Goal: Task Accomplishment & Management: Manage account settings

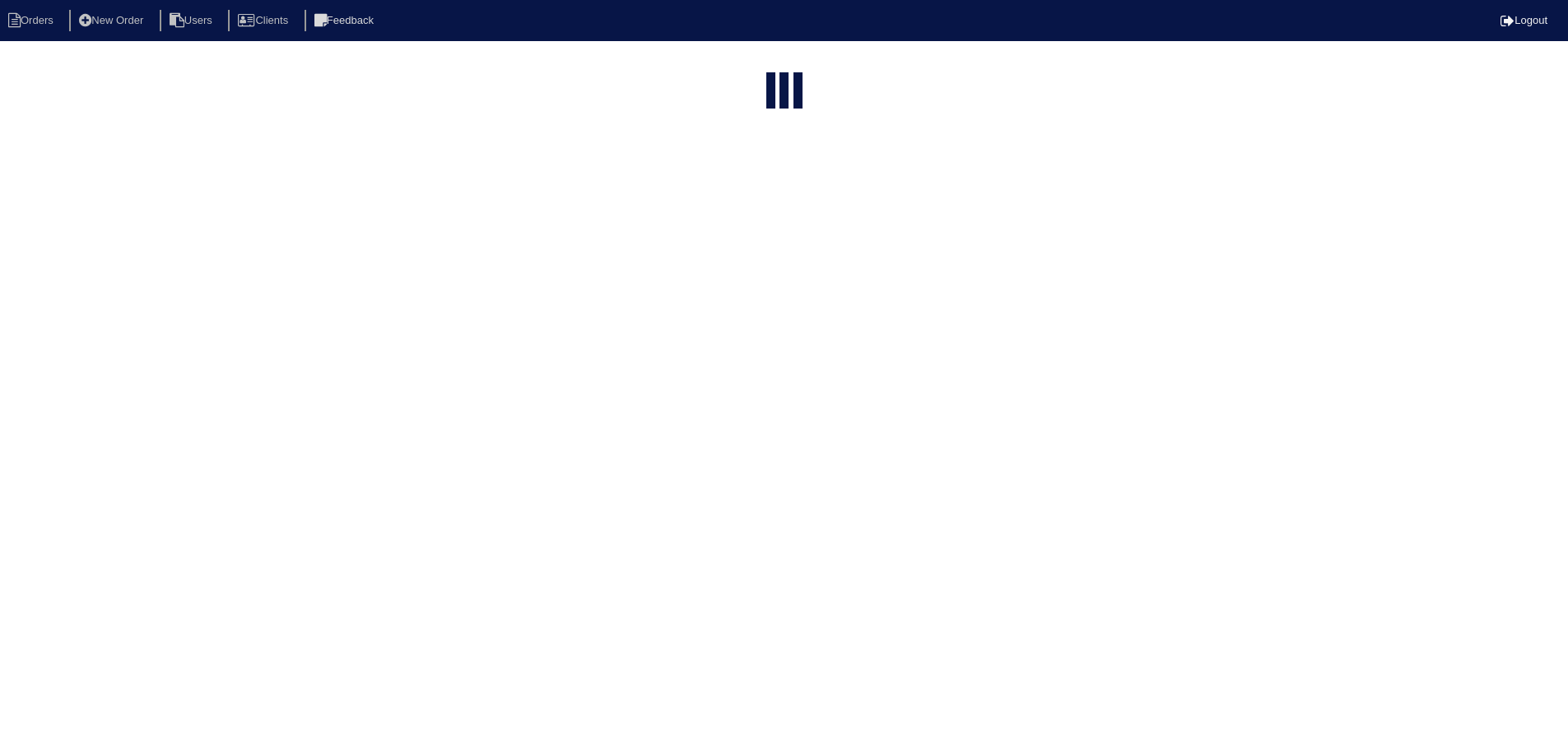
select select "15"
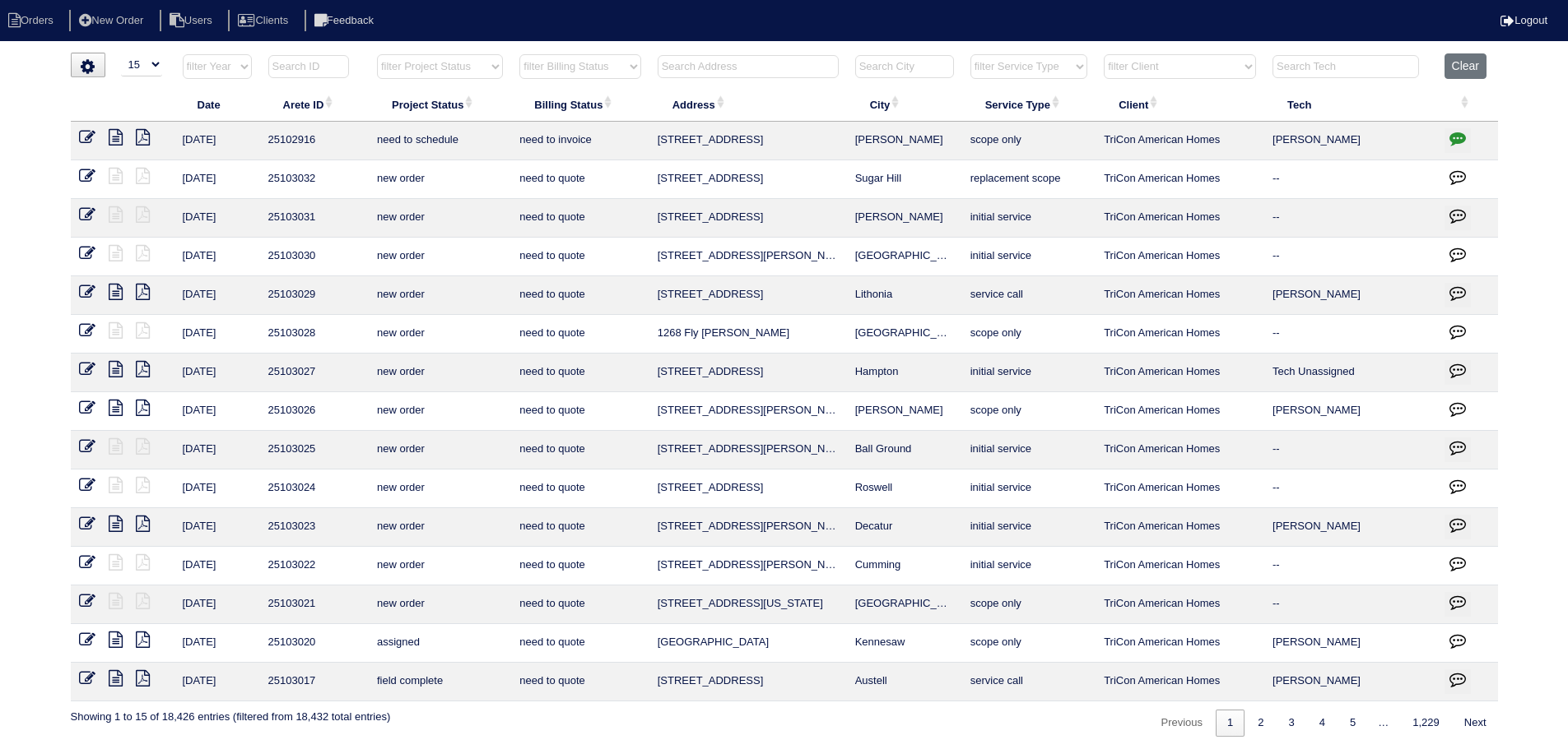
click at [739, 66] on input "text" at bounding box center [748, 66] width 181 height 23
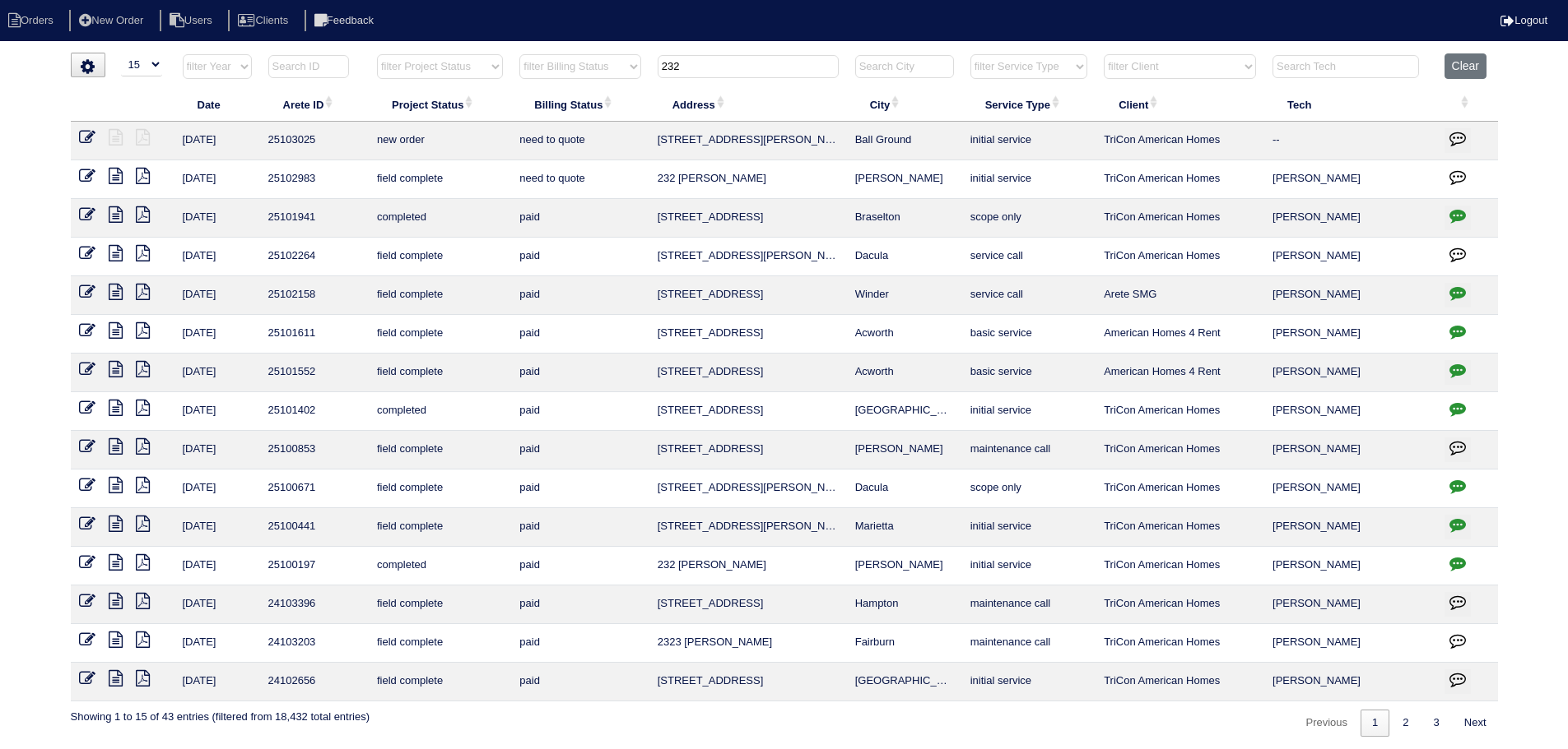
type input "232"
click at [118, 179] on icon at bounding box center [115, 176] width 14 height 17
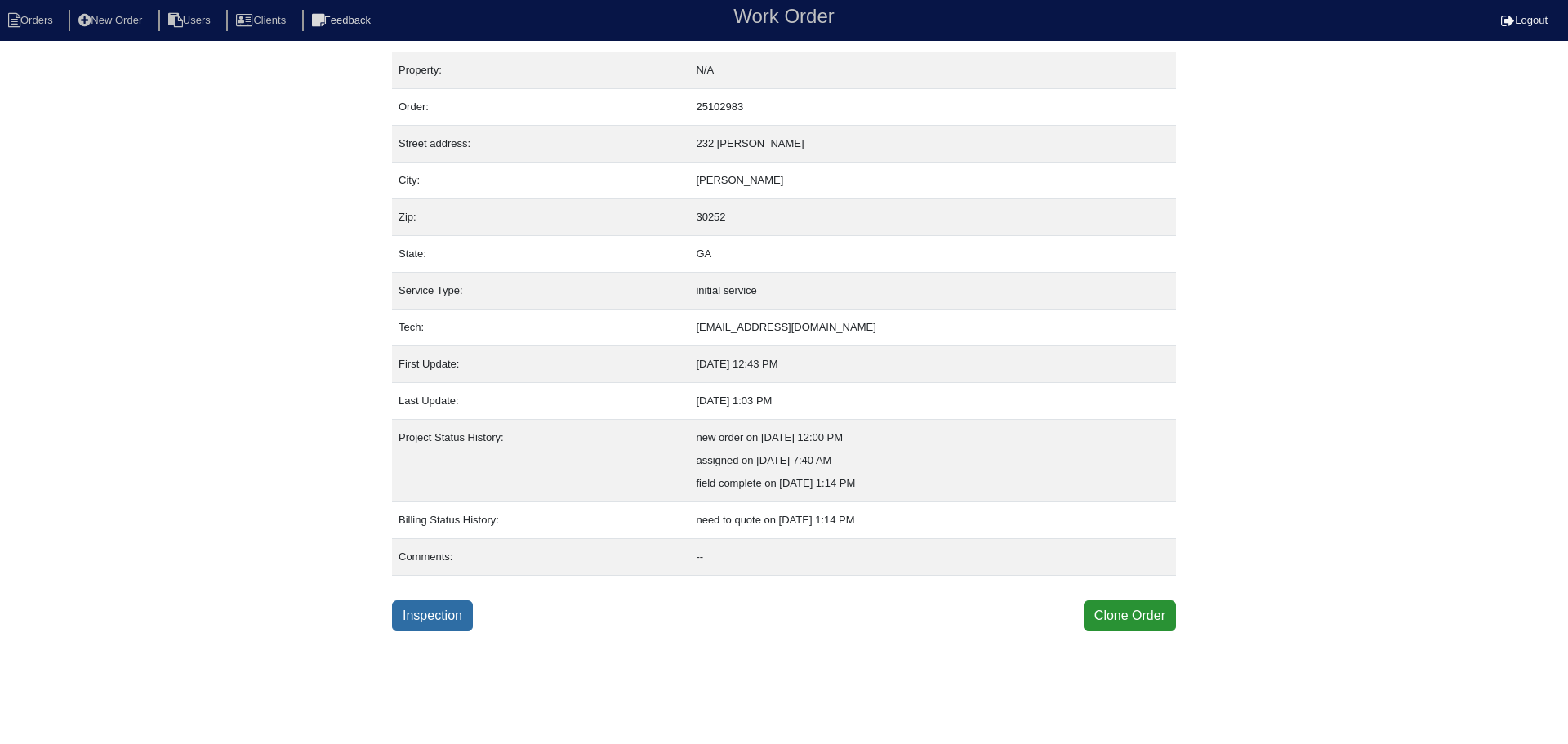
click at [423, 605] on link "Inspection" at bounding box center [432, 615] width 81 height 31
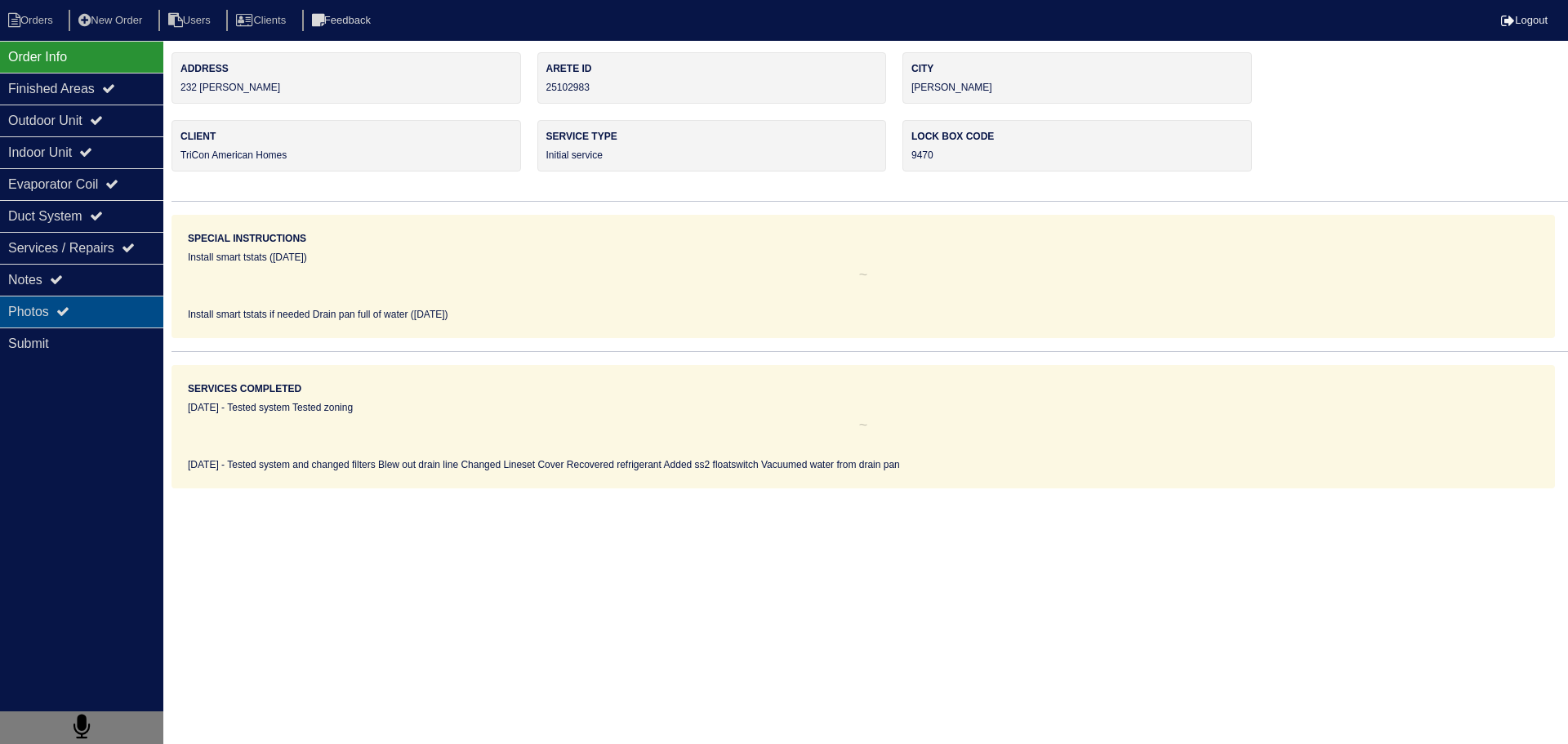
click at [84, 301] on div "Photos" at bounding box center [82, 312] width 164 height 32
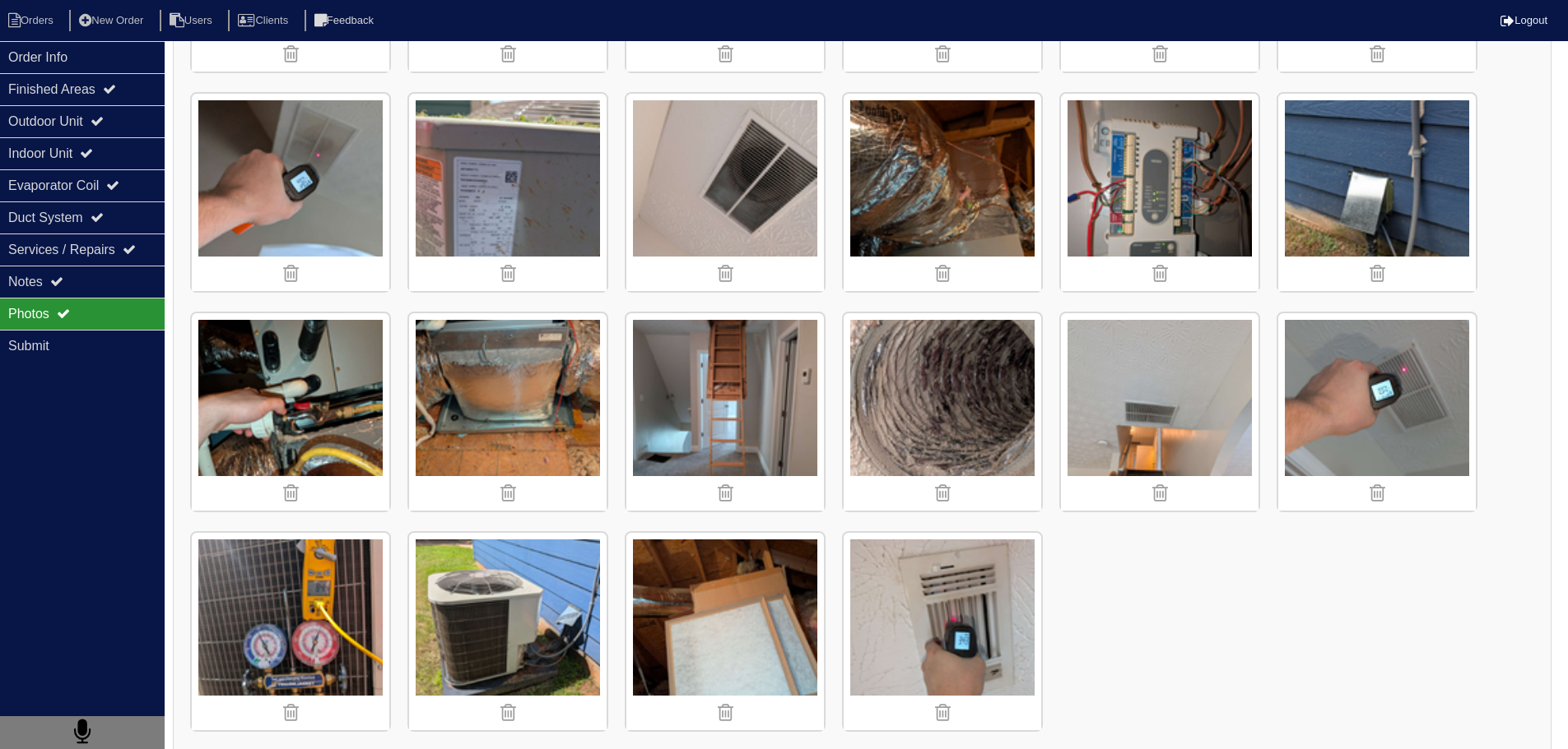
scroll to position [883, 0]
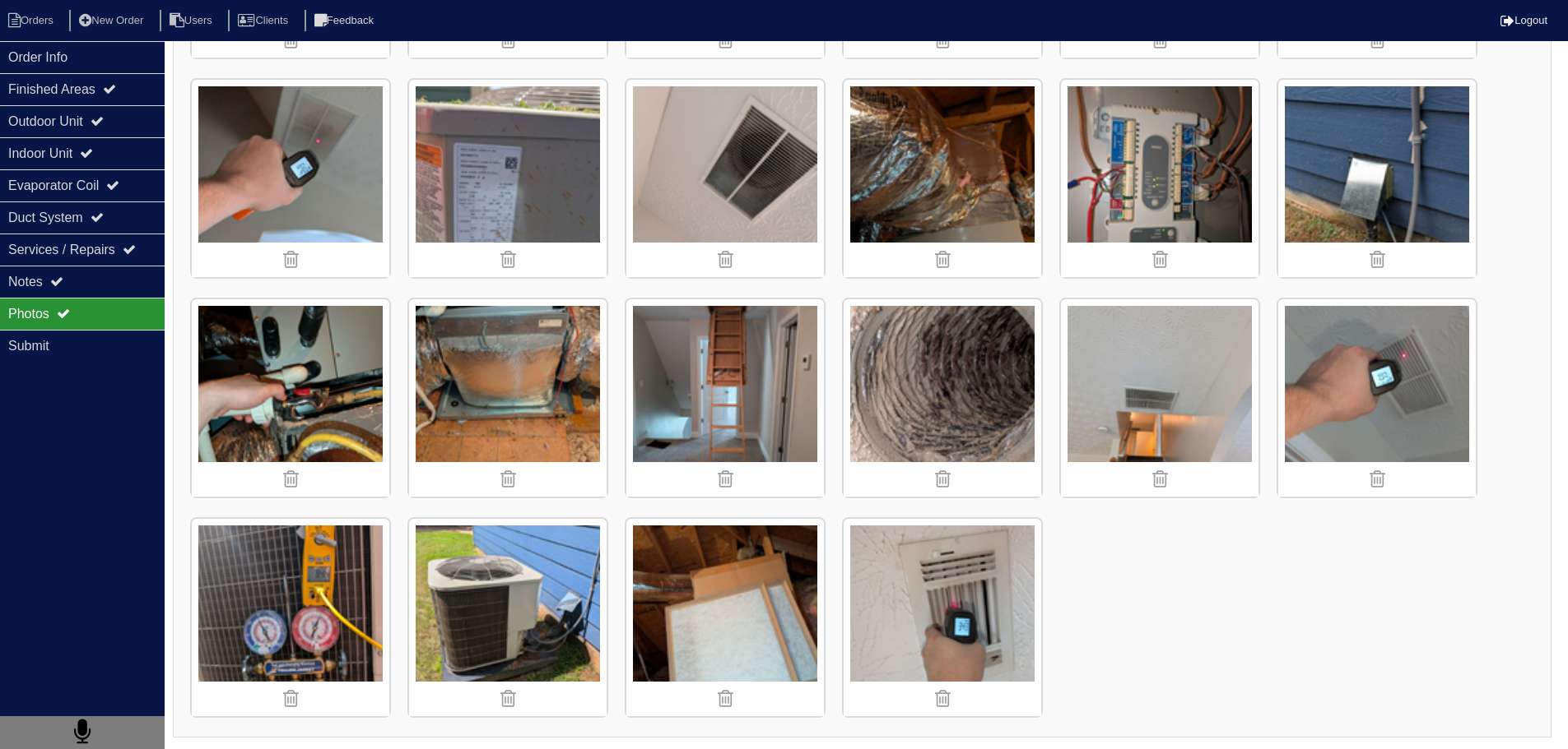
click at [466, 387] on img at bounding box center [507, 398] width 198 height 198
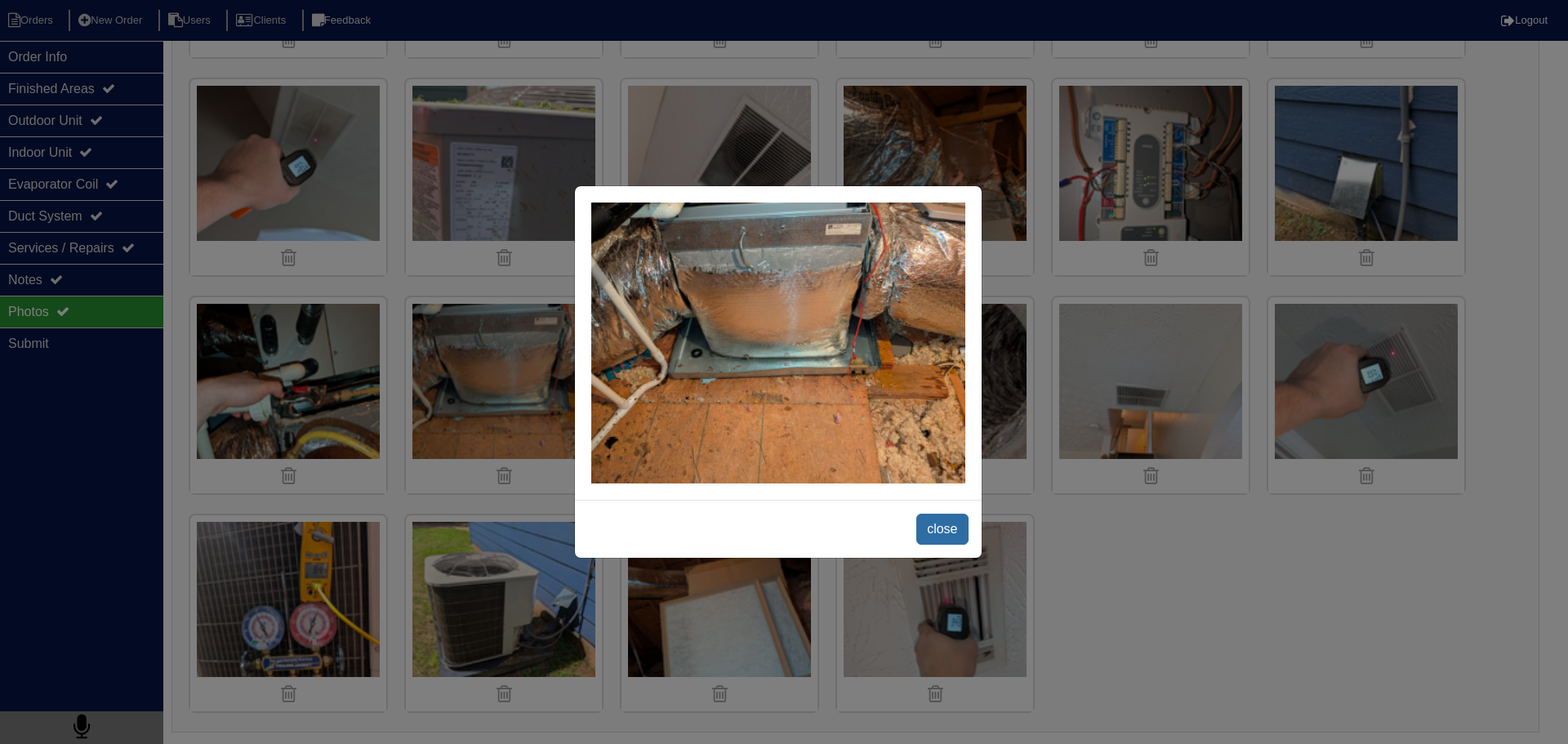
click at [932, 527] on span "close" at bounding box center [942, 529] width 51 height 31
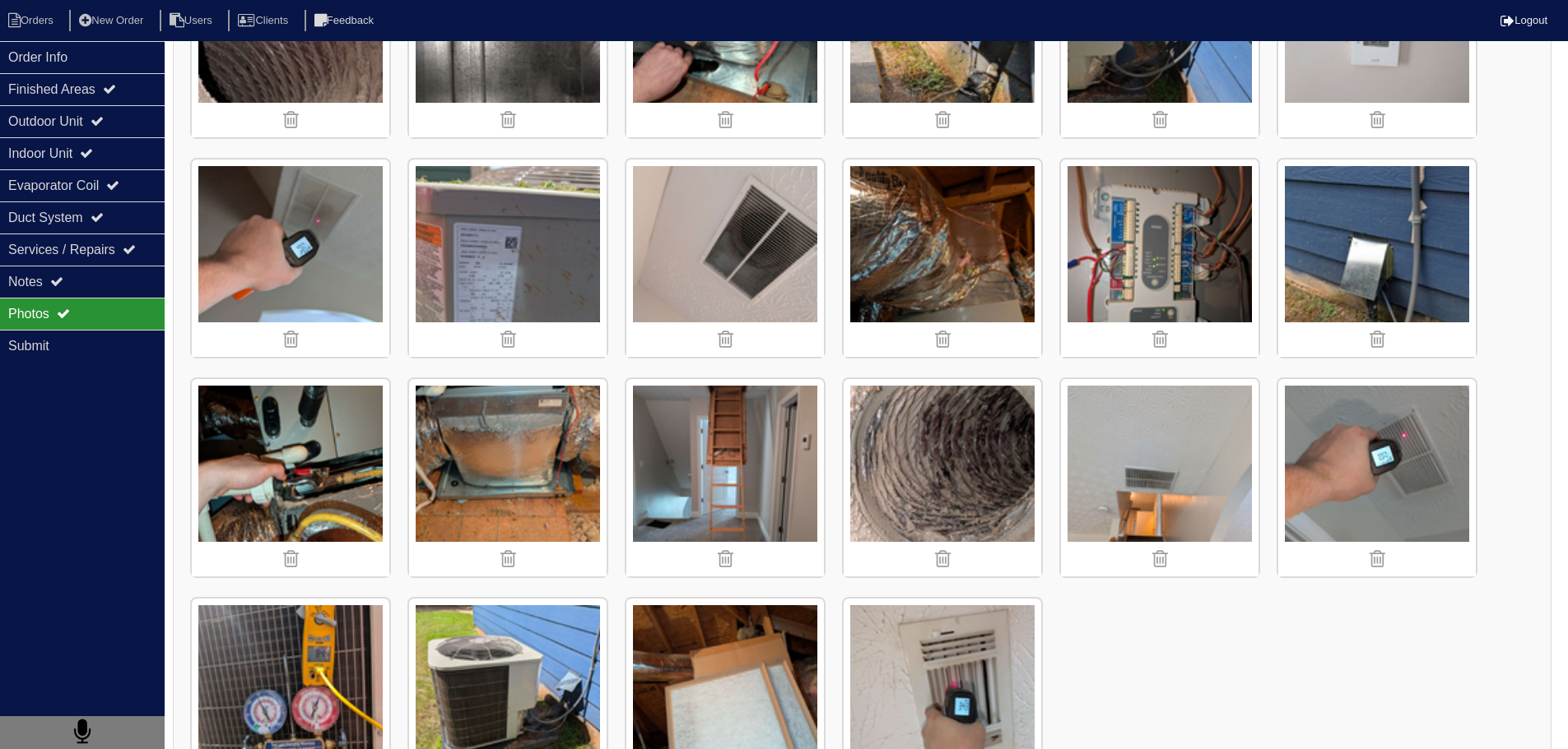
scroll to position [472, 0]
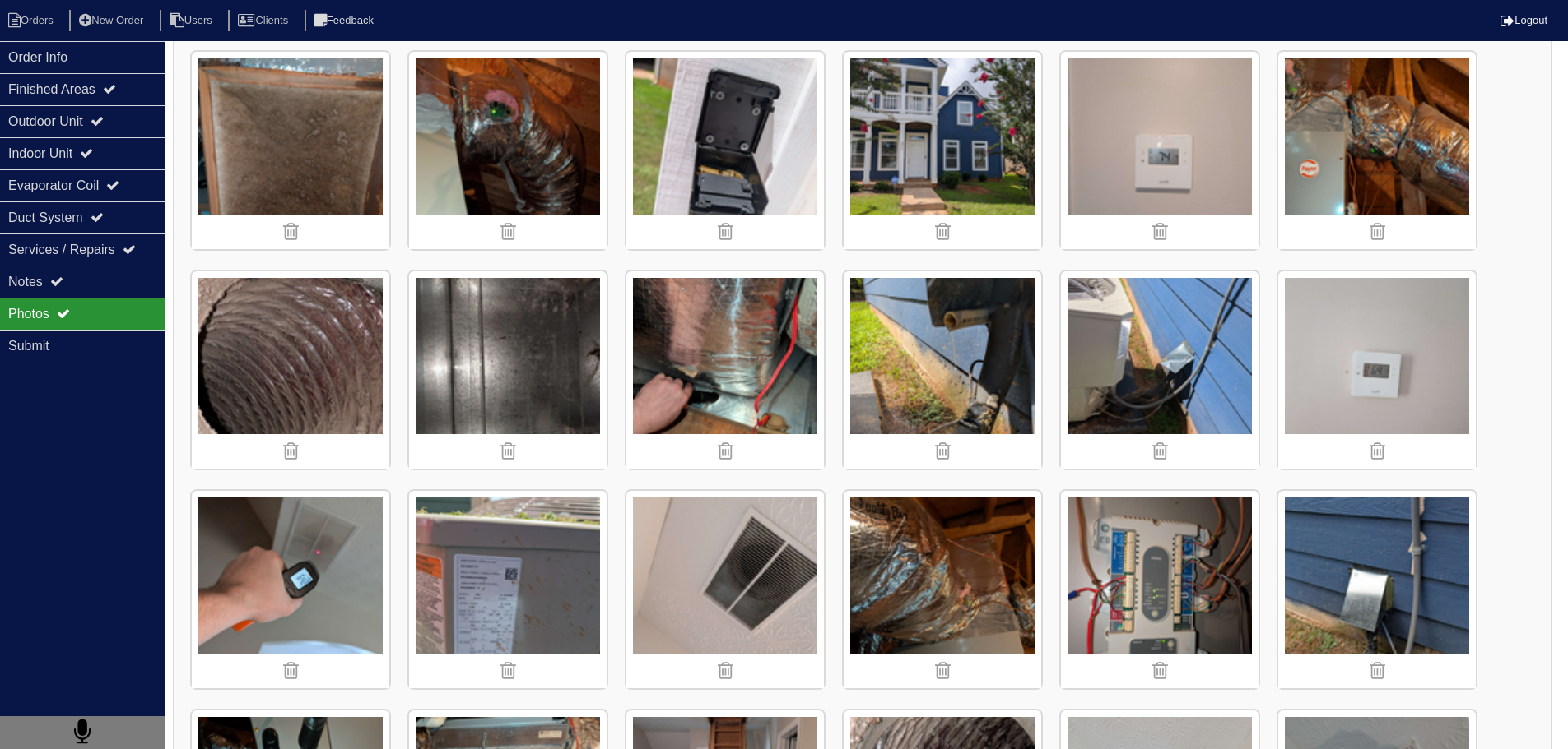
click at [1400, 376] on img at bounding box center [1376, 370] width 198 height 198
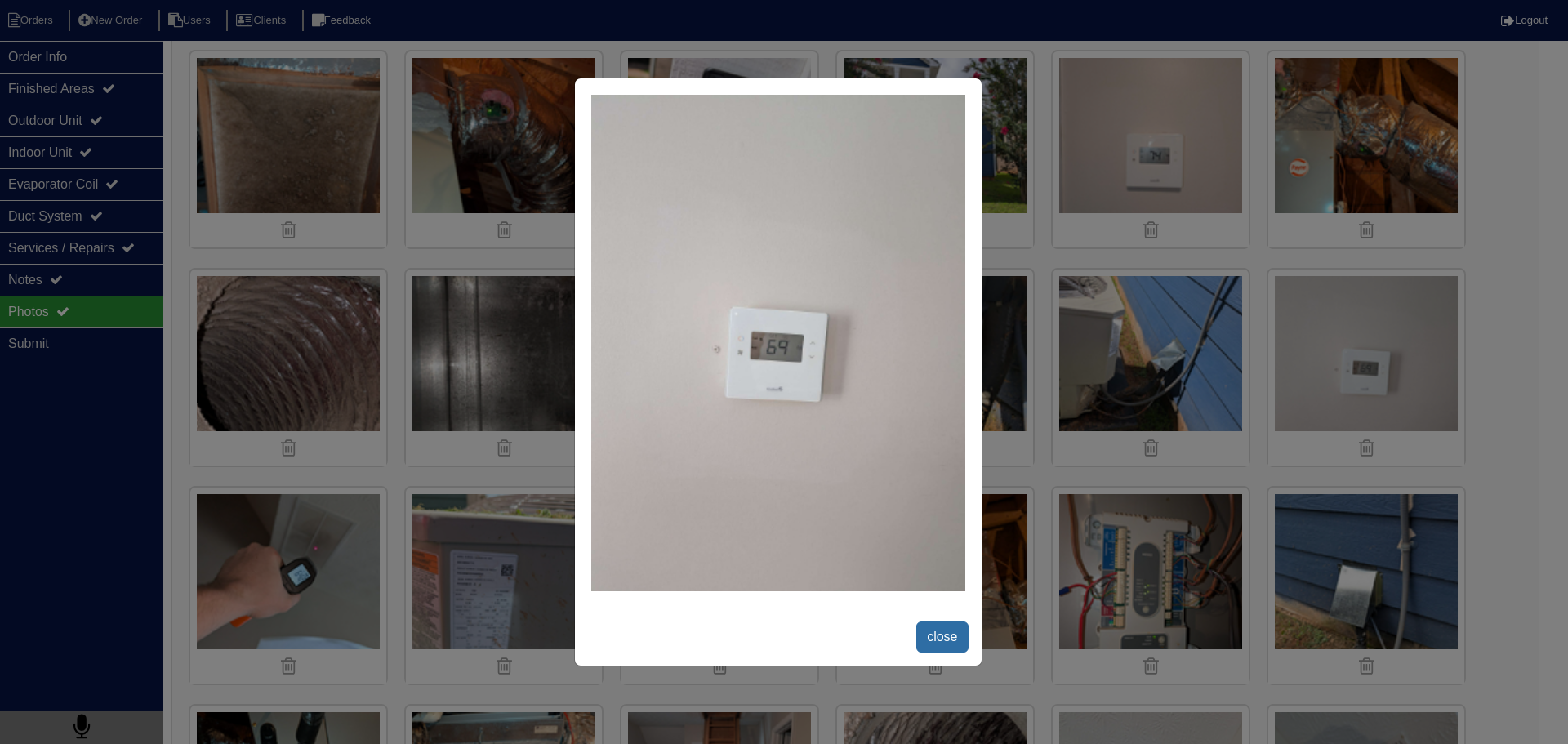
click at [952, 639] on span "close" at bounding box center [942, 637] width 51 height 31
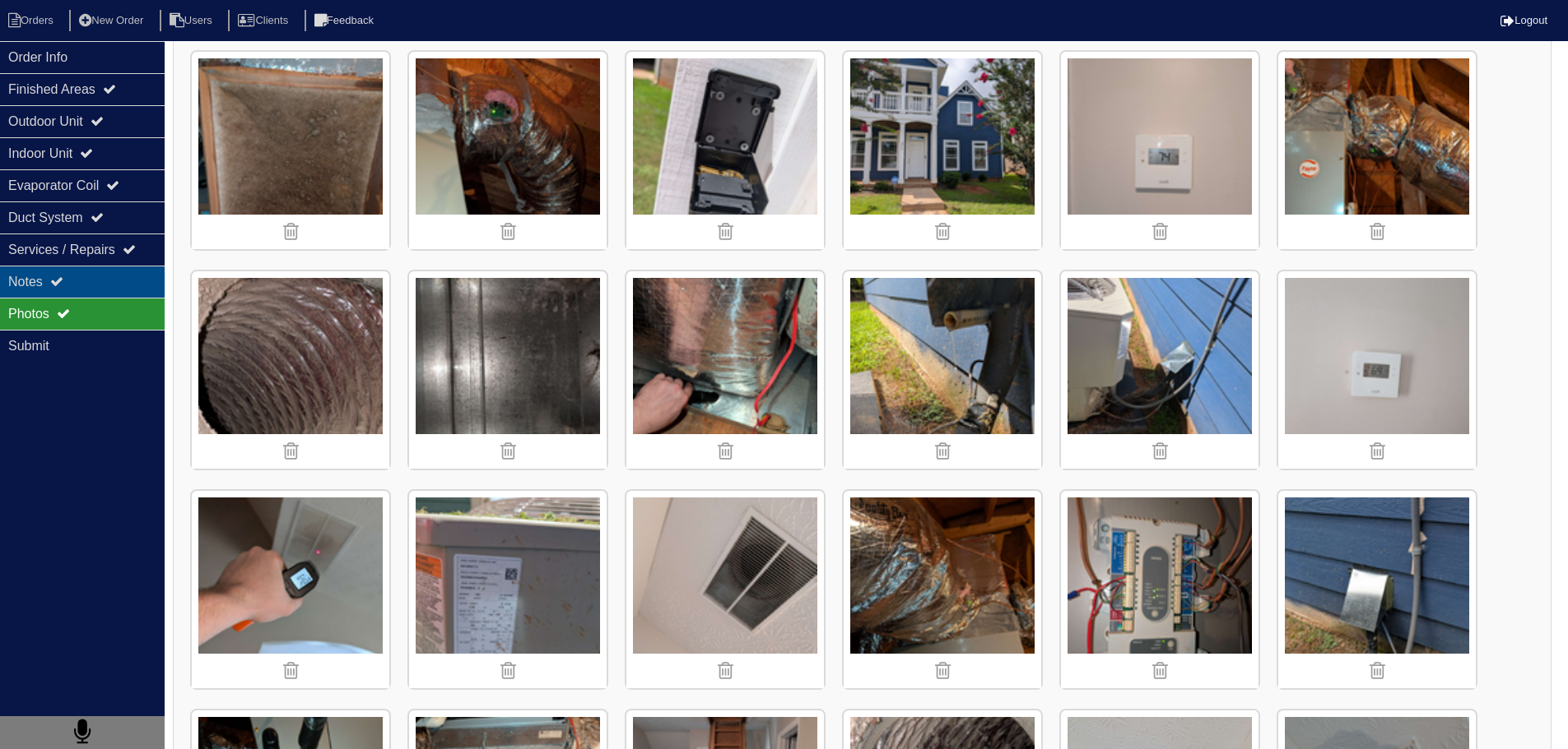
click at [124, 280] on div "Notes" at bounding box center [82, 282] width 165 height 32
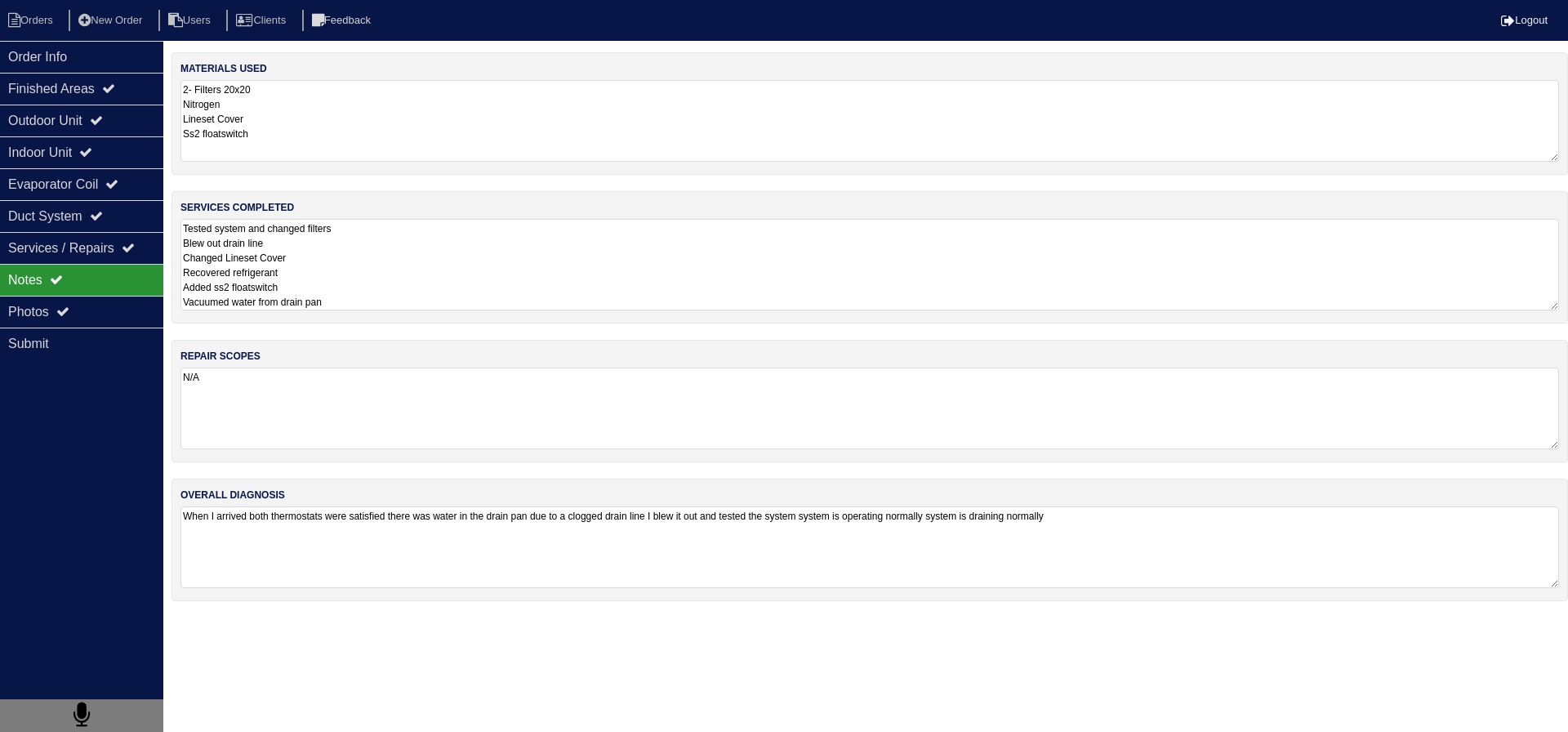
click at [380, 250] on textarea "Tested system and changed filters Blew out drain line Changed Lineset Cover Rec…" at bounding box center [870, 265] width 1379 height 92
click at [95, 45] on div "Order Info" at bounding box center [82, 56] width 164 height 32
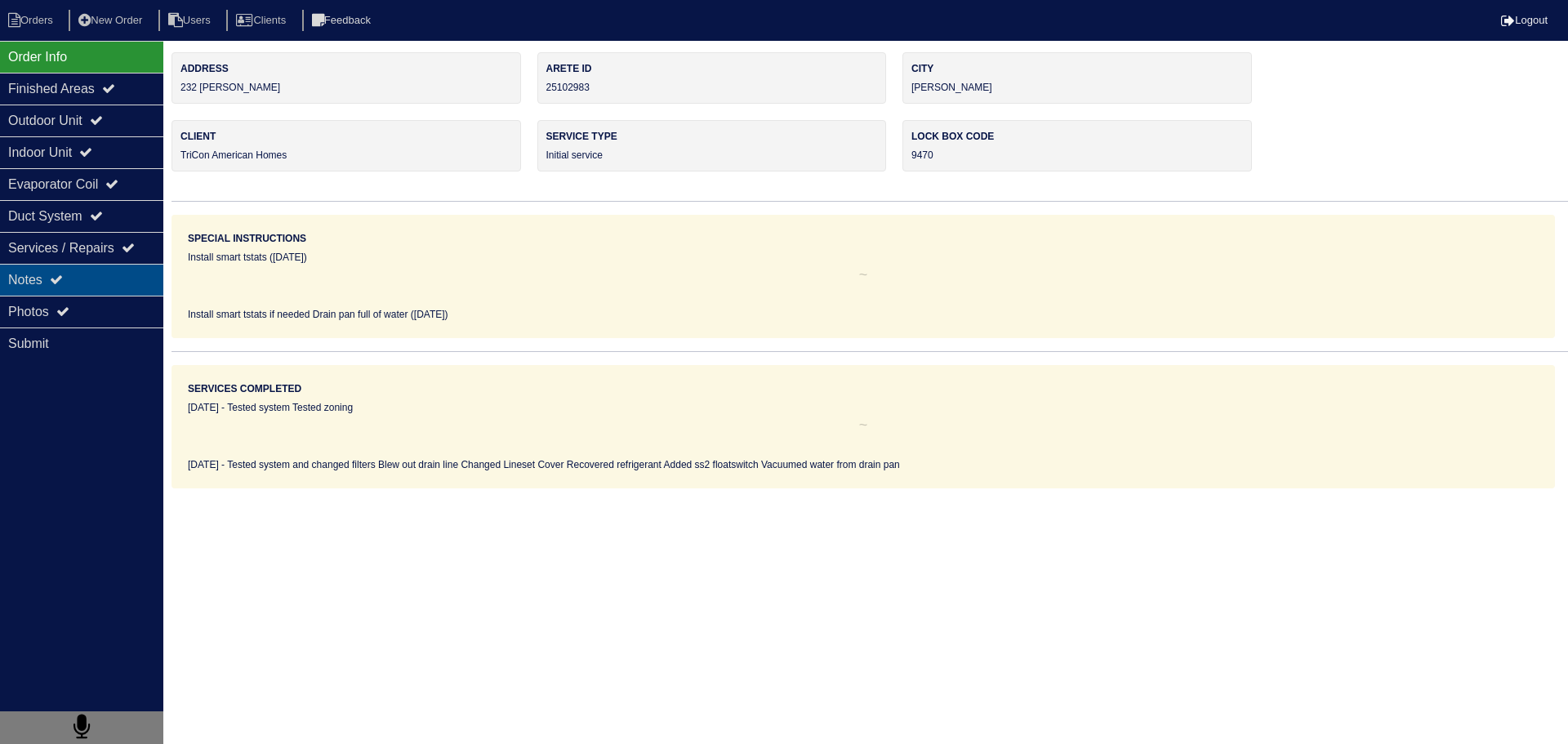
click at [88, 271] on div "Notes" at bounding box center [82, 280] width 164 height 32
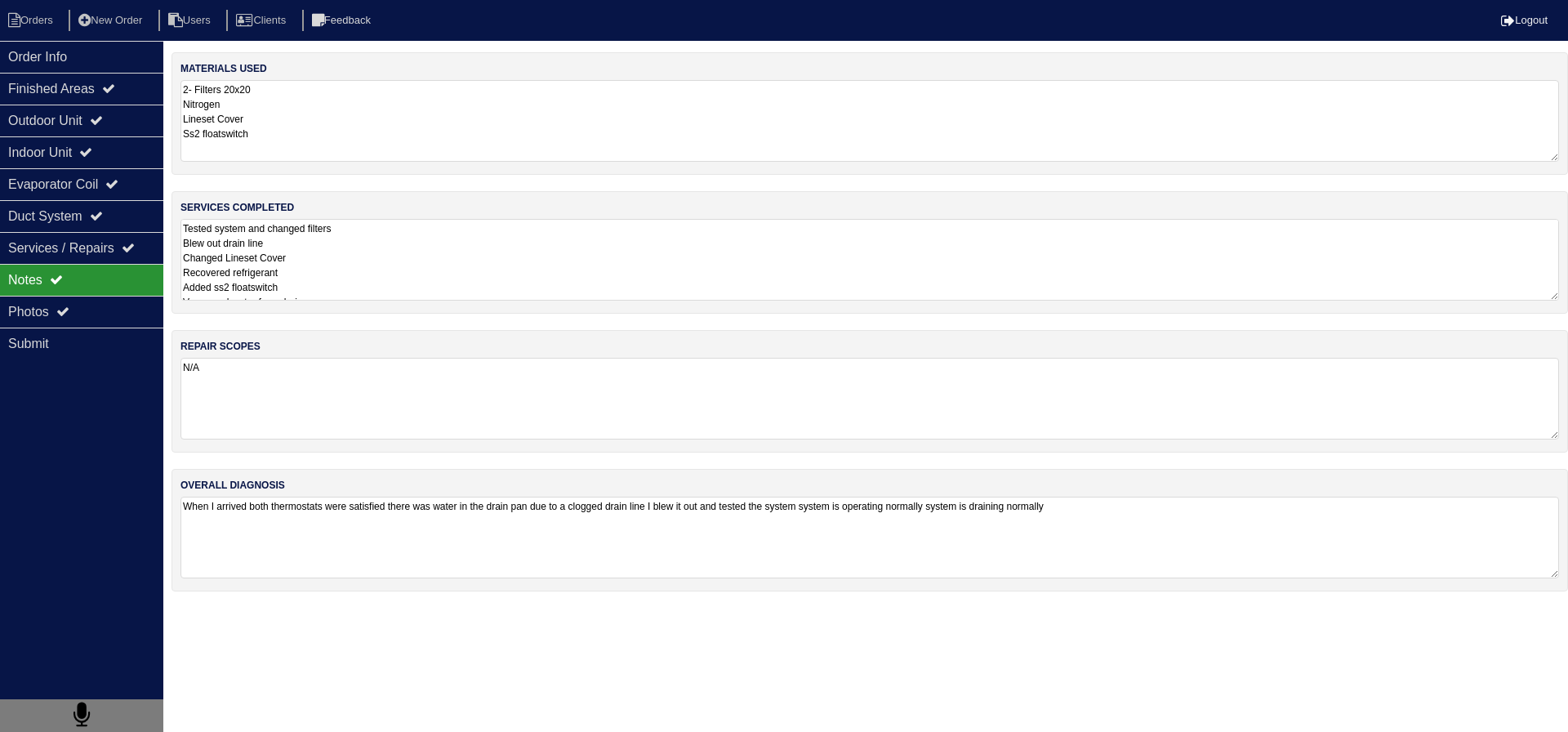
click at [382, 243] on textarea "Tested system and changed filters Blew out drain line Changed Lineset Cover Rec…" at bounding box center [870, 260] width 1379 height 82
click at [90, 301] on div "Photos" at bounding box center [82, 312] width 164 height 32
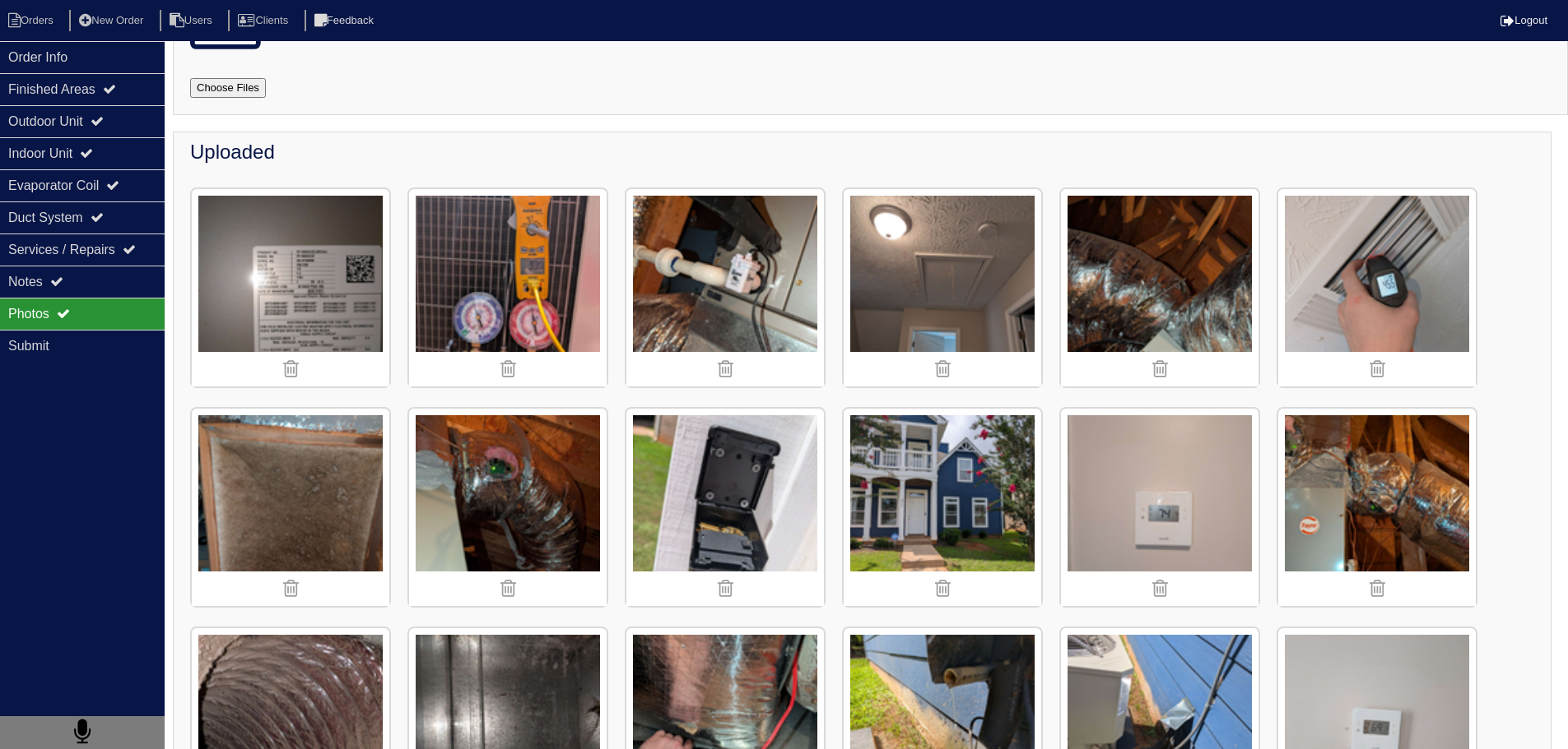
scroll to position [165, 0]
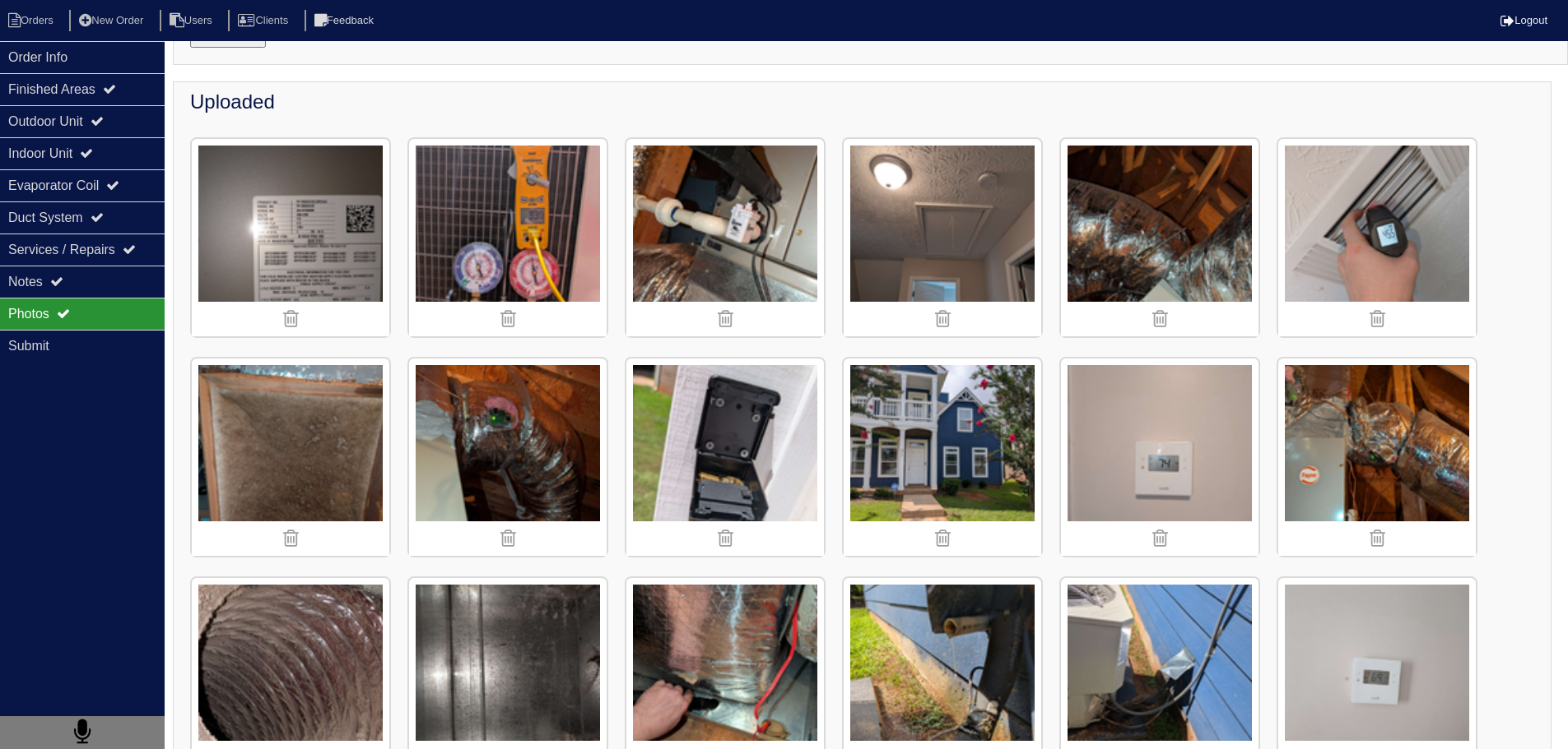
click at [330, 418] on img at bounding box center [290, 457] width 198 height 198
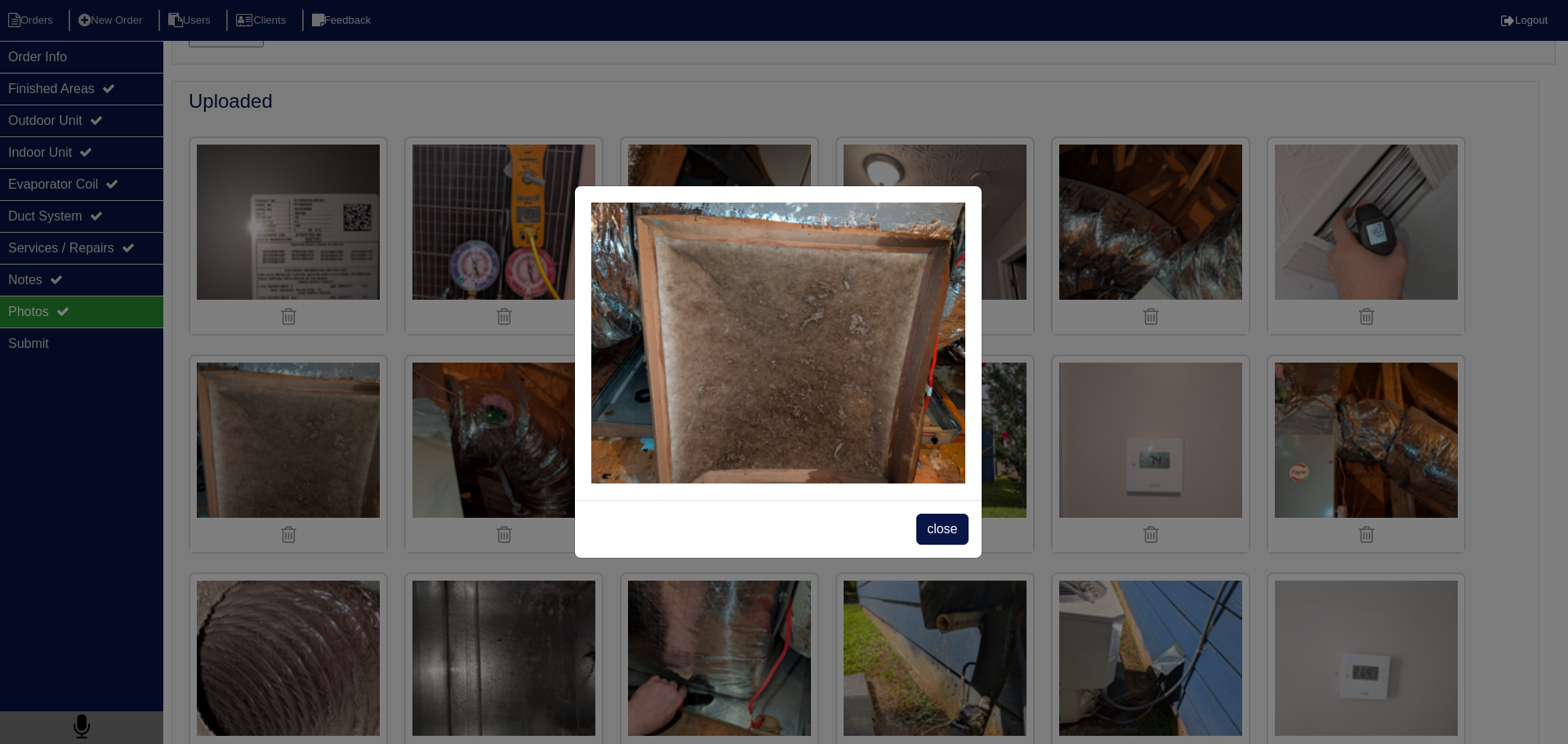
drag, startPoint x: 952, startPoint y: 531, endPoint x: 902, endPoint y: 534, distance: 50.1
click at [950, 532] on span "close" at bounding box center [942, 529] width 51 height 31
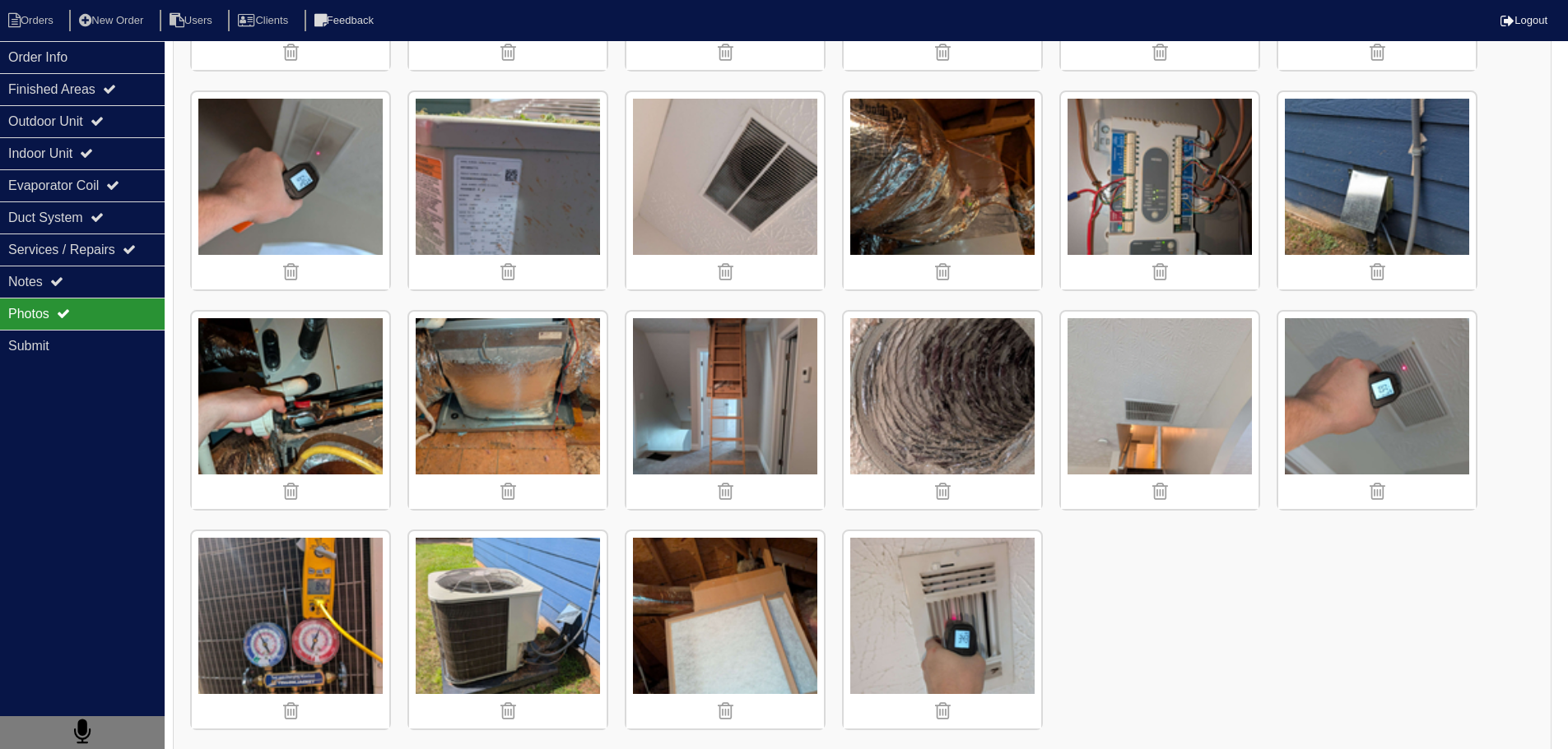
scroll to position [883, 0]
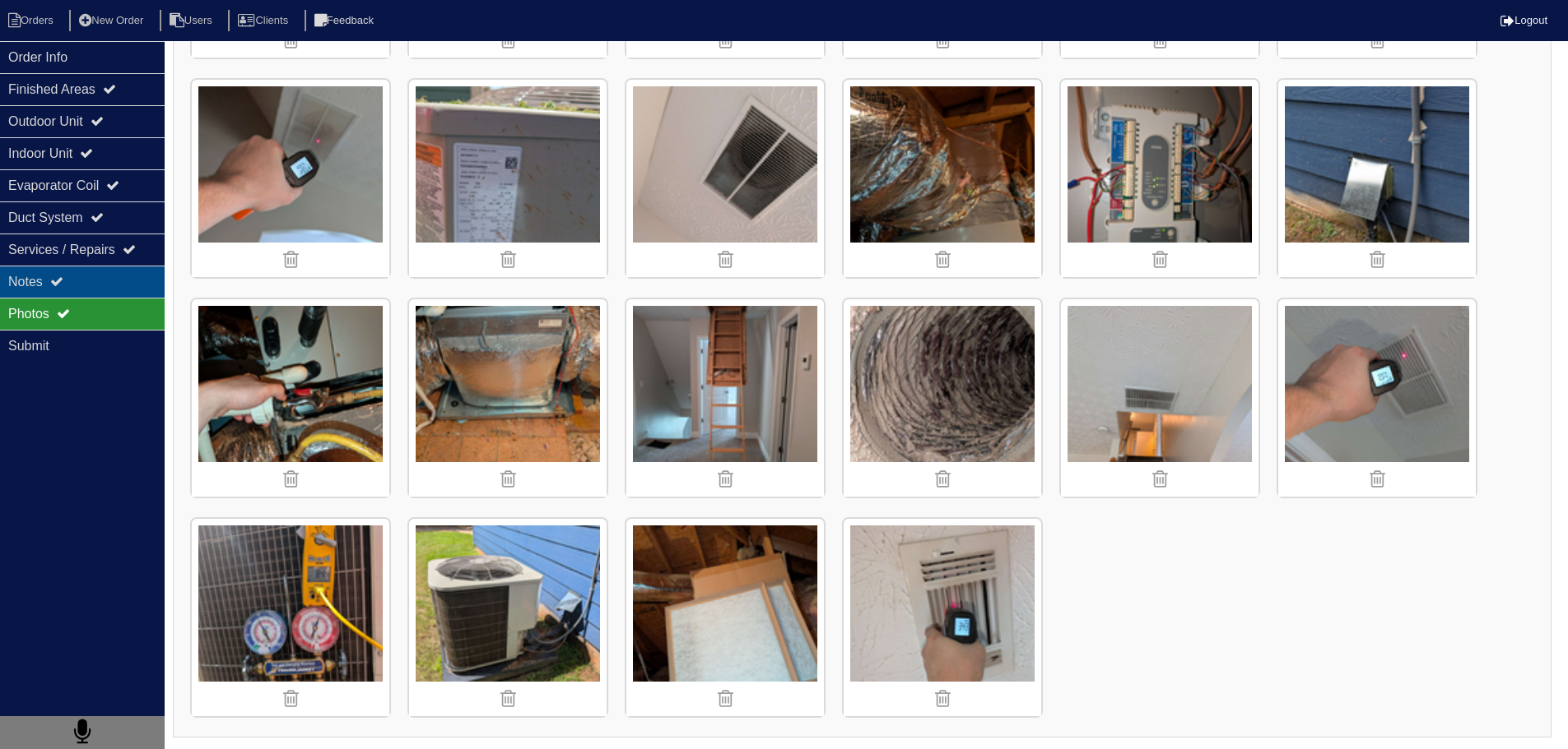
click at [37, 281] on div "Notes" at bounding box center [82, 282] width 165 height 32
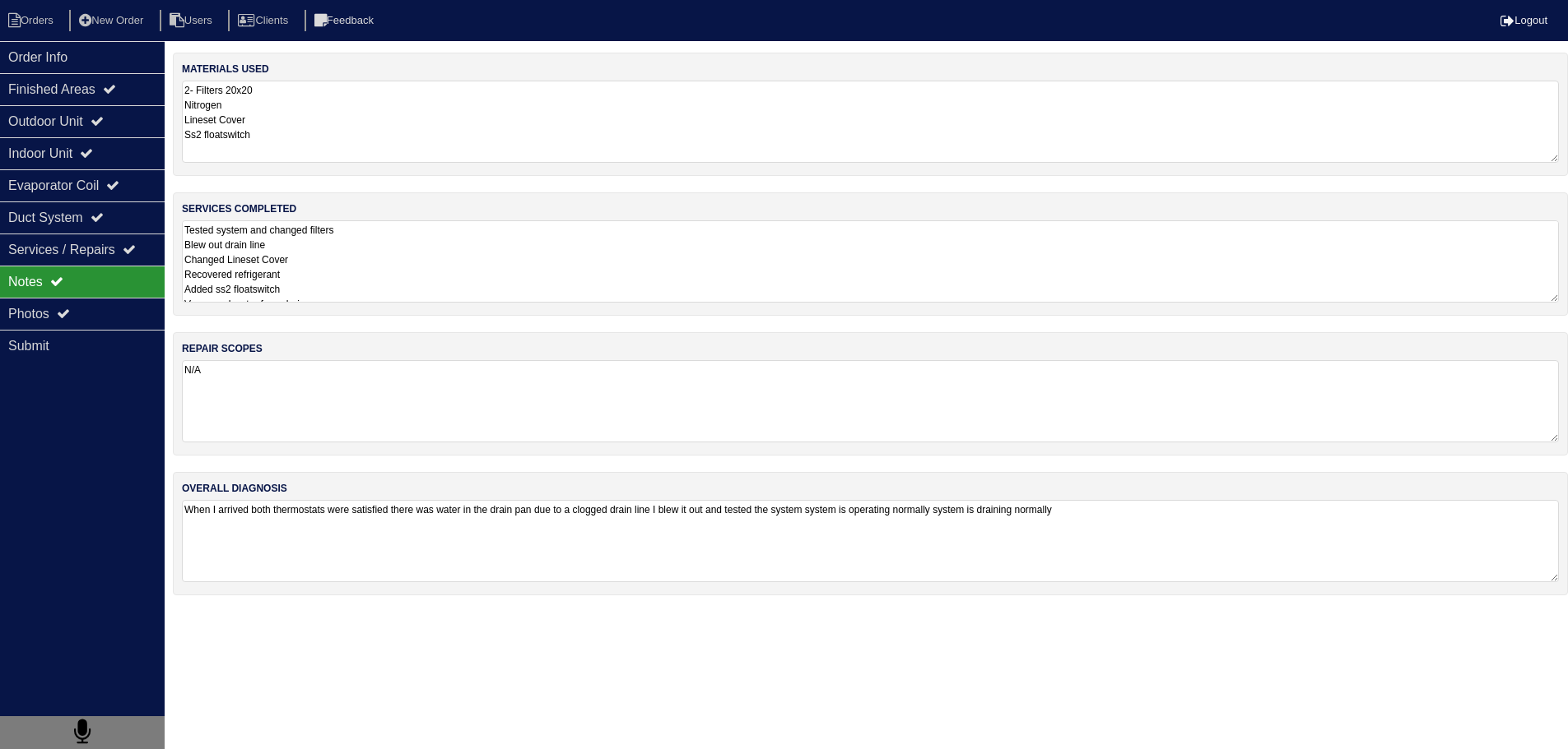
scroll to position [0, 0]
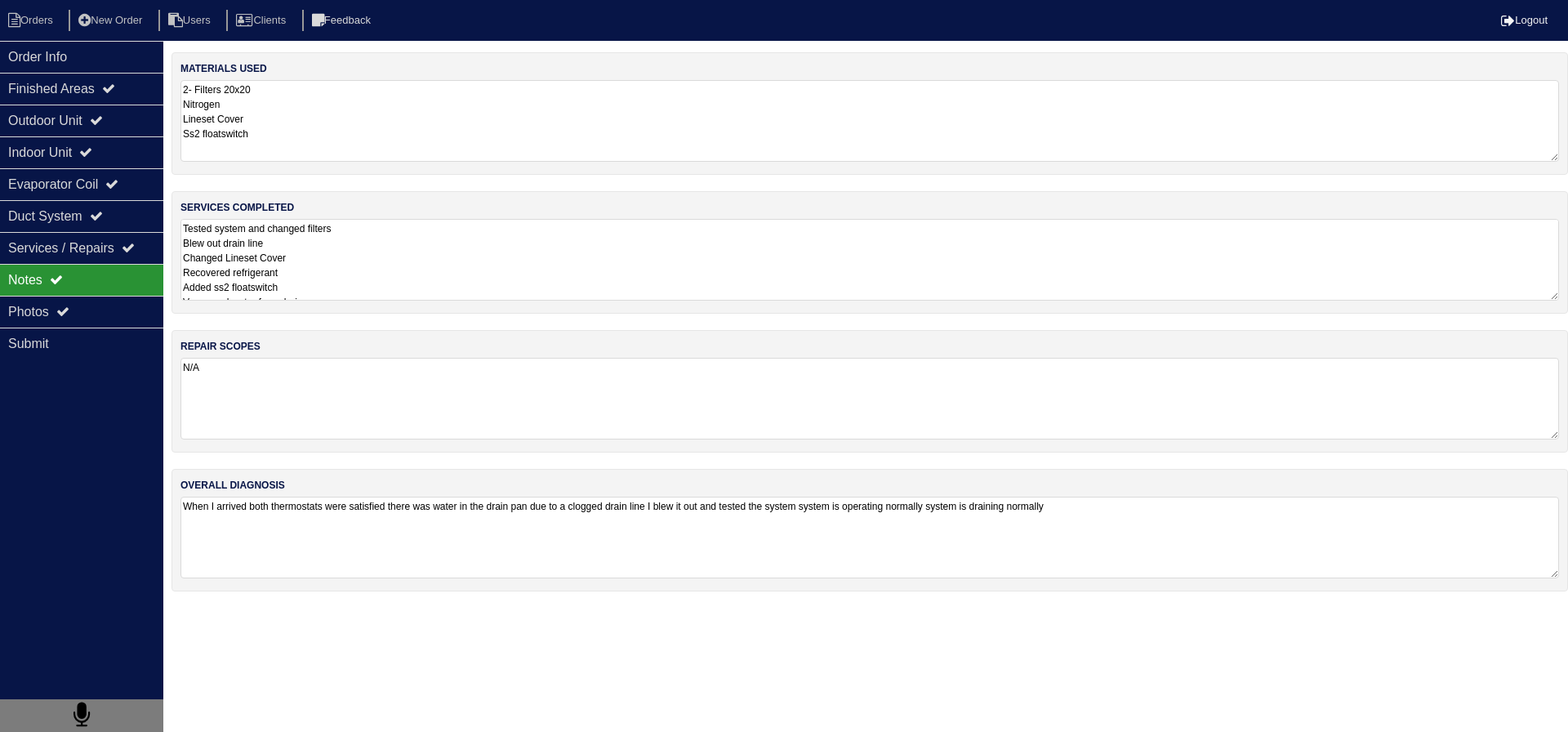
click at [368, 250] on textarea "Tested system and changed filters Blew out drain line Changed Lineset Cover Rec…" at bounding box center [870, 260] width 1379 height 82
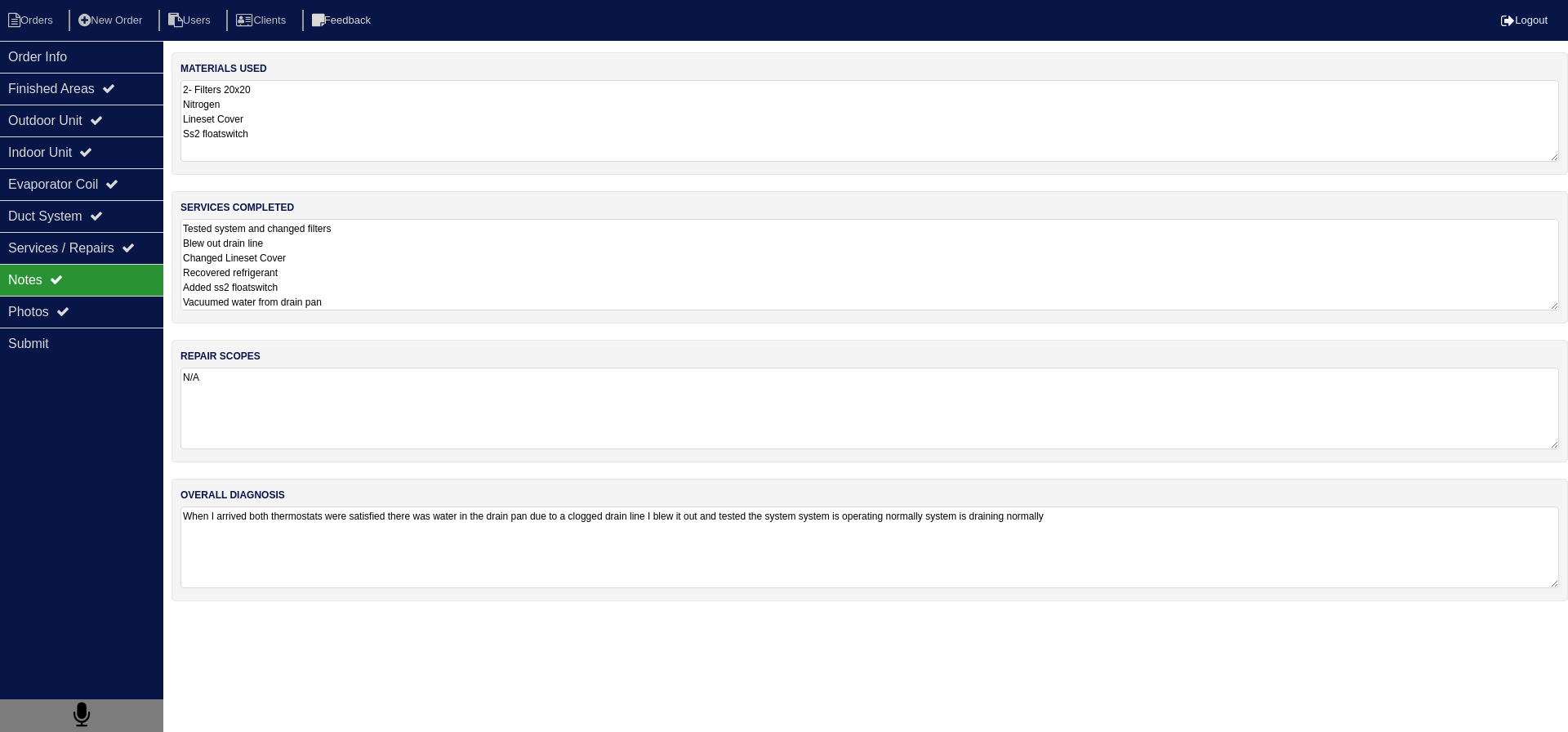
click at [357, 284] on textarea "Tested system and changed filters Blew out drain line Changed Lineset Cover Rec…" at bounding box center [870, 265] width 1379 height 92
click at [127, 309] on div "Photos" at bounding box center [82, 312] width 164 height 32
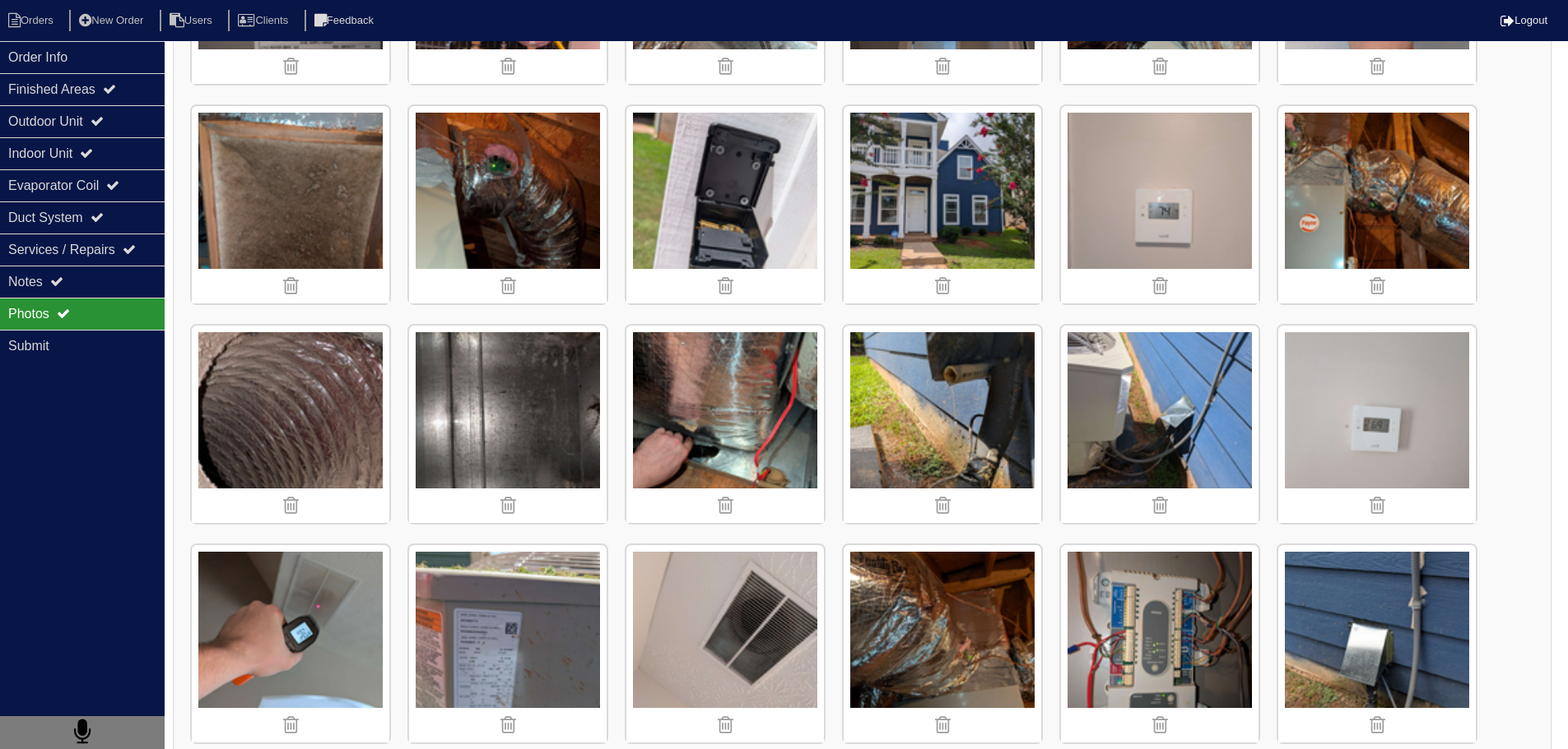
scroll to position [575, 0]
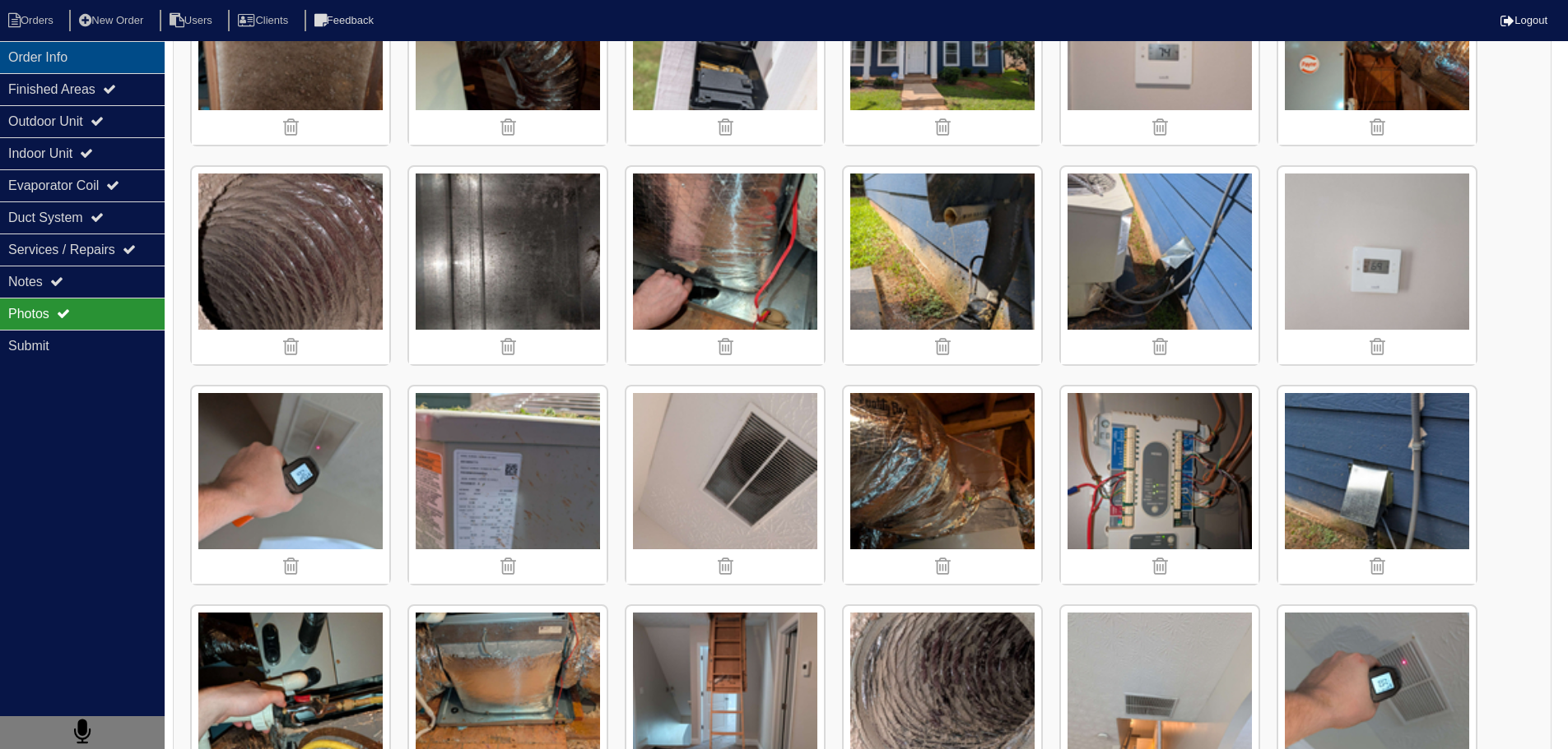
click at [129, 45] on div "Order Info" at bounding box center [82, 57] width 165 height 32
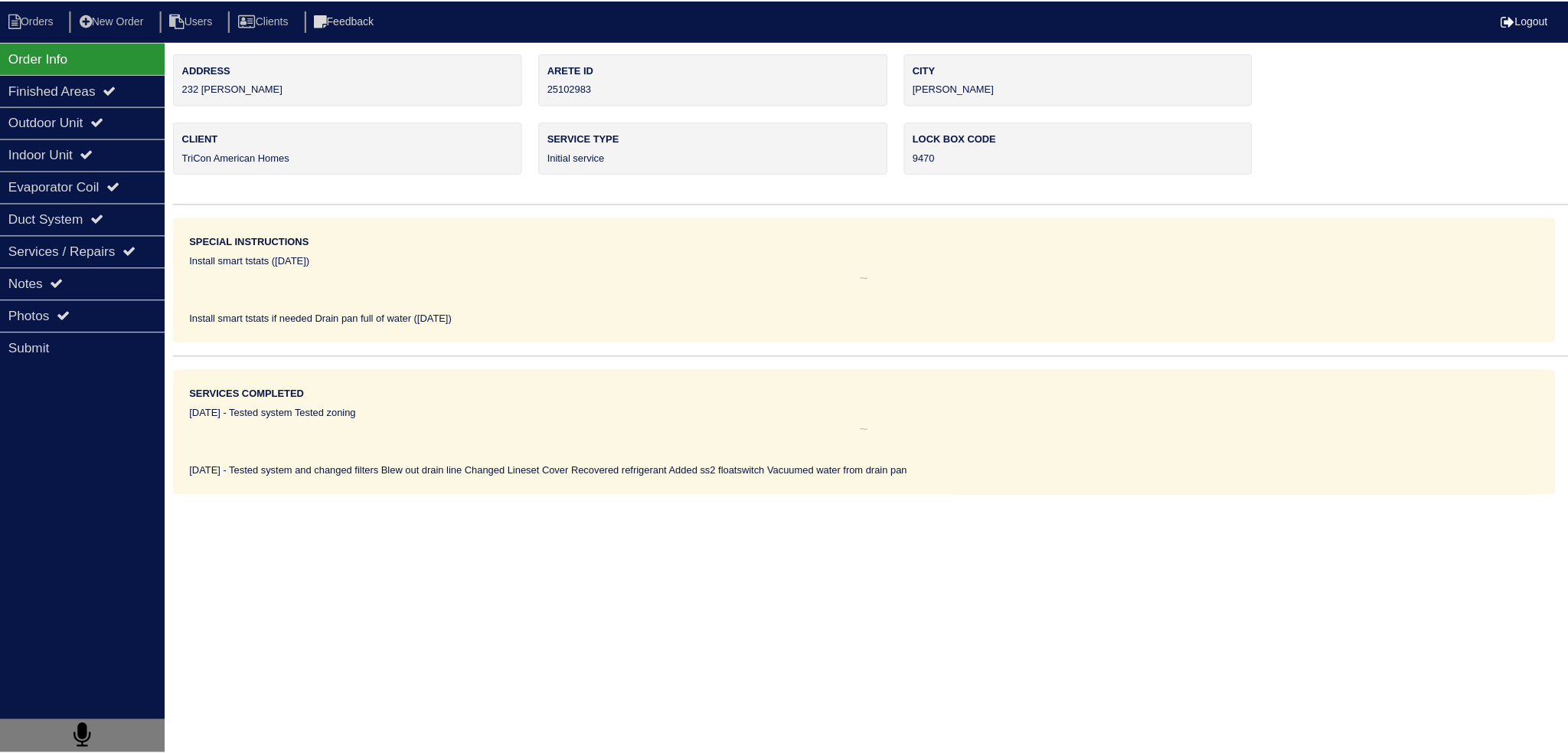
scroll to position [0, 0]
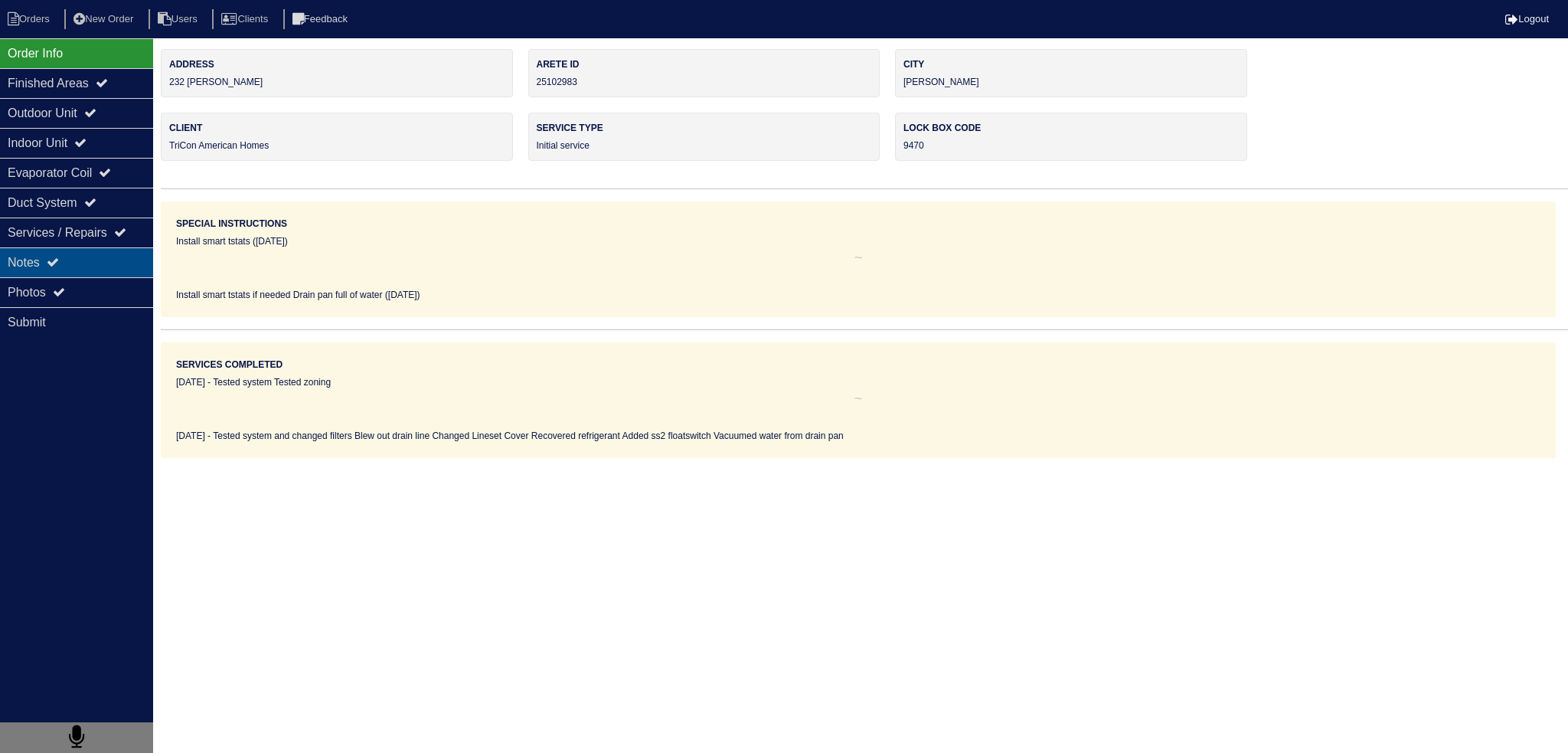
click at [117, 260] on div "Notes" at bounding box center [77, 263] width 153 height 30
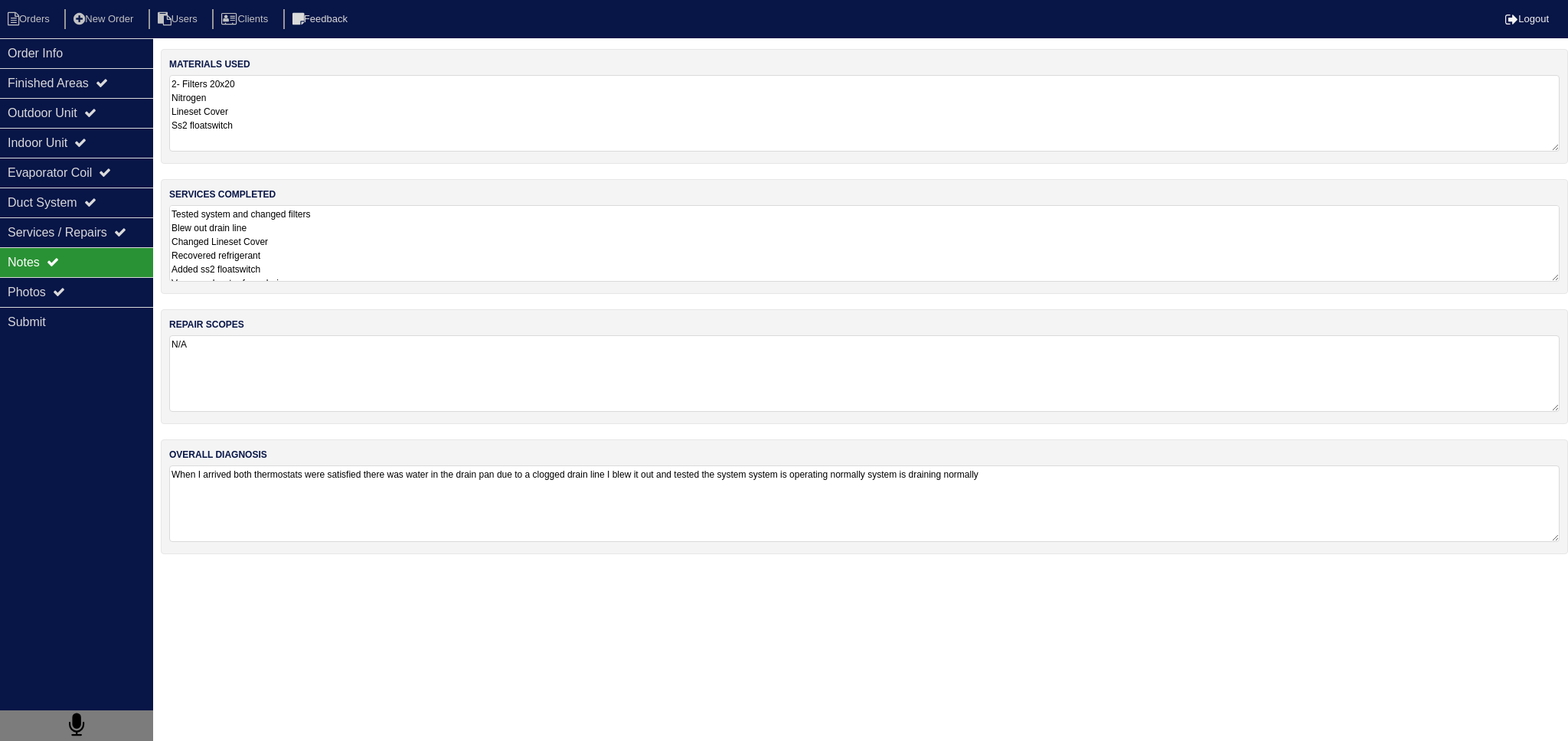
click at [360, 241] on textarea "Tested system and changed filters Blew out drain line Changed Lineset Cover Rec…" at bounding box center [864, 243] width 1391 height 77
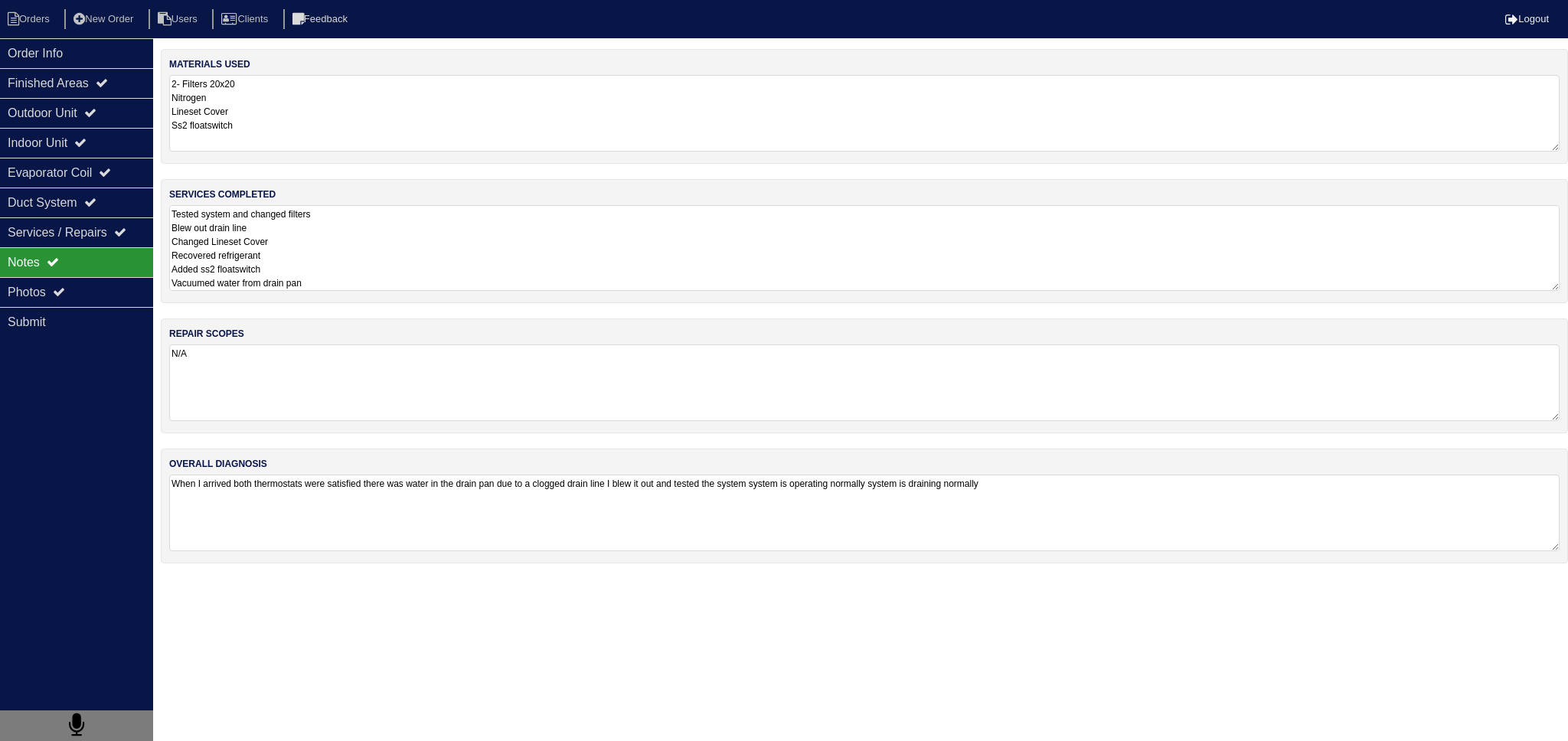
click at [360, 240] on textarea "Tested system and changed filters Blew out drain line Changed Lineset Cover Rec…" at bounding box center [864, 248] width 1391 height 86
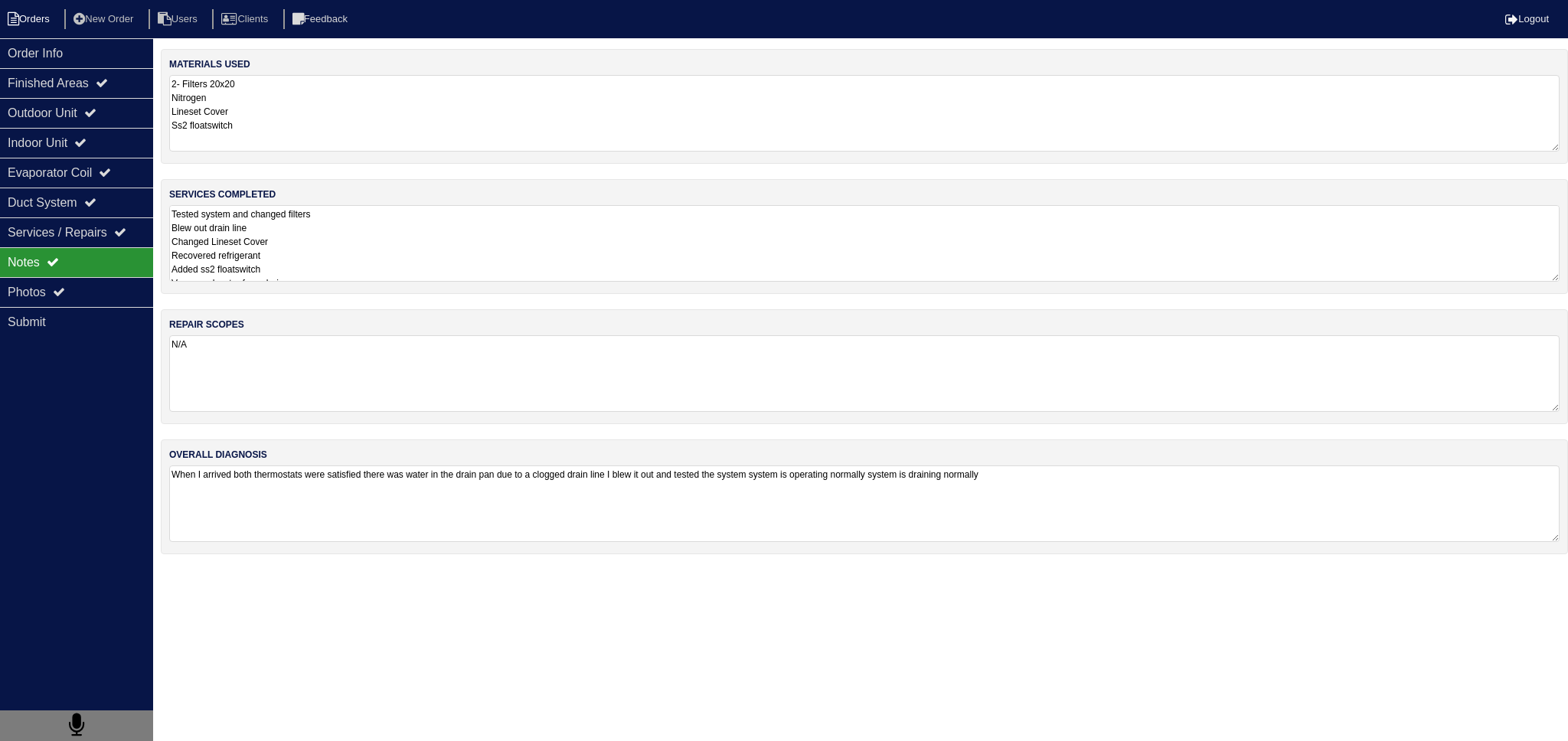
click at [26, 26] on li "Orders" at bounding box center [31, 19] width 62 height 21
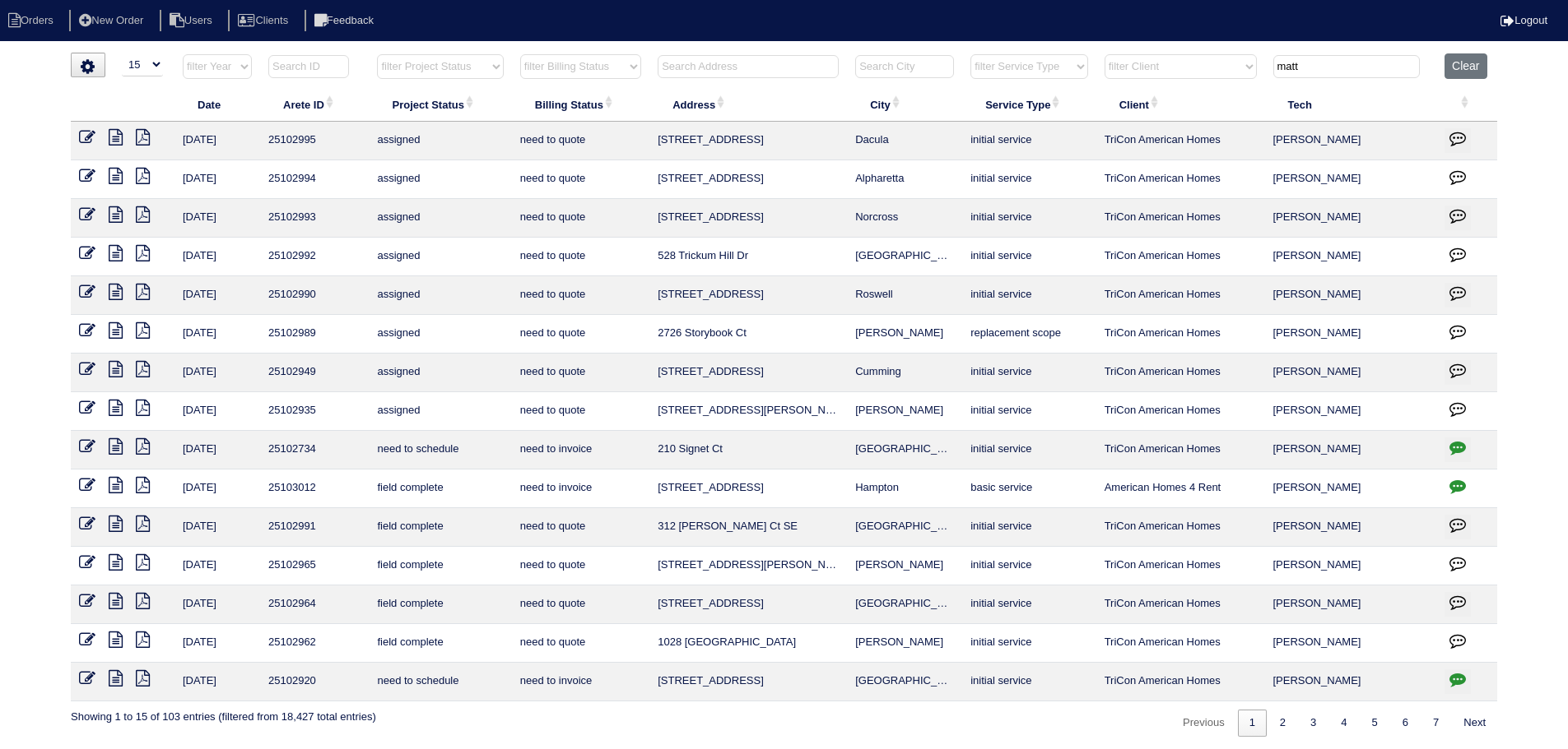
select select "15"
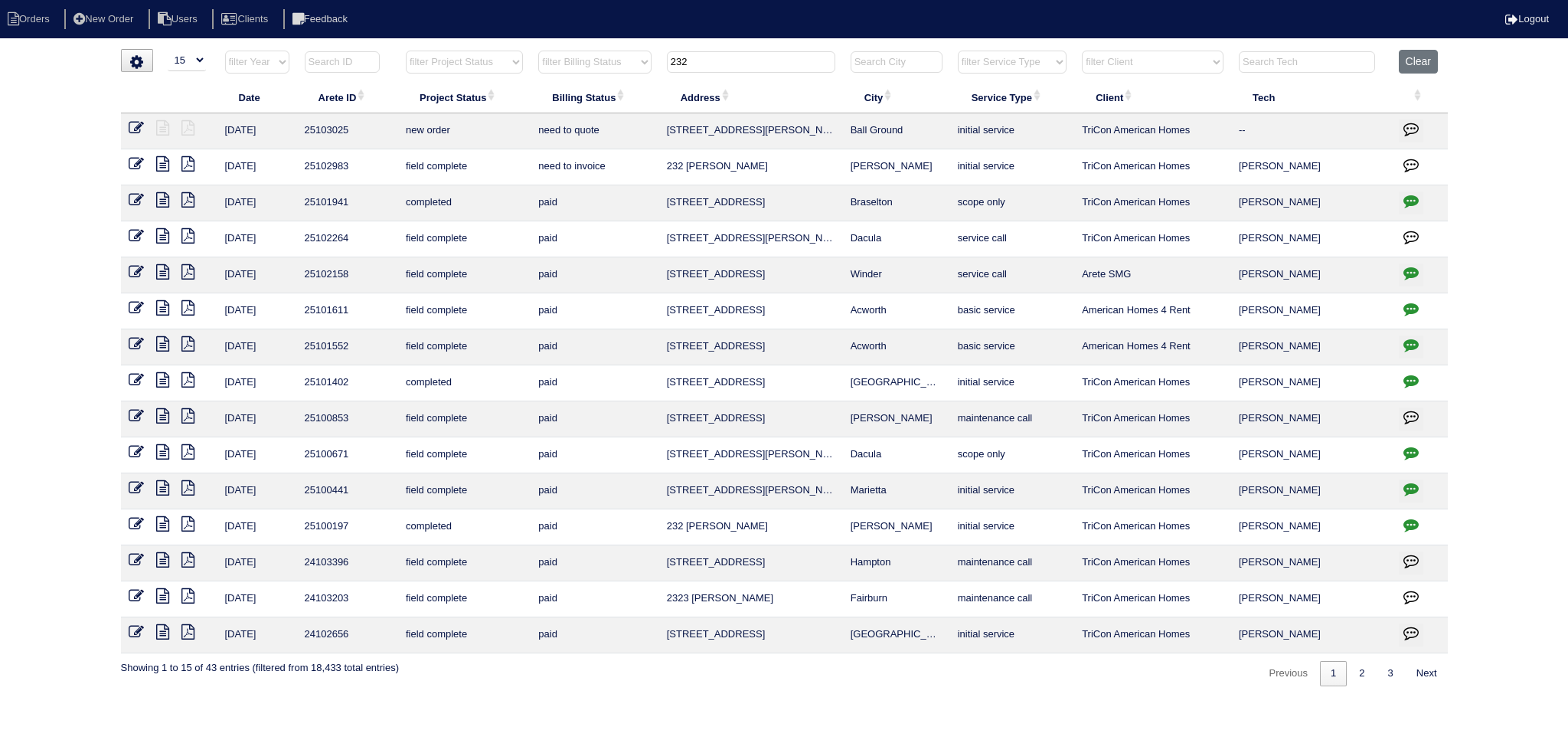
select select "15"
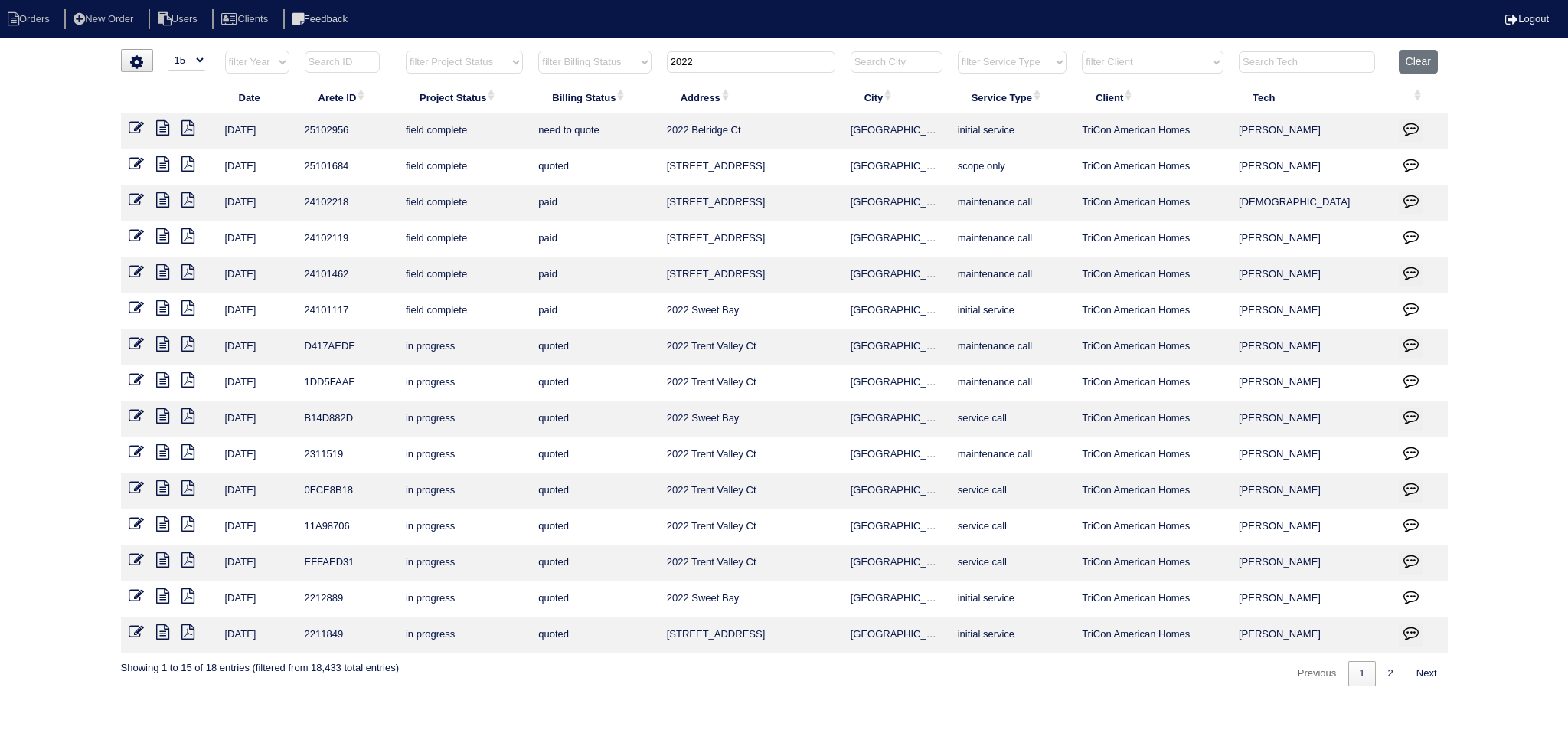
type input "2022"
click at [163, 125] on icon at bounding box center [163, 128] width 13 height 16
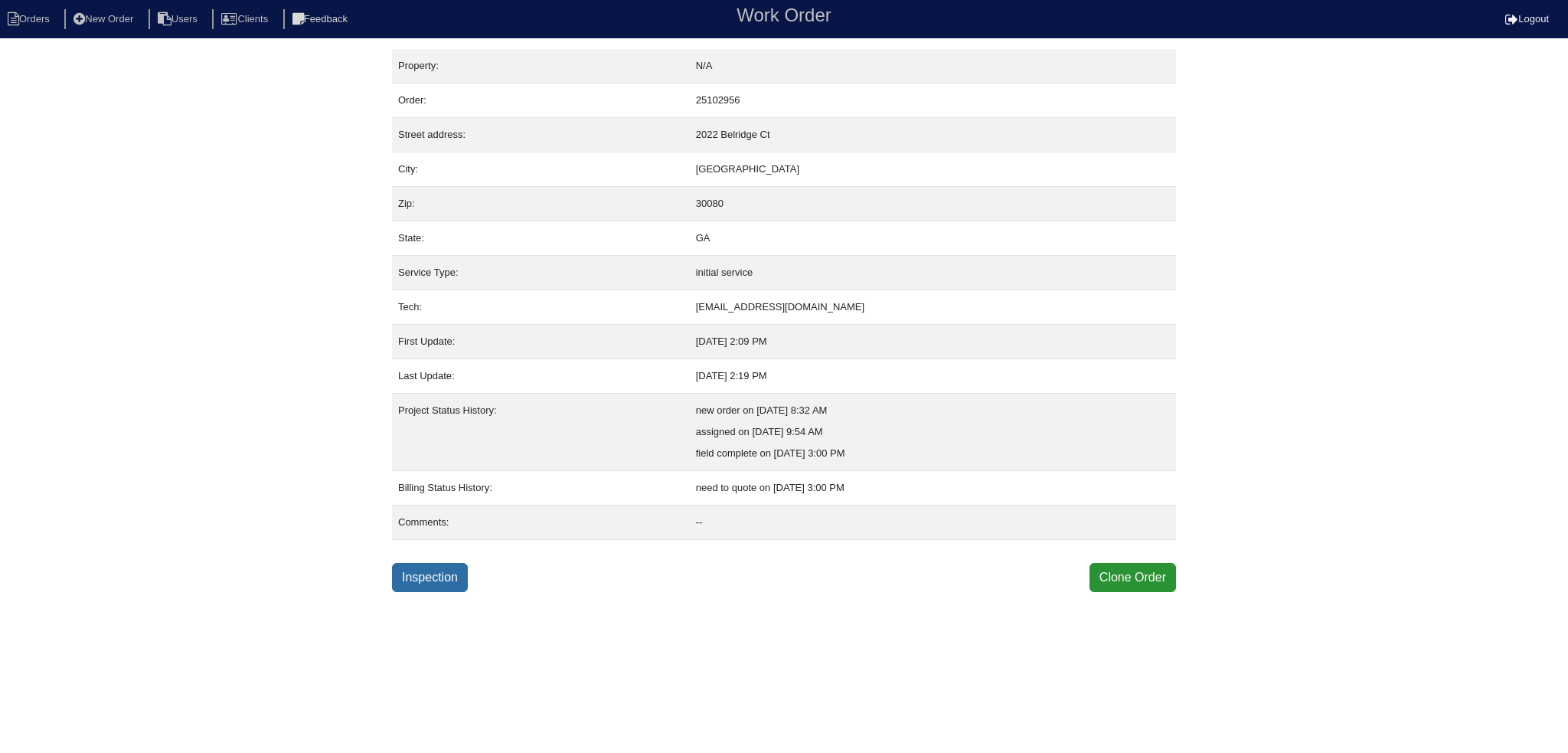
click at [414, 581] on link "Inspection" at bounding box center [430, 577] width 76 height 29
select select "0"
select select "[PERSON_NAME]"
select select "0"
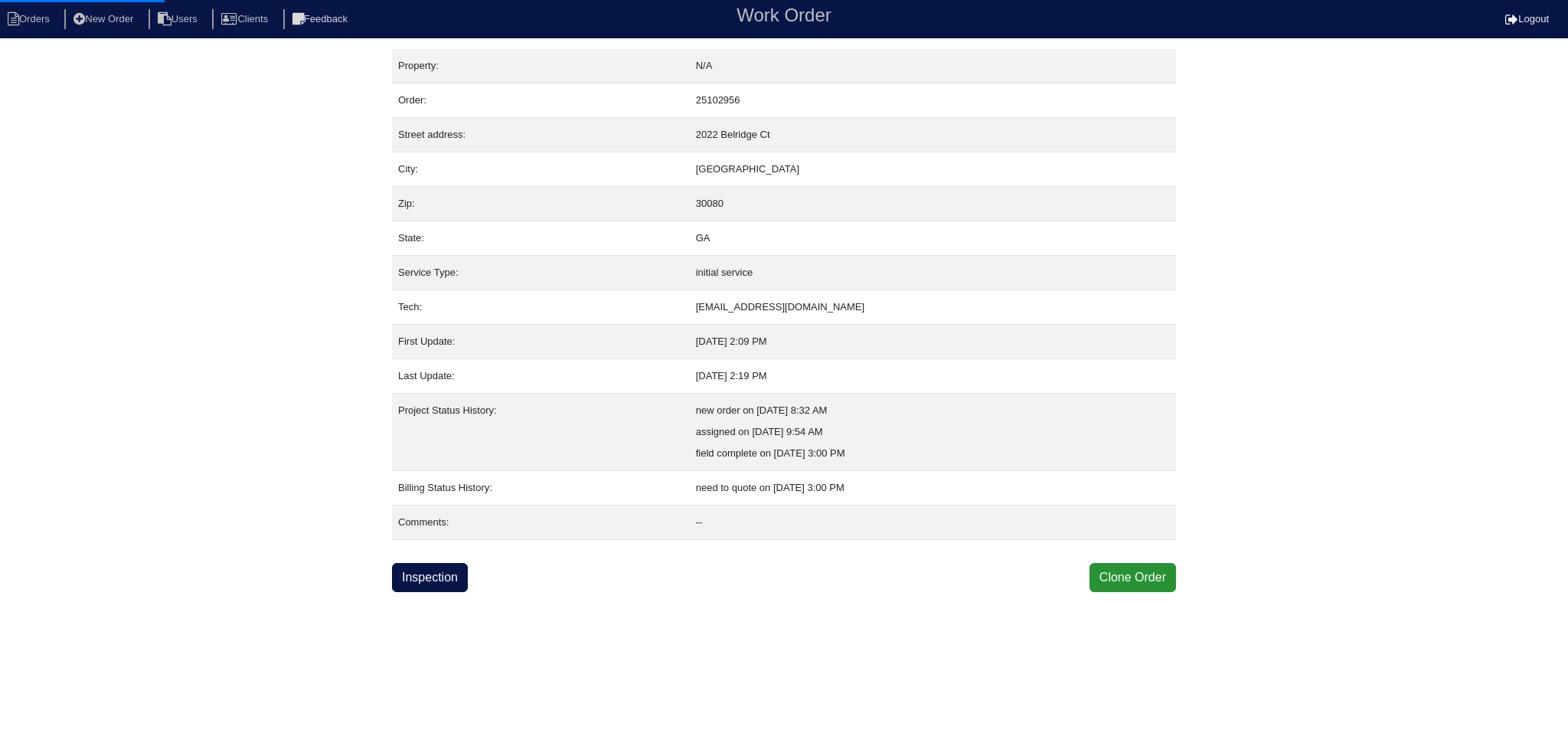
select select "0"
select select "1"
select select "0"
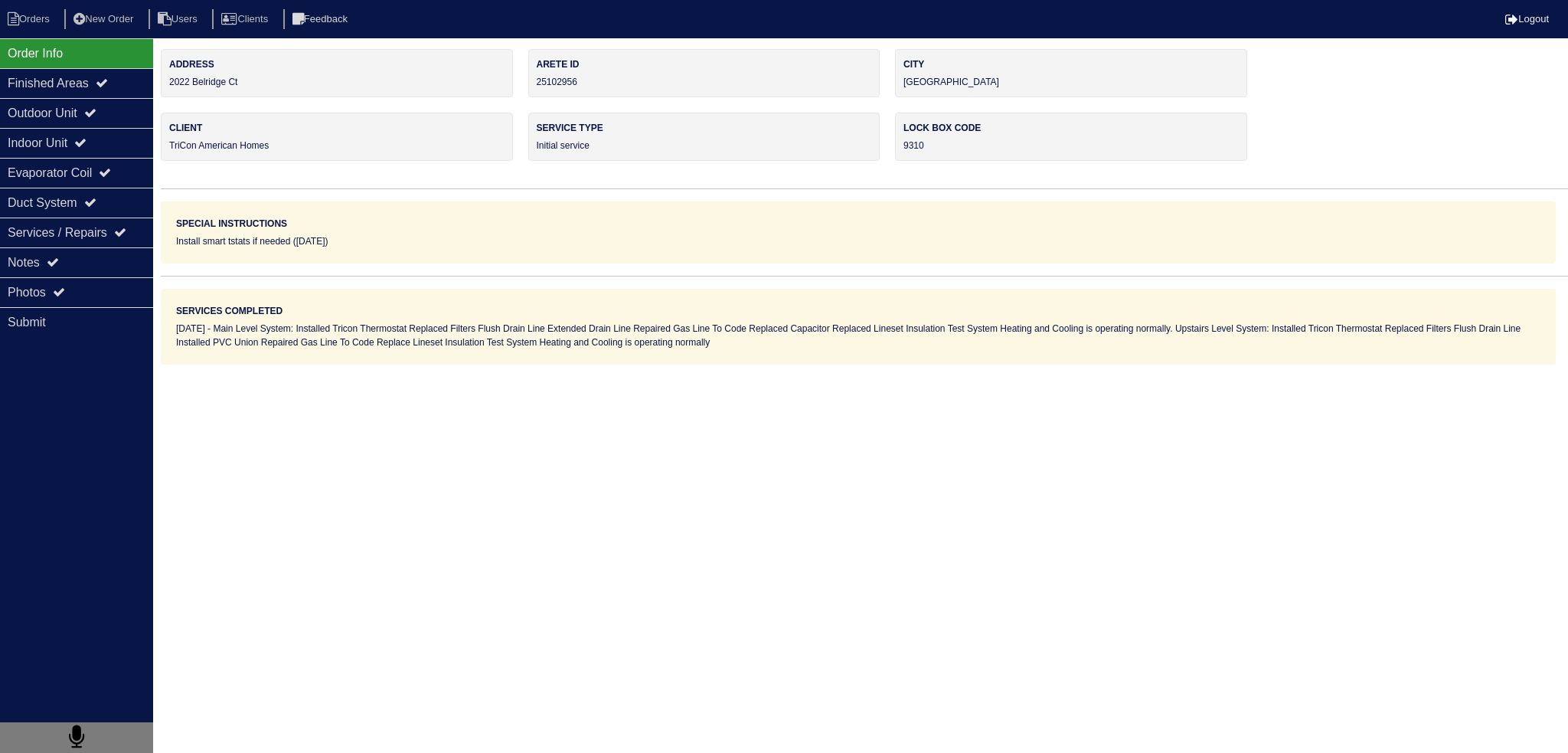
click at [127, 110] on div "Outdoor Unit" at bounding box center [77, 113] width 153 height 30
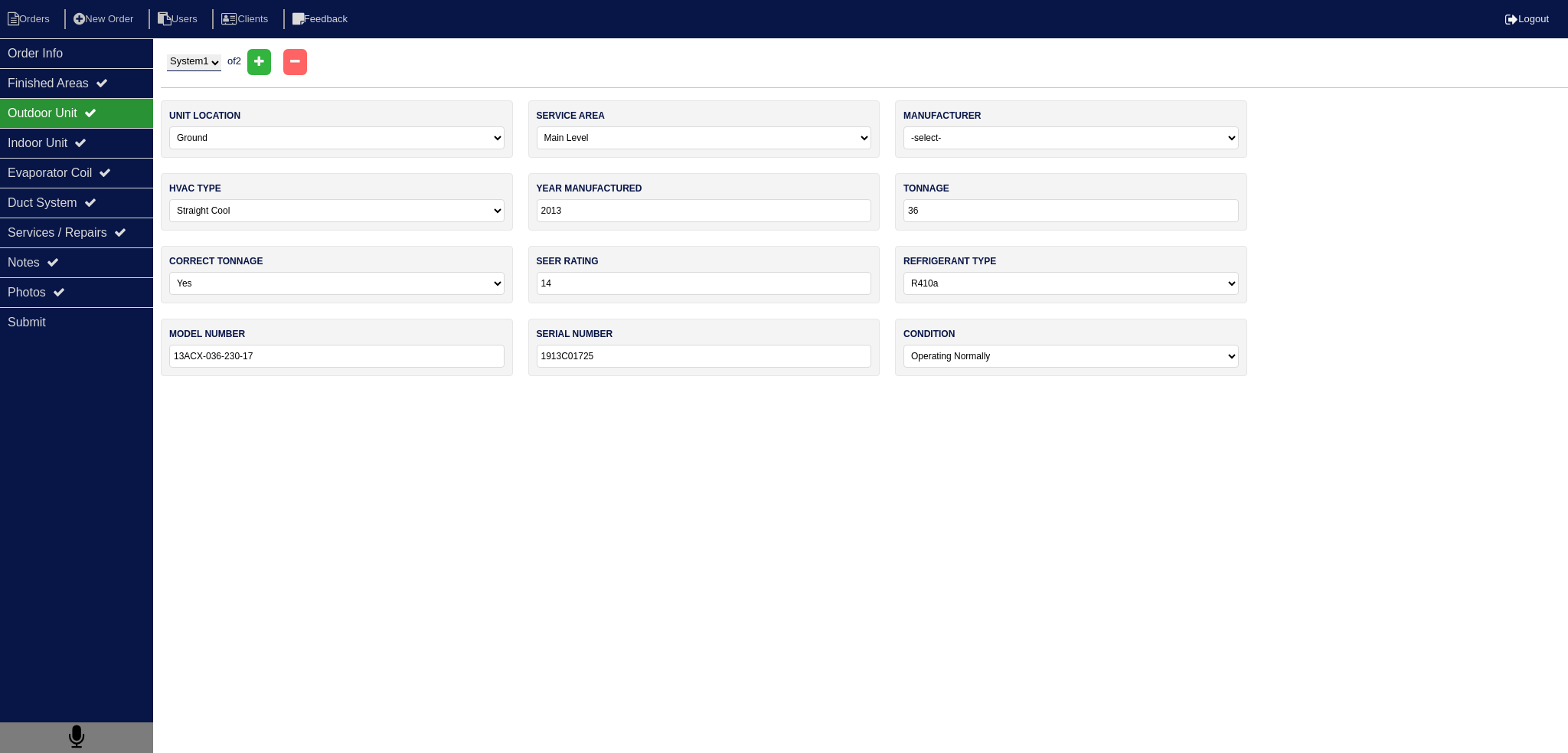
click at [208, 59] on select "System 1 System 2" at bounding box center [194, 63] width 54 height 17
select select "2"
click at [167, 54] on select "System 1 System 2" at bounding box center [194, 63] width 54 height 17
select select "1"
select select "Goodman"
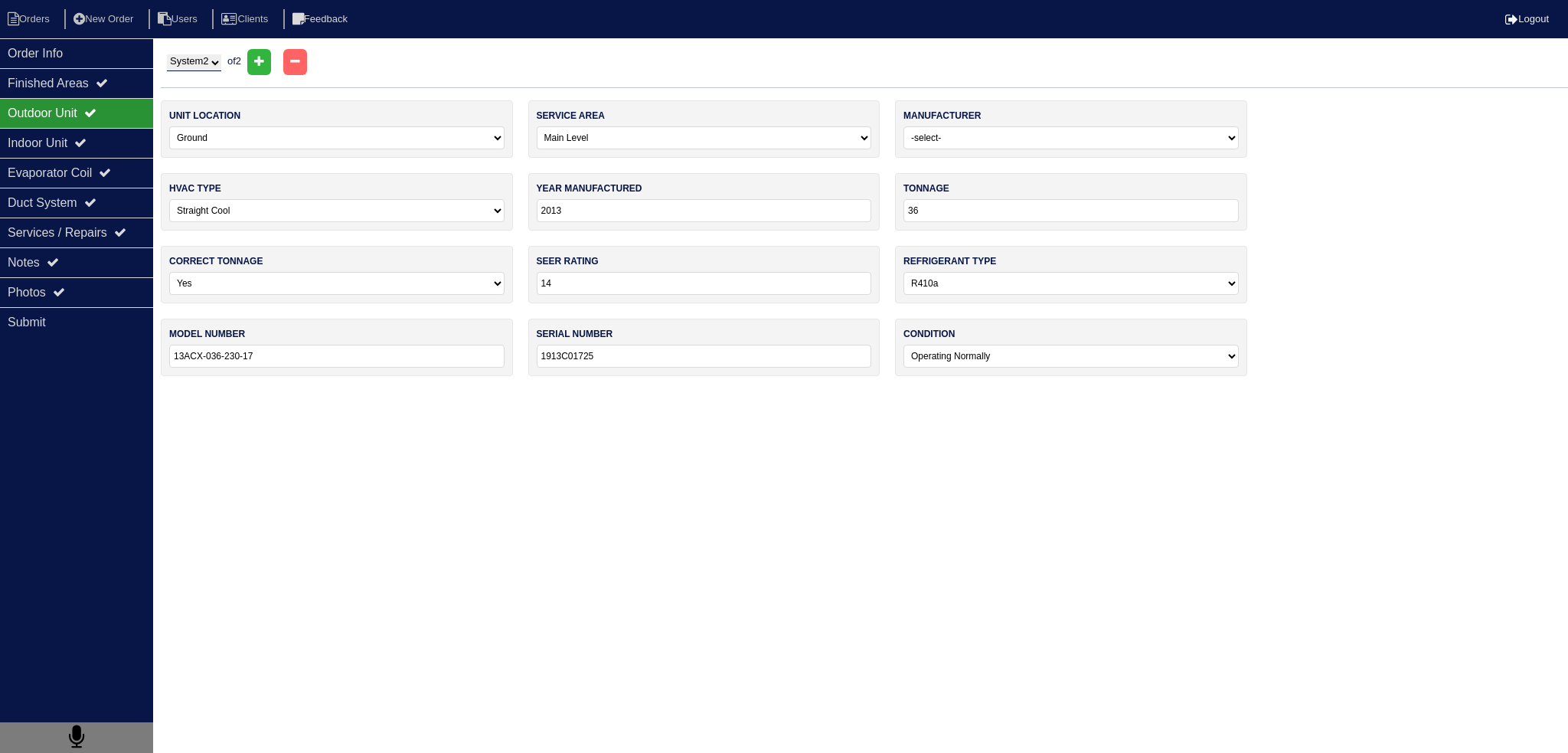
type input "2025"
type input "30"
type input "15"
select select "2"
type input "GLXS4BA3010AA"
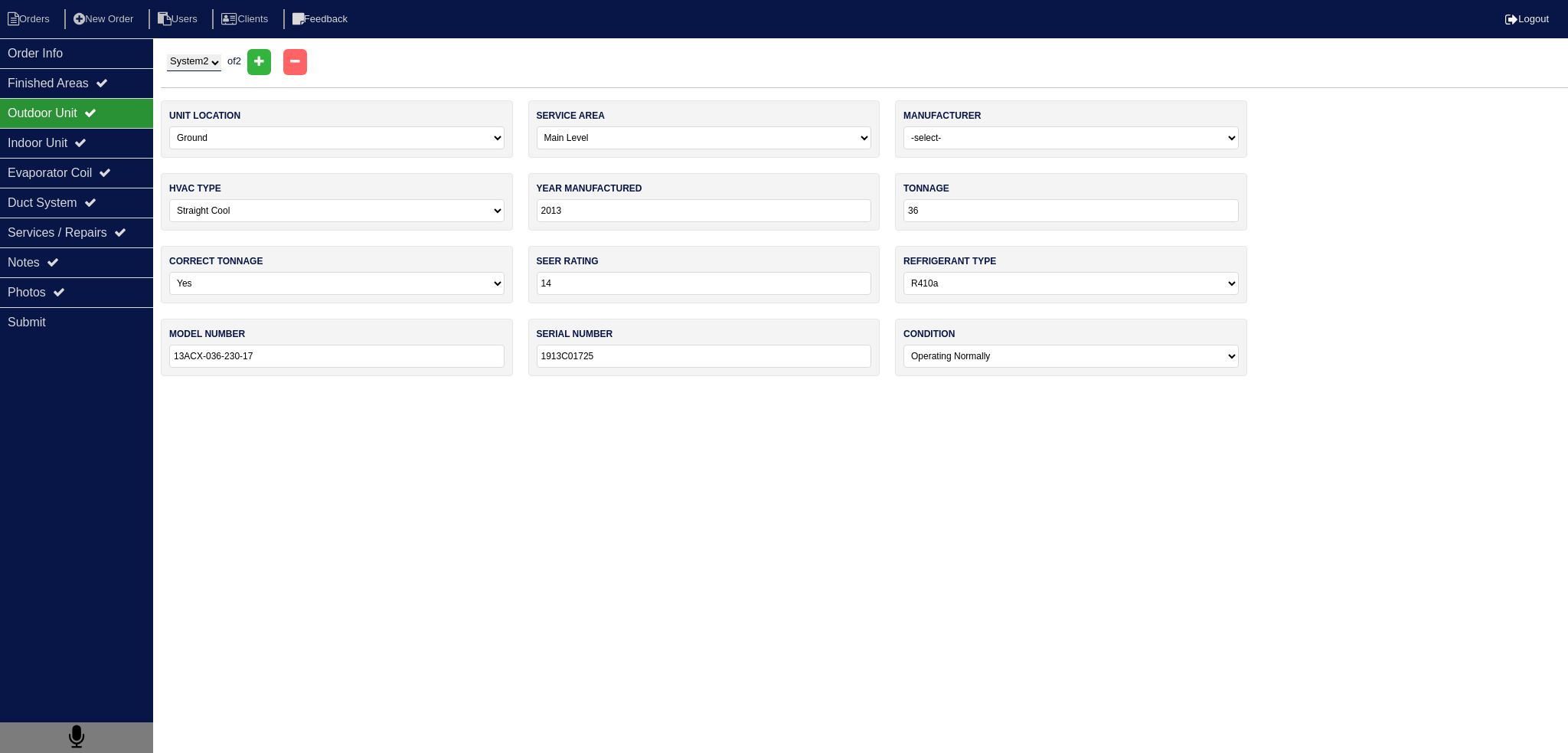
type input "2505153089"
click at [117, 134] on div "Indoor Unit" at bounding box center [77, 143] width 153 height 30
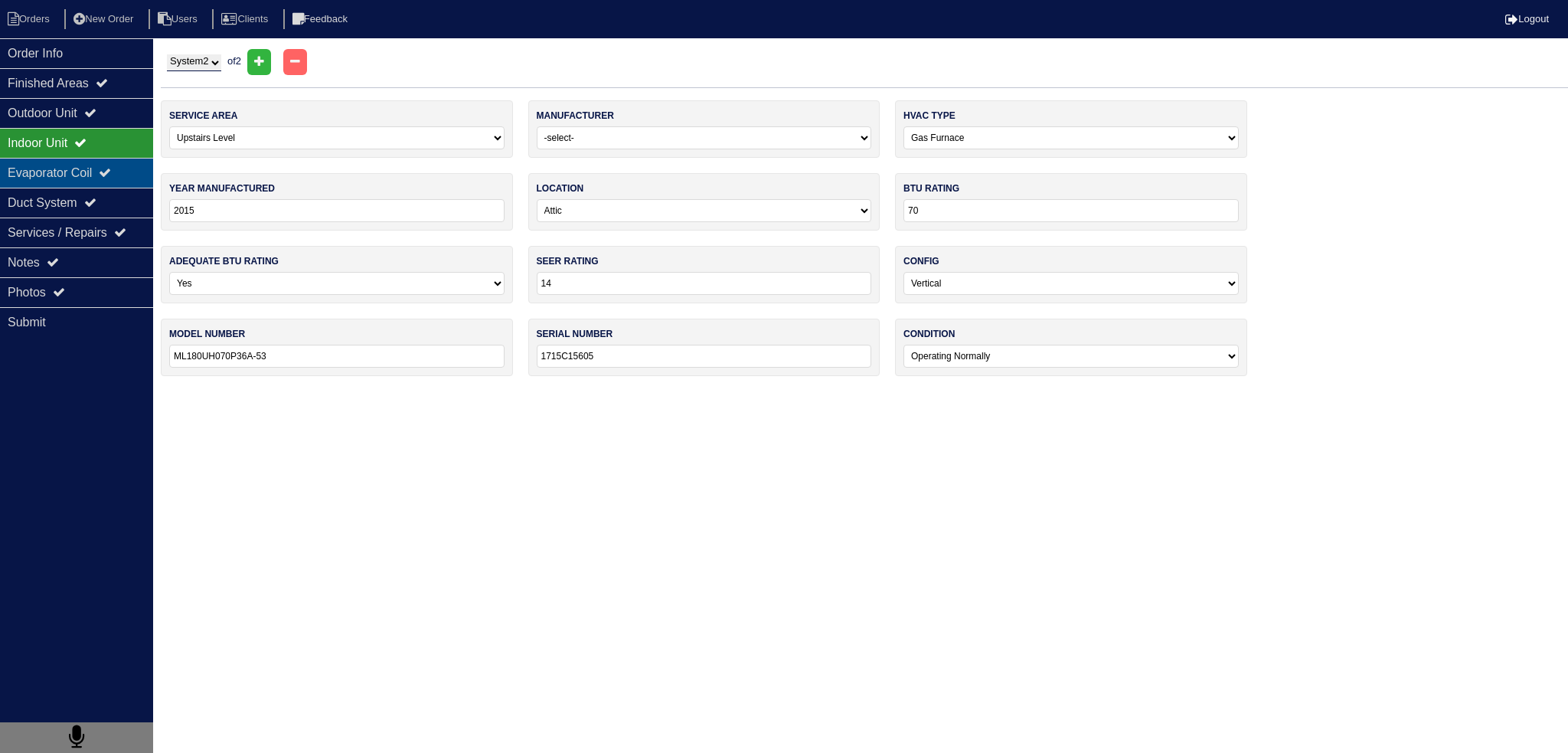
click at [111, 164] on div "Evaporator Coil" at bounding box center [77, 173] width 153 height 30
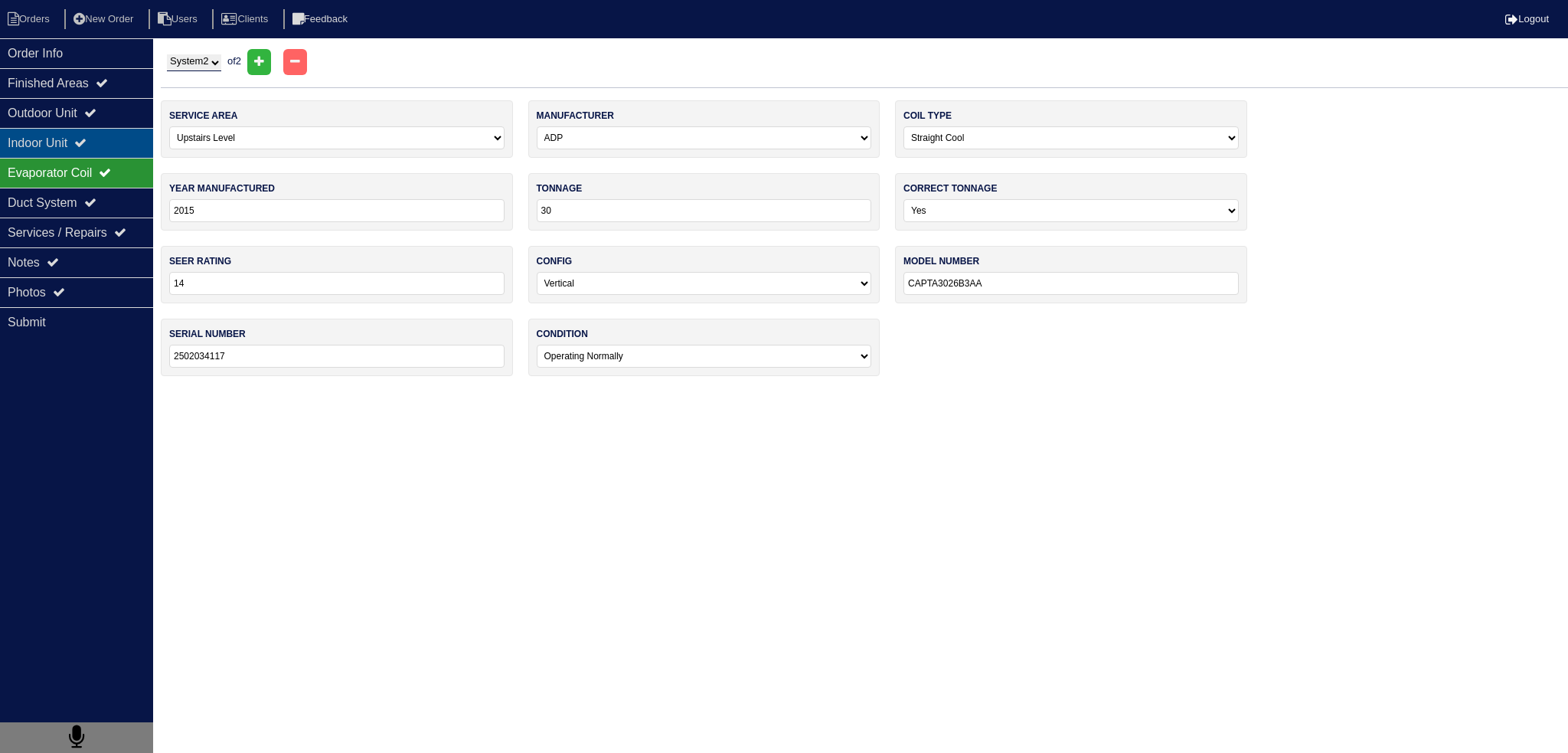
click at [122, 137] on div "Indoor Unit" at bounding box center [77, 143] width 153 height 30
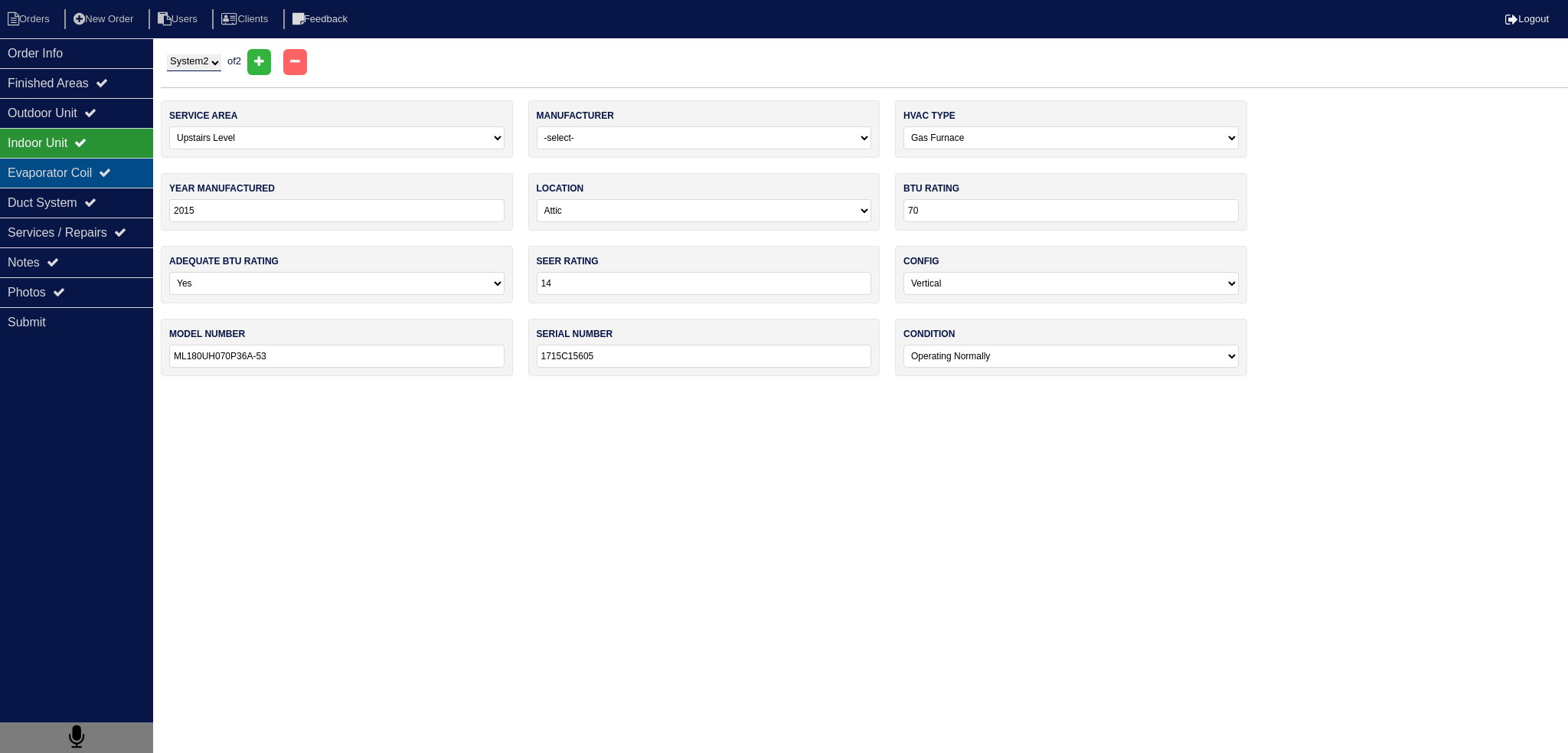
click at [111, 168] on icon at bounding box center [105, 172] width 12 height 12
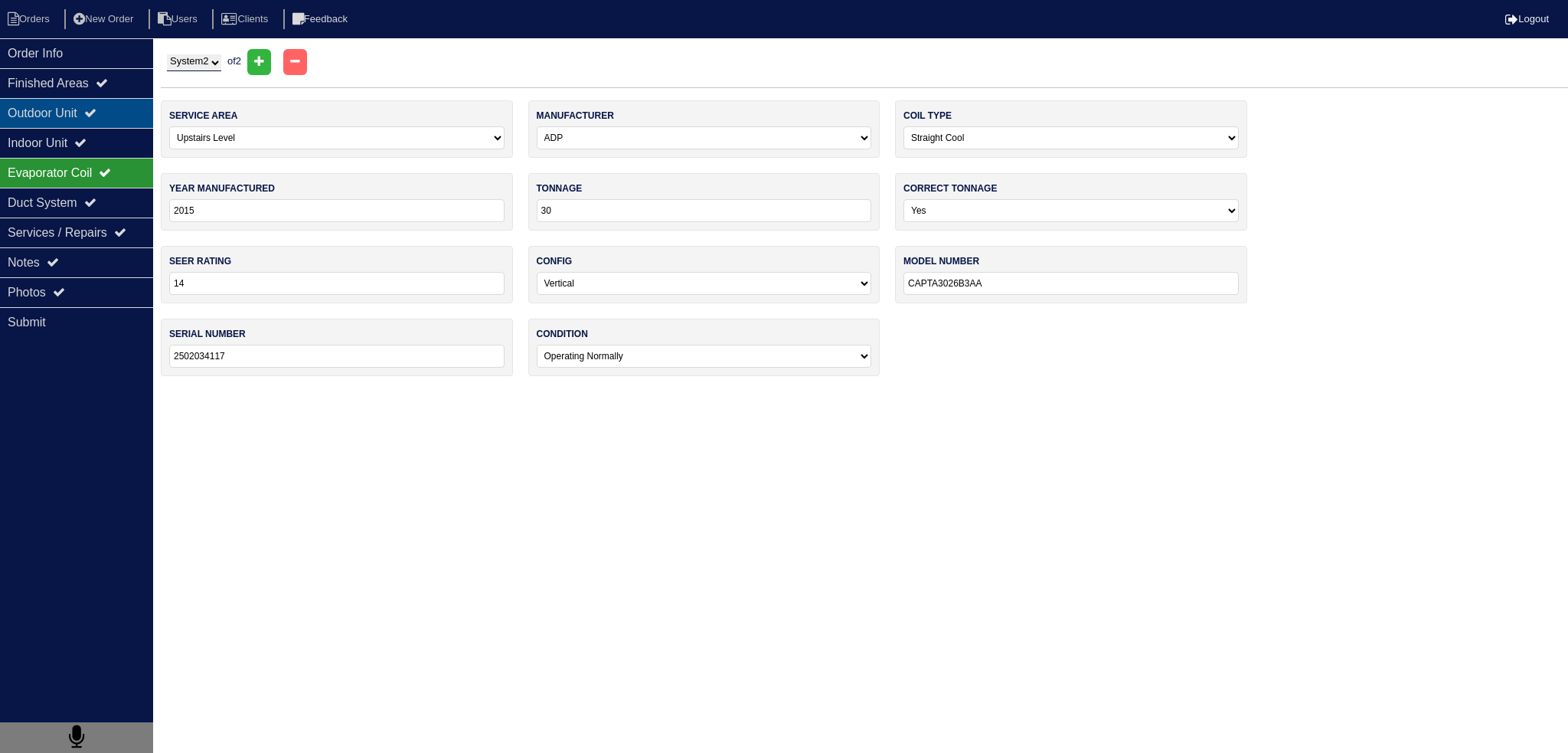
click at [97, 111] on icon at bounding box center [90, 112] width 12 height 12
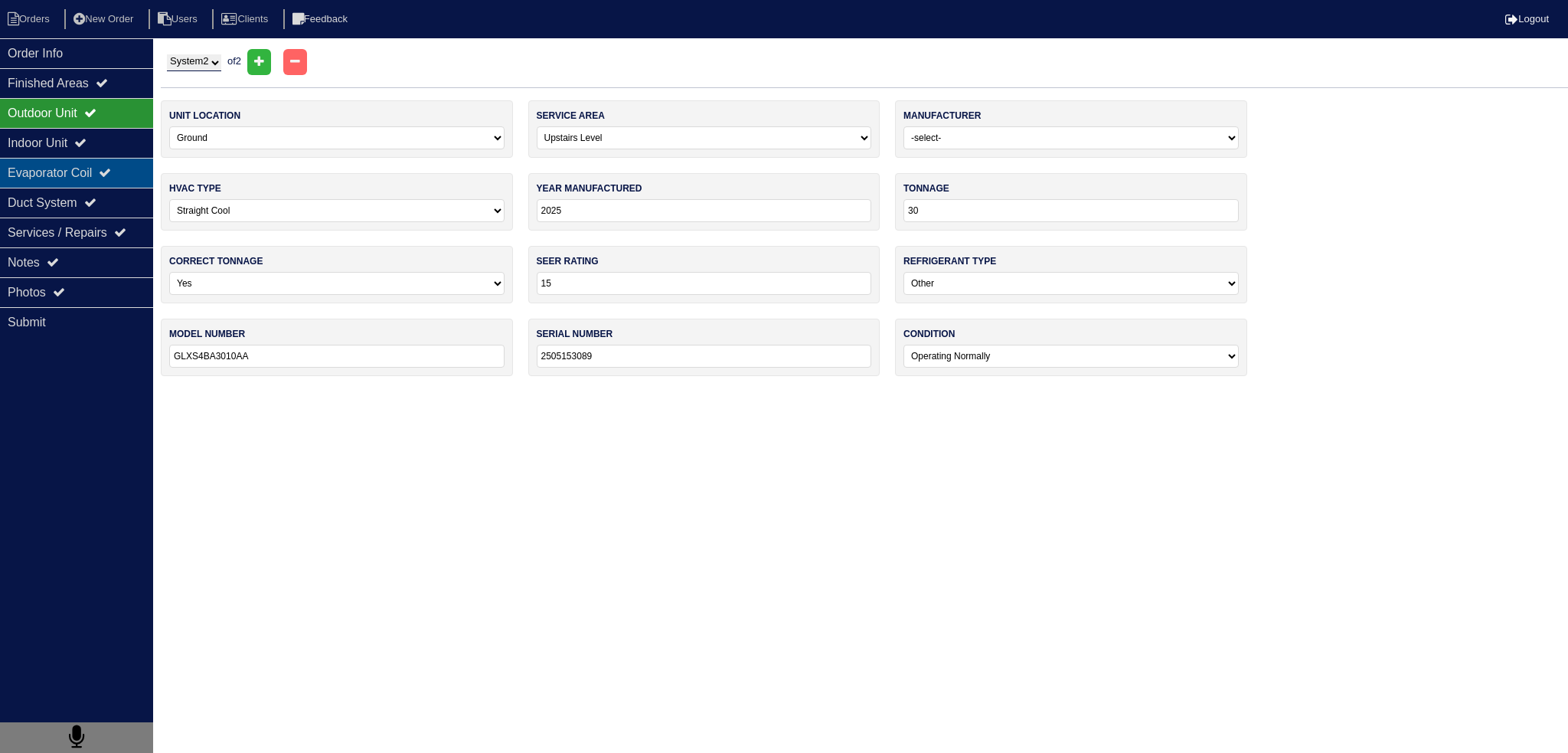
click at [104, 164] on div "Evaporator Coil" at bounding box center [77, 173] width 153 height 30
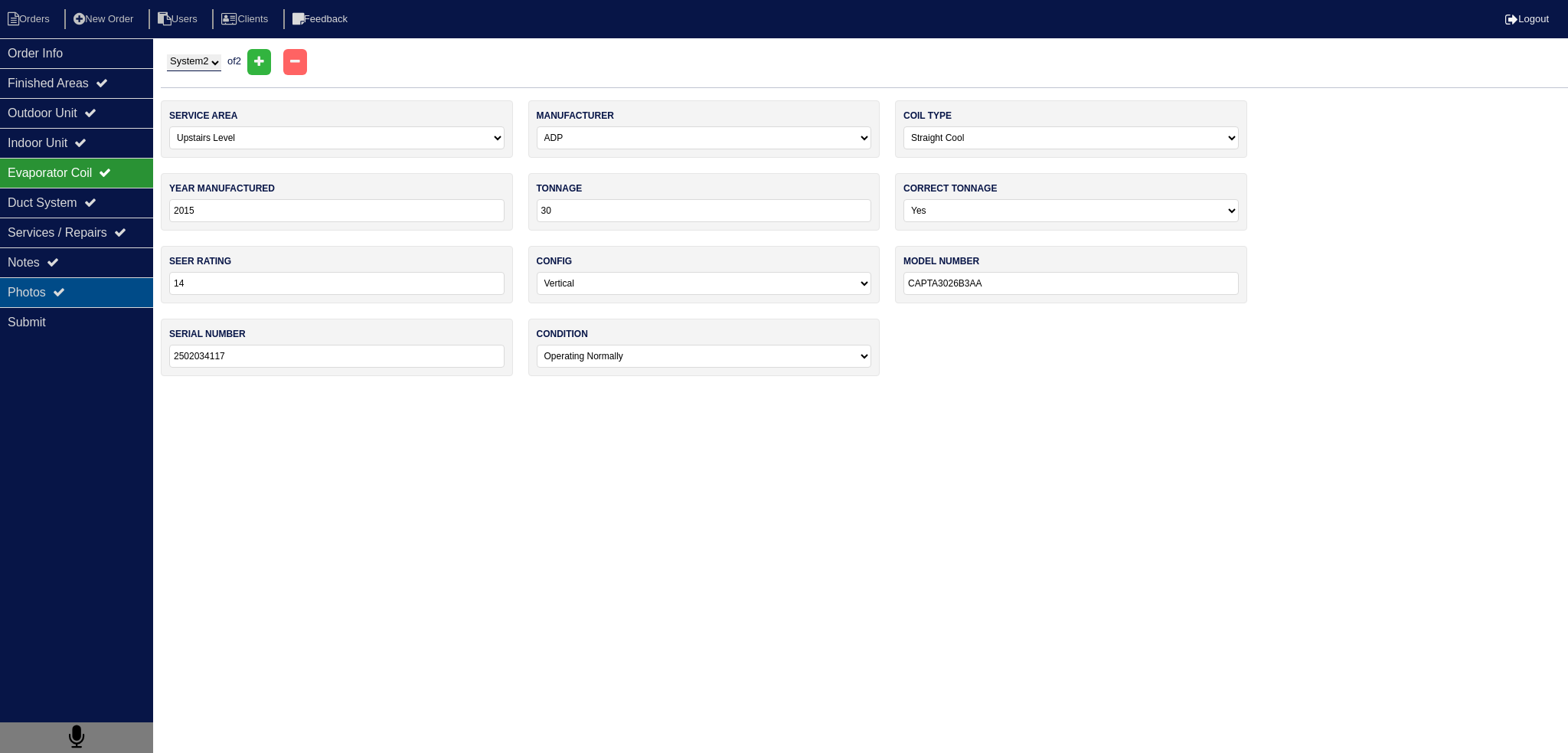
click at [102, 296] on div "Photos" at bounding box center [77, 292] width 153 height 30
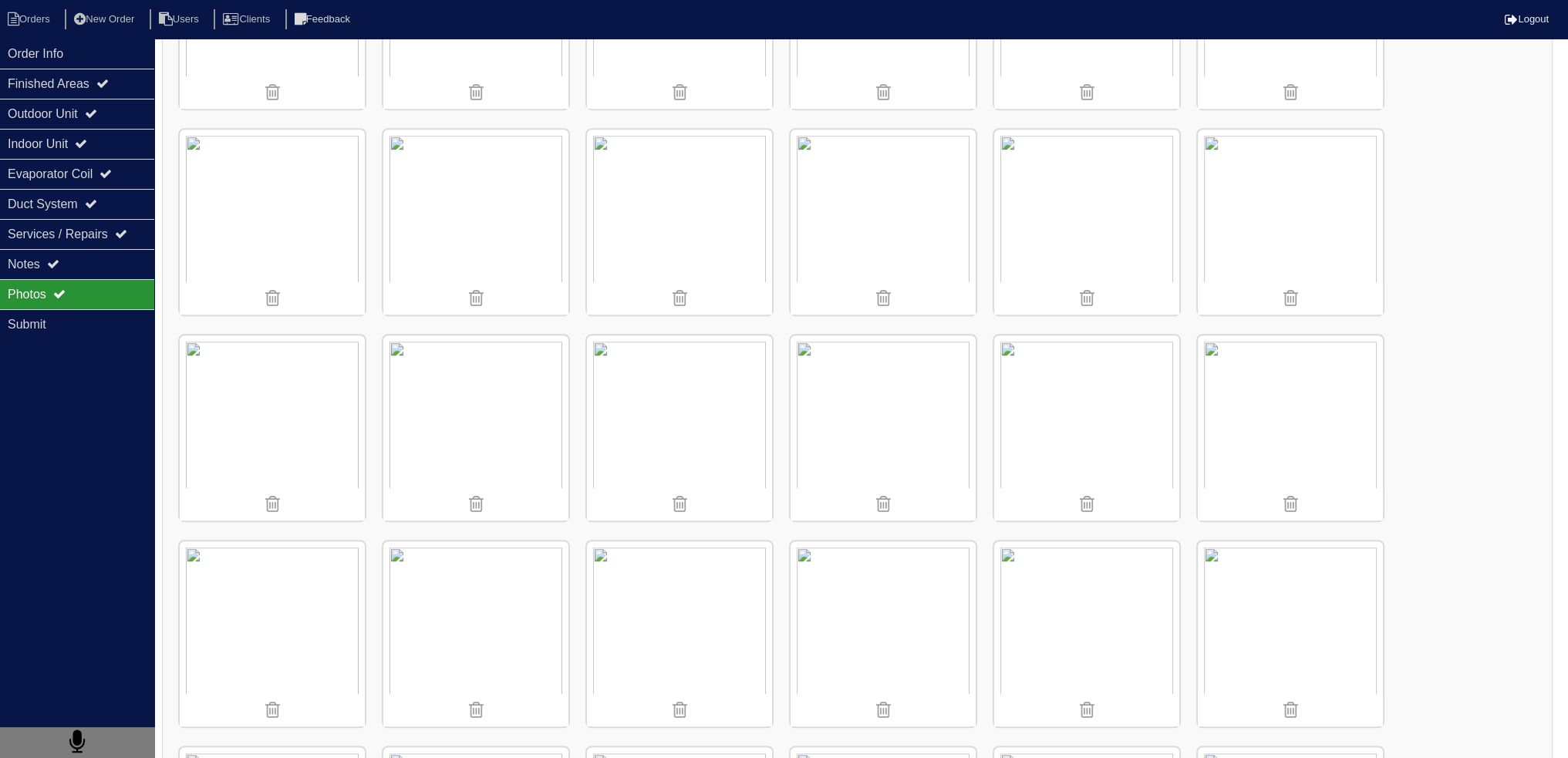
scroll to position [1234, 0]
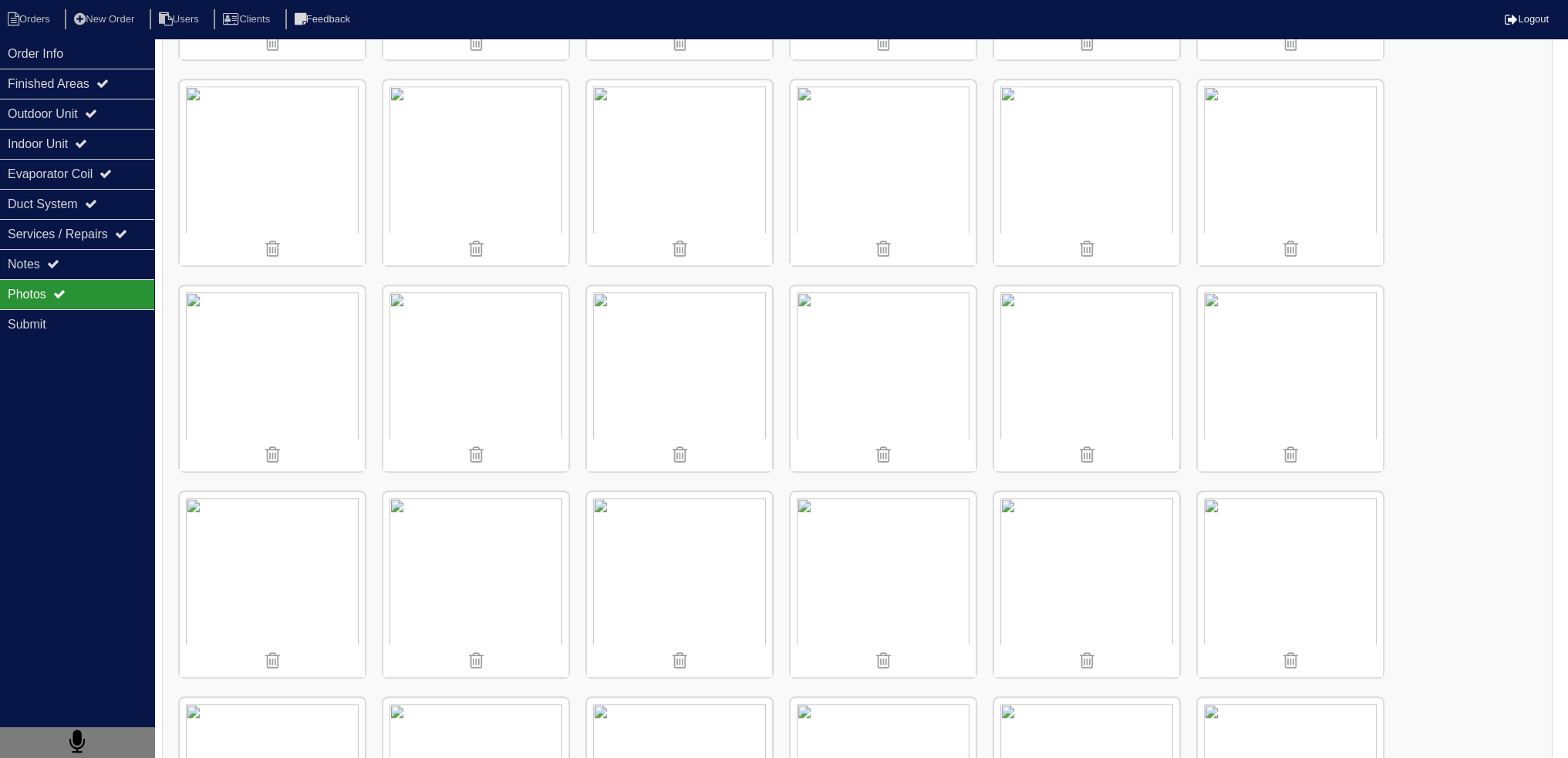
click at [941, 308] on img at bounding box center [883, 378] width 185 height 185
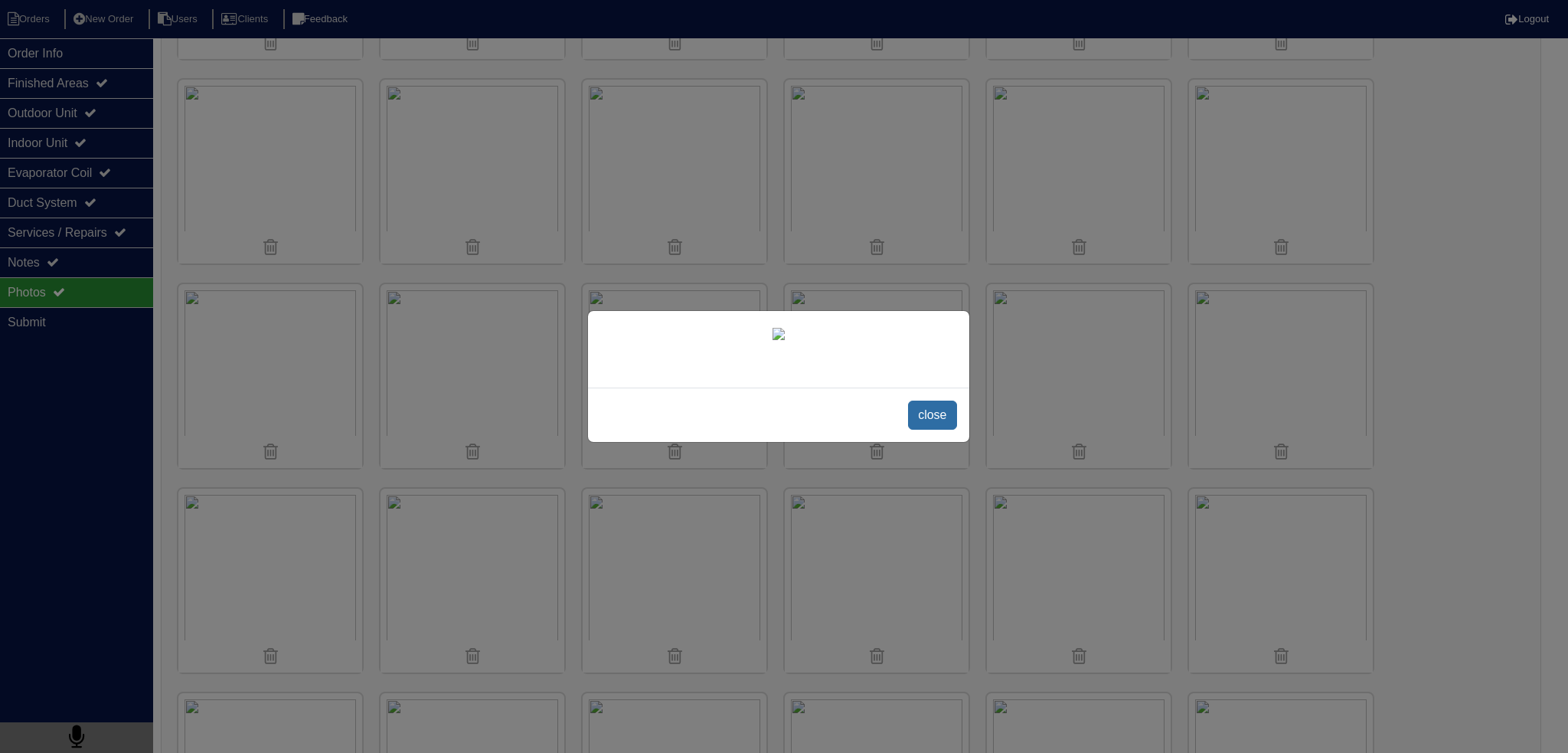
click at [934, 430] on span "close" at bounding box center [932, 414] width 48 height 29
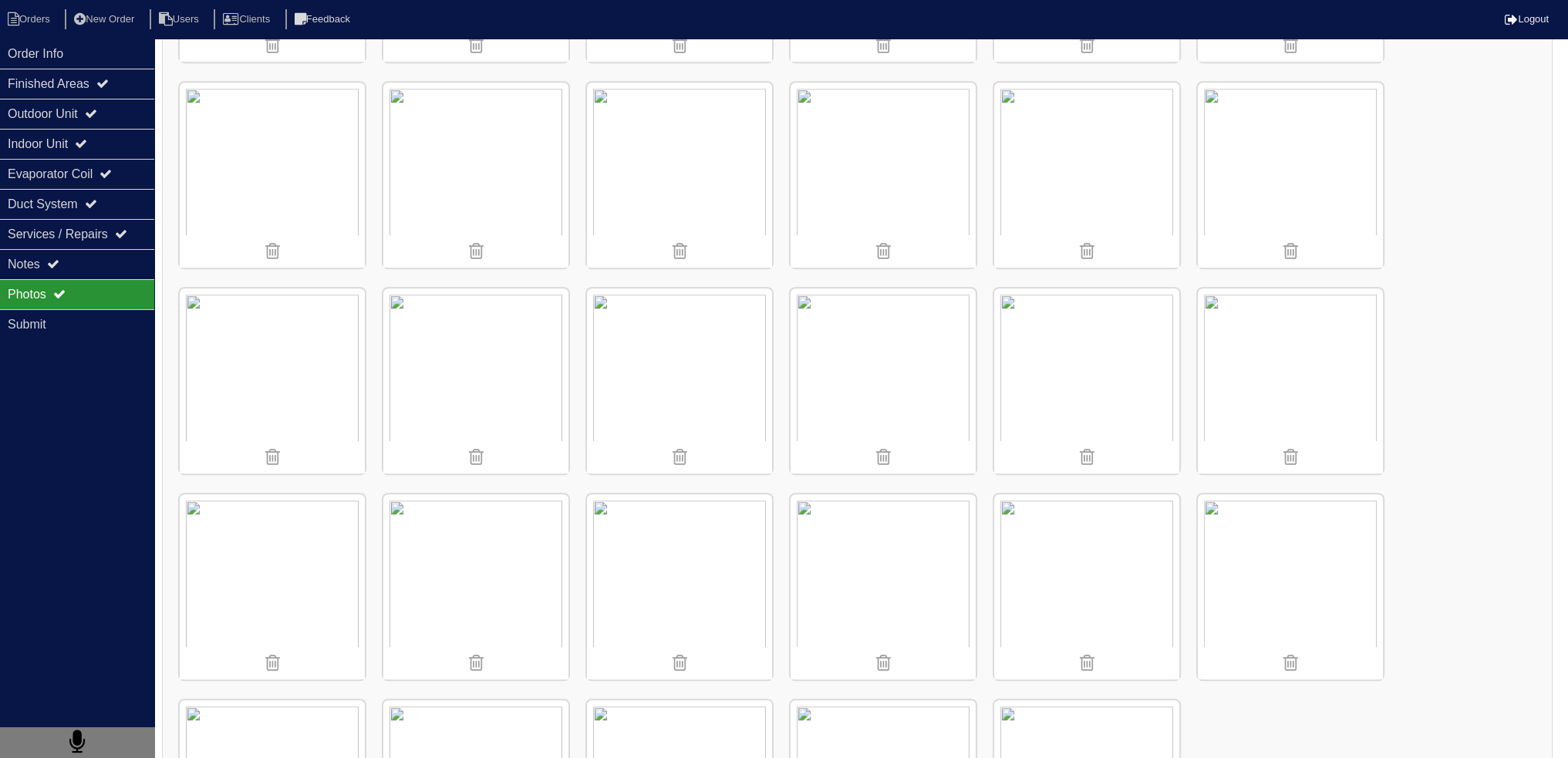
scroll to position [1591, 0]
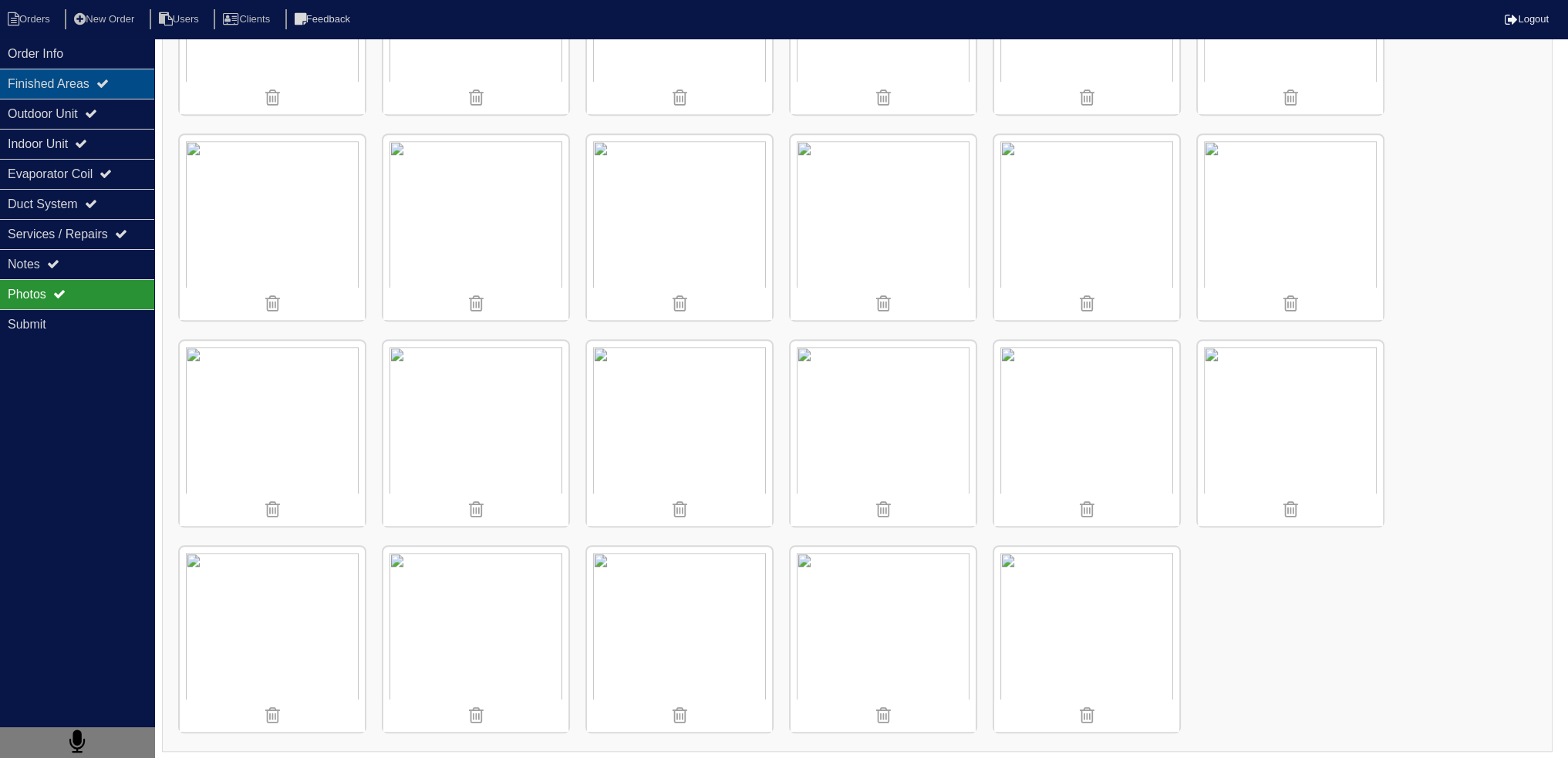
click at [100, 76] on div "Finished Areas" at bounding box center [77, 84] width 155 height 30
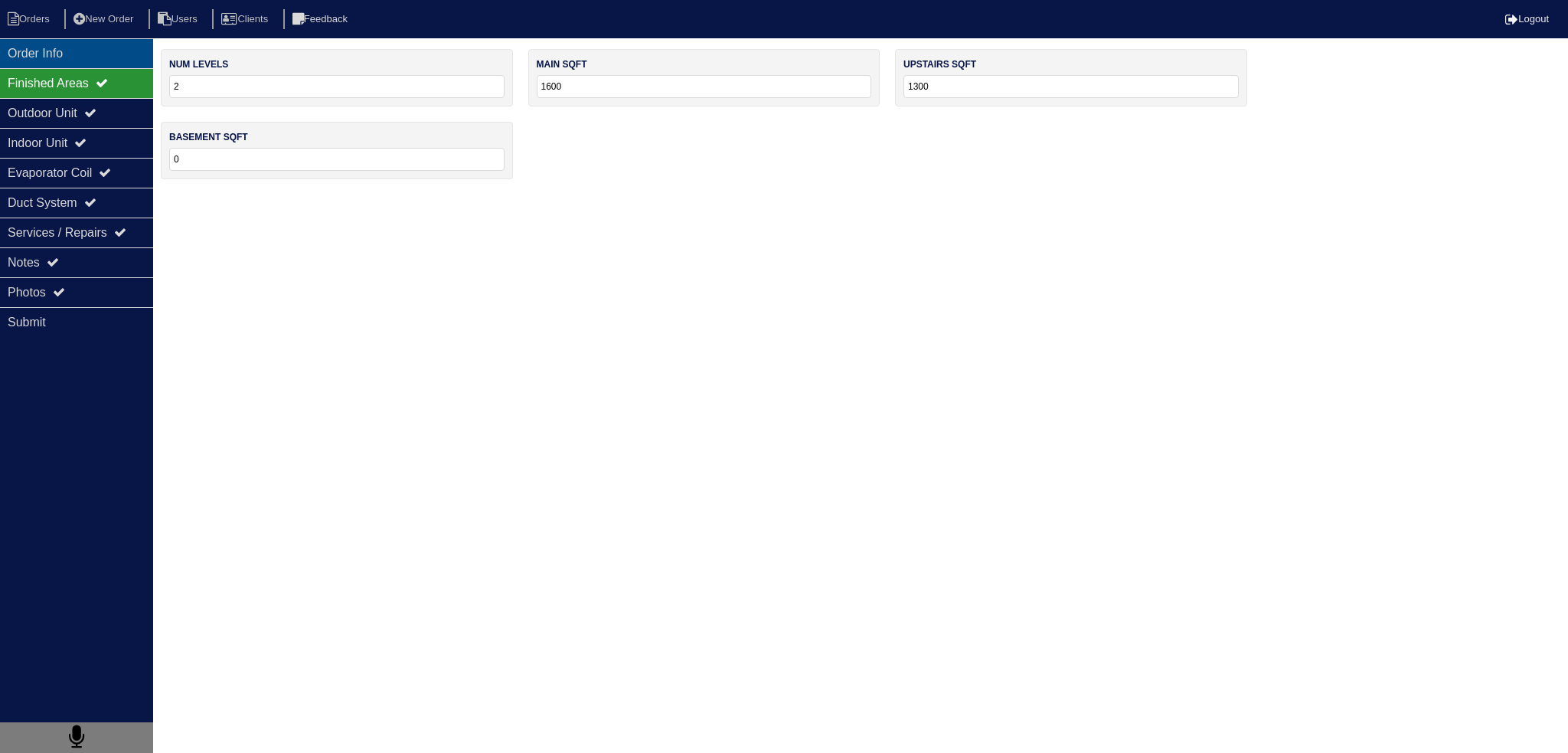
click at [96, 60] on div "Order Info" at bounding box center [77, 53] width 153 height 30
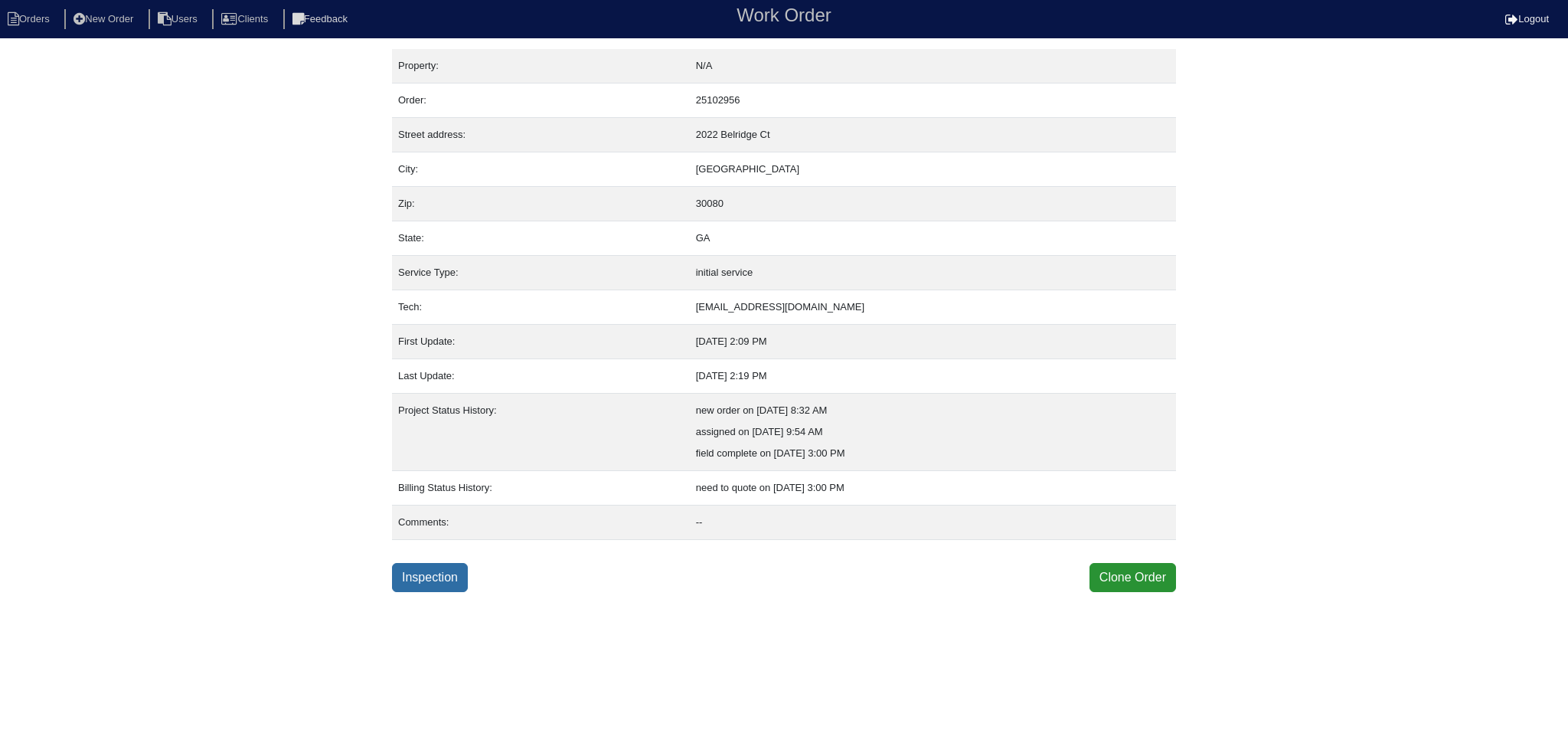
click at [431, 571] on link "Inspection" at bounding box center [430, 577] width 76 height 29
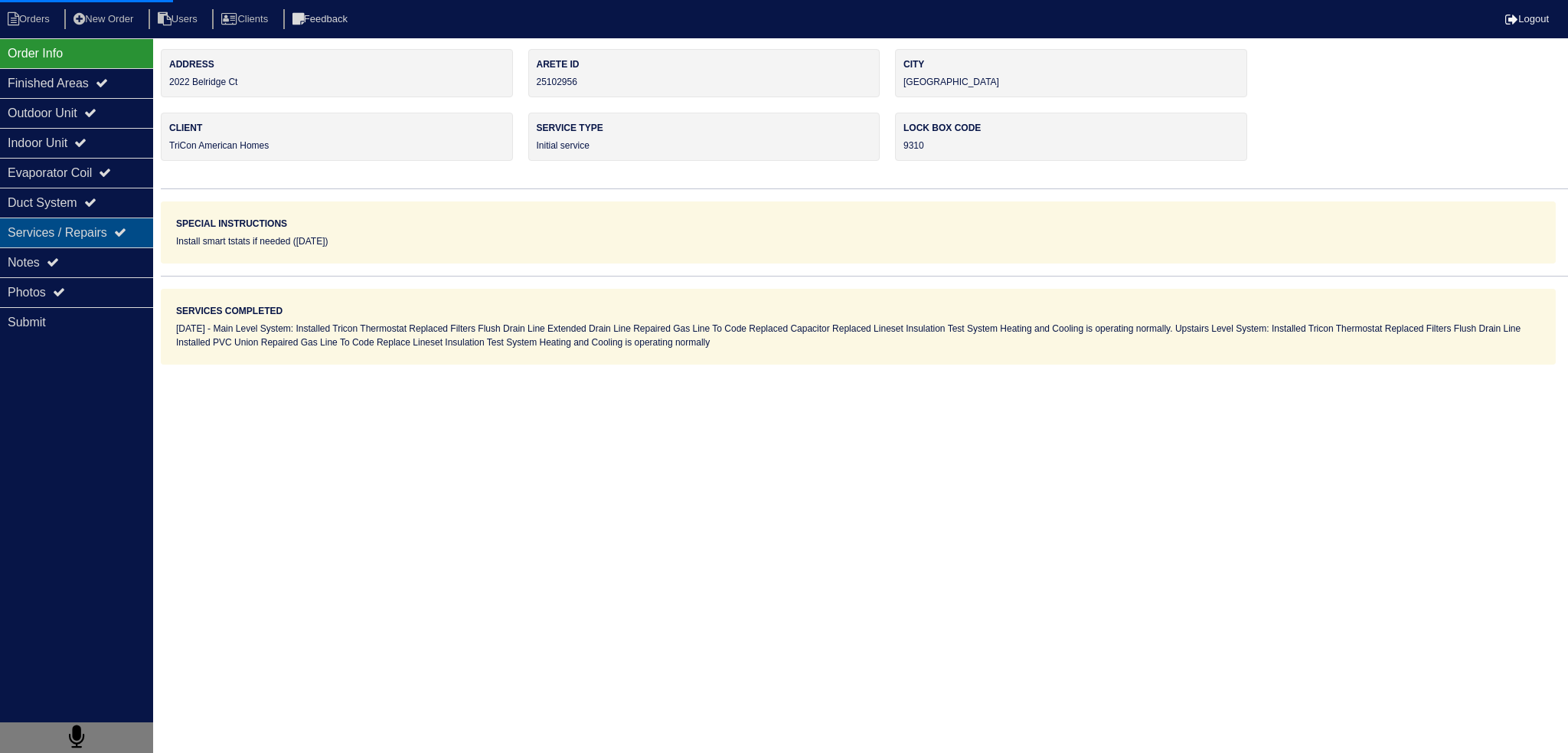
click at [12, 234] on div "Services / Repairs" at bounding box center [77, 233] width 153 height 30
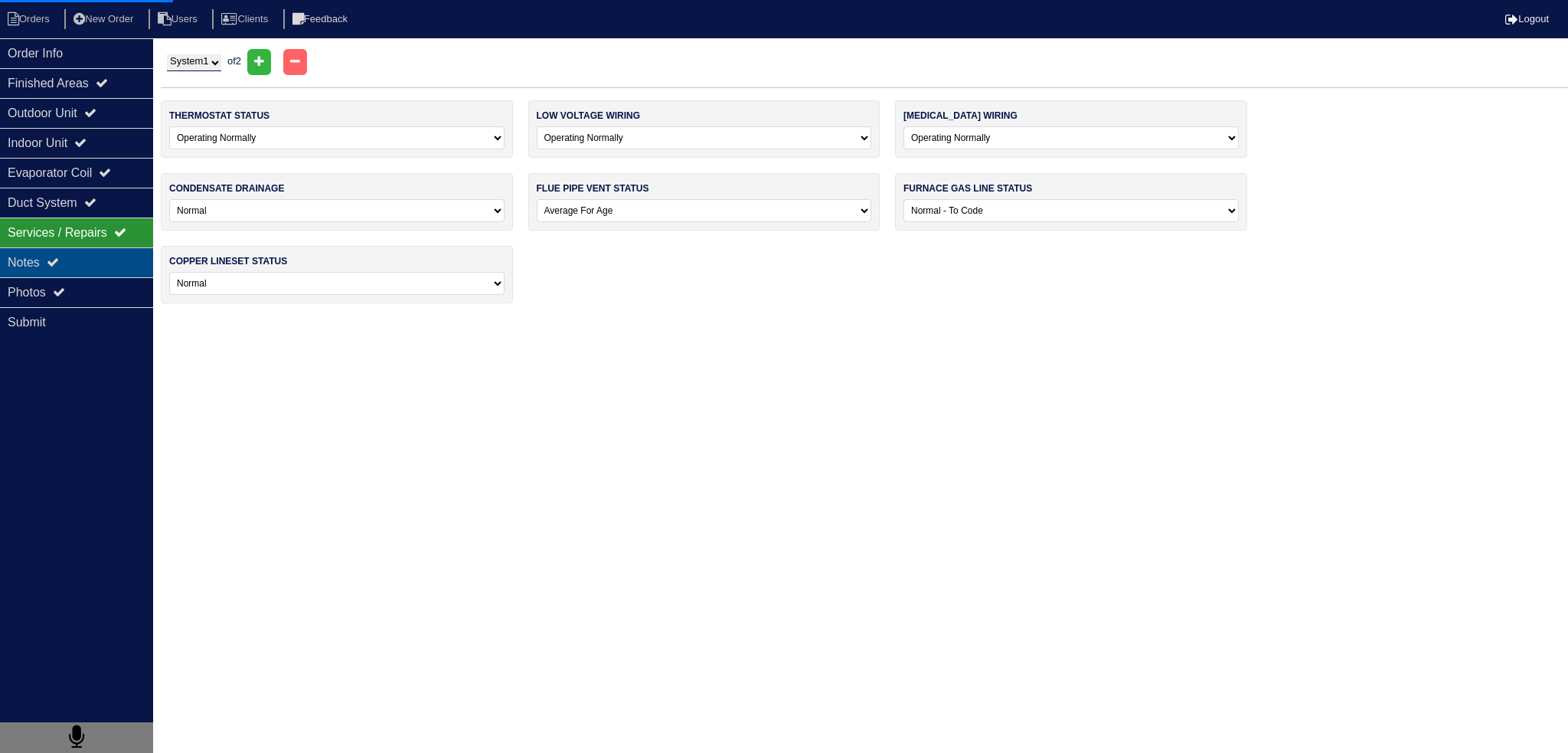
click at [9, 253] on div "Notes" at bounding box center [77, 263] width 153 height 30
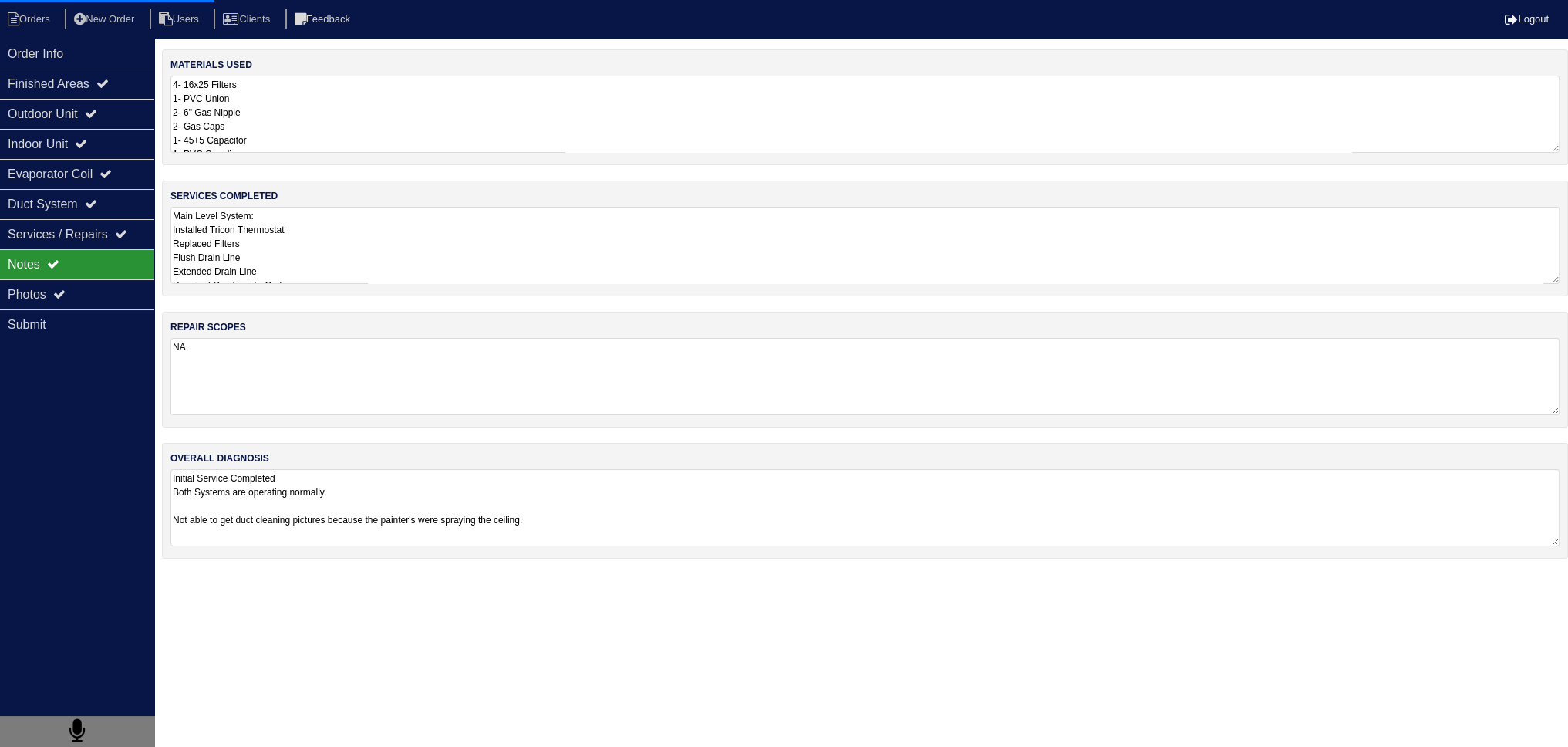
click at [421, 235] on textarea "Main Level System: Installed Tricon Thermostat Replaced Filters Flush Drain Lin…" at bounding box center [865, 245] width 1389 height 77
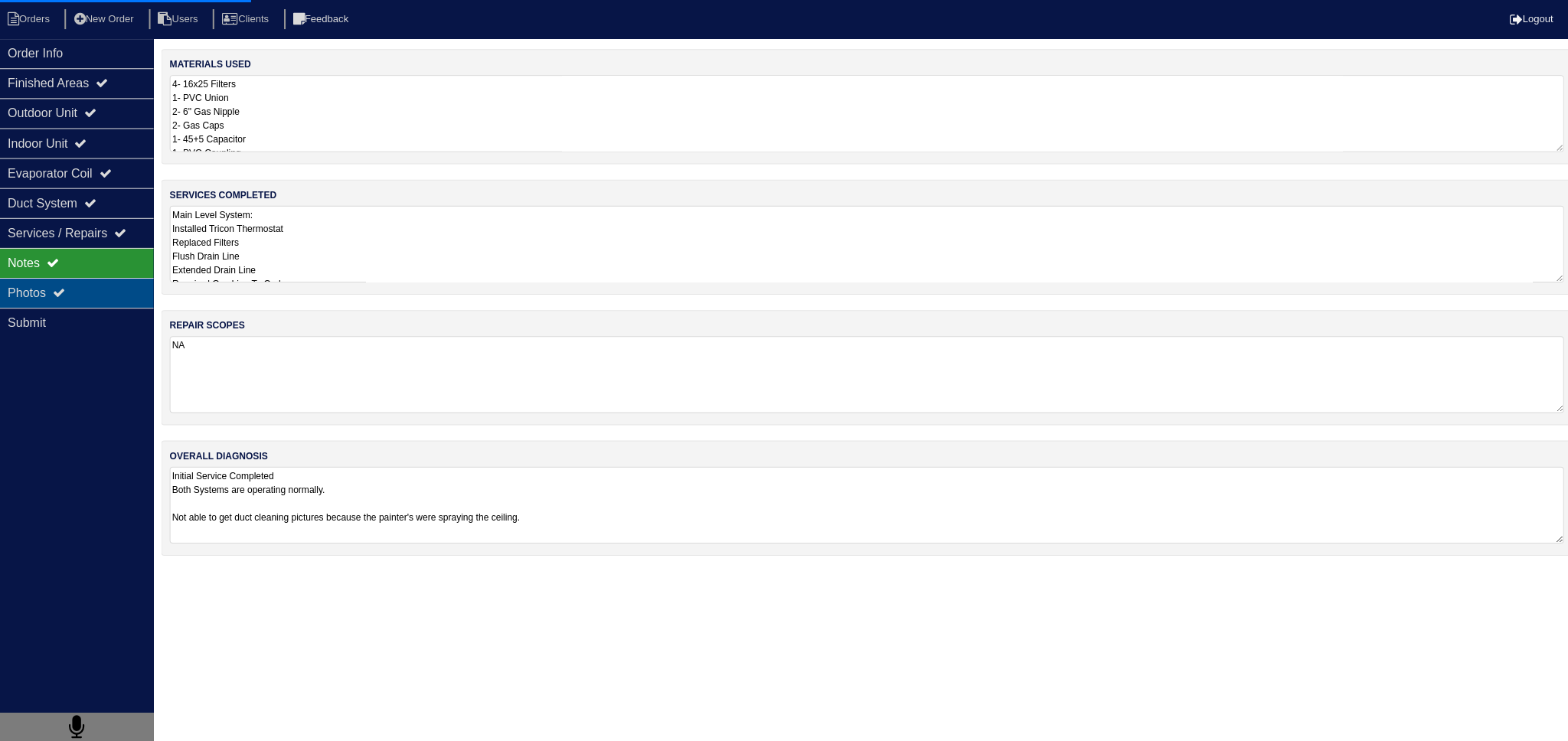
click at [52, 290] on div "Photos" at bounding box center [77, 292] width 153 height 30
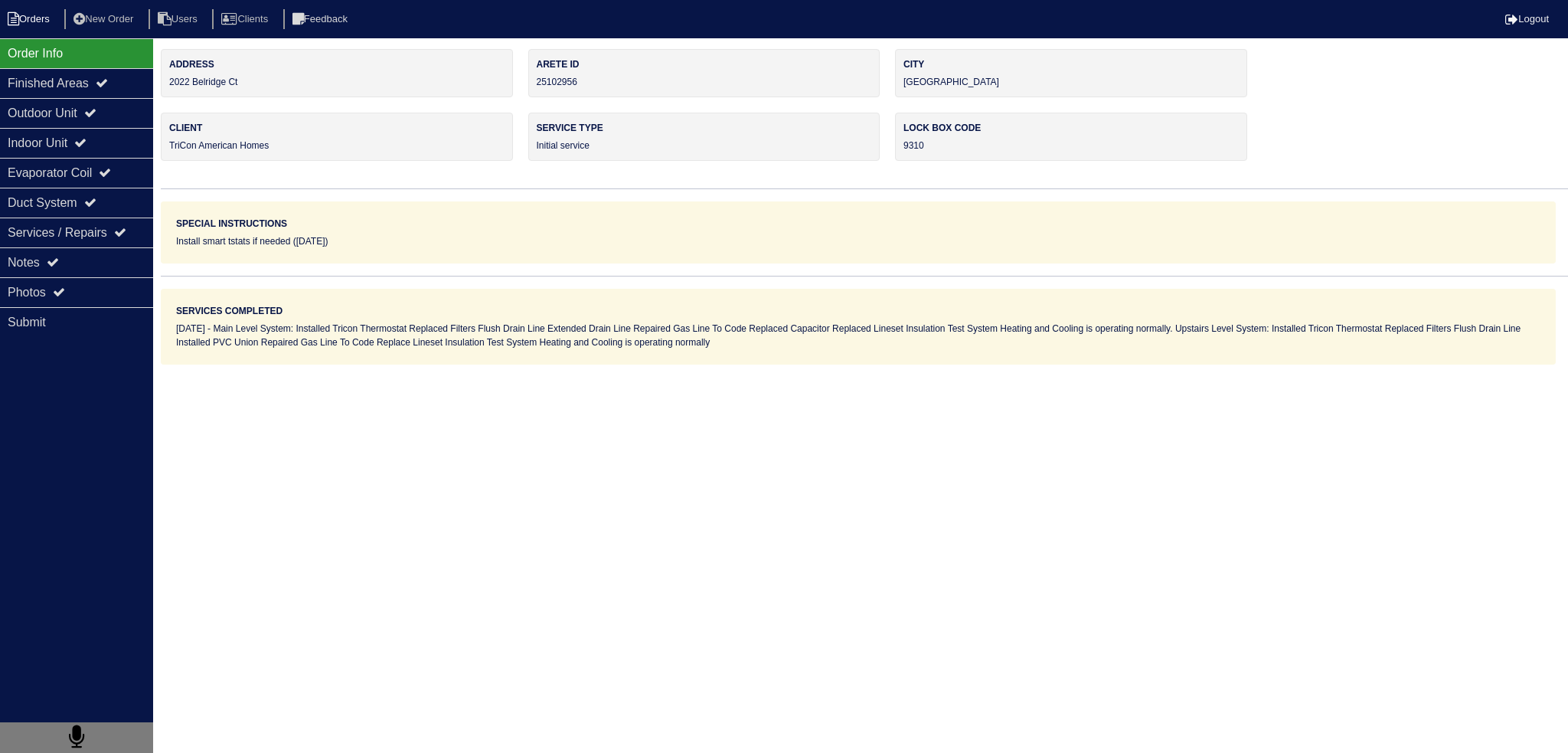
click at [31, 12] on li "Orders" at bounding box center [31, 19] width 62 height 21
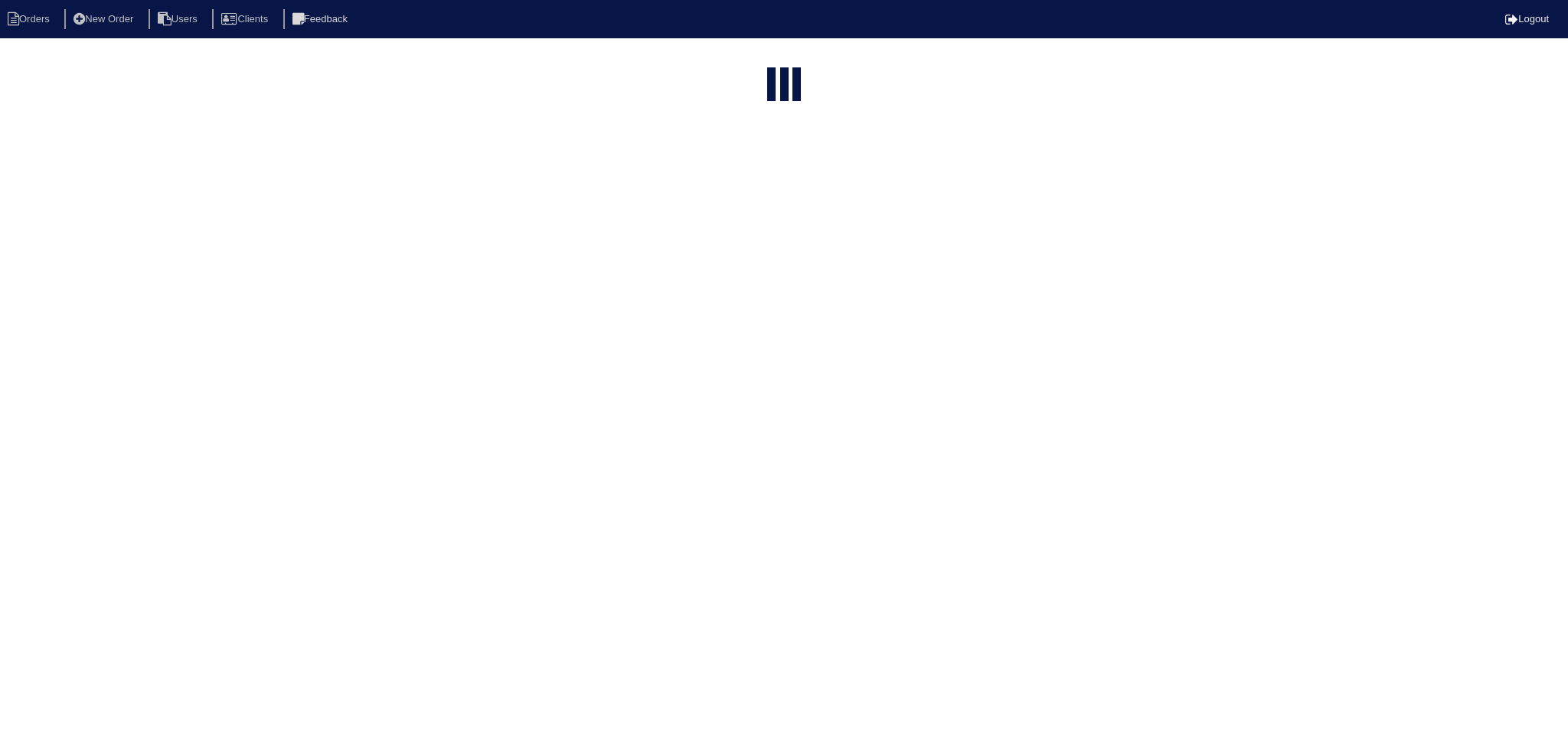
select select "15"
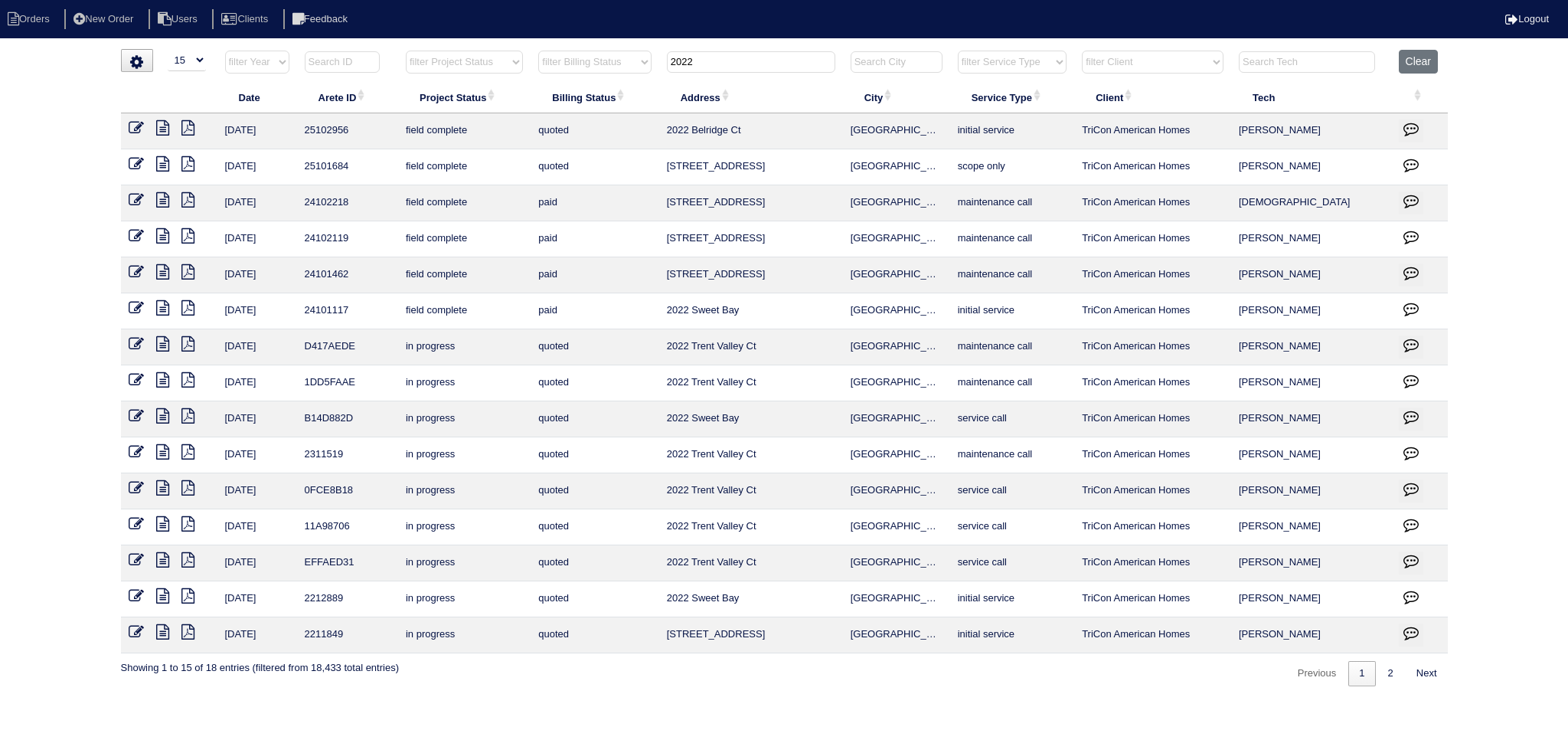
drag, startPoint x: 616, startPoint y: 50, endPoint x: 600, endPoint y: 42, distance: 17.9
click at [602, 45] on html "Orders New Order Users Clients Feedback Logout Orders New Order Users Clients M…" at bounding box center [784, 351] width 1568 height 702
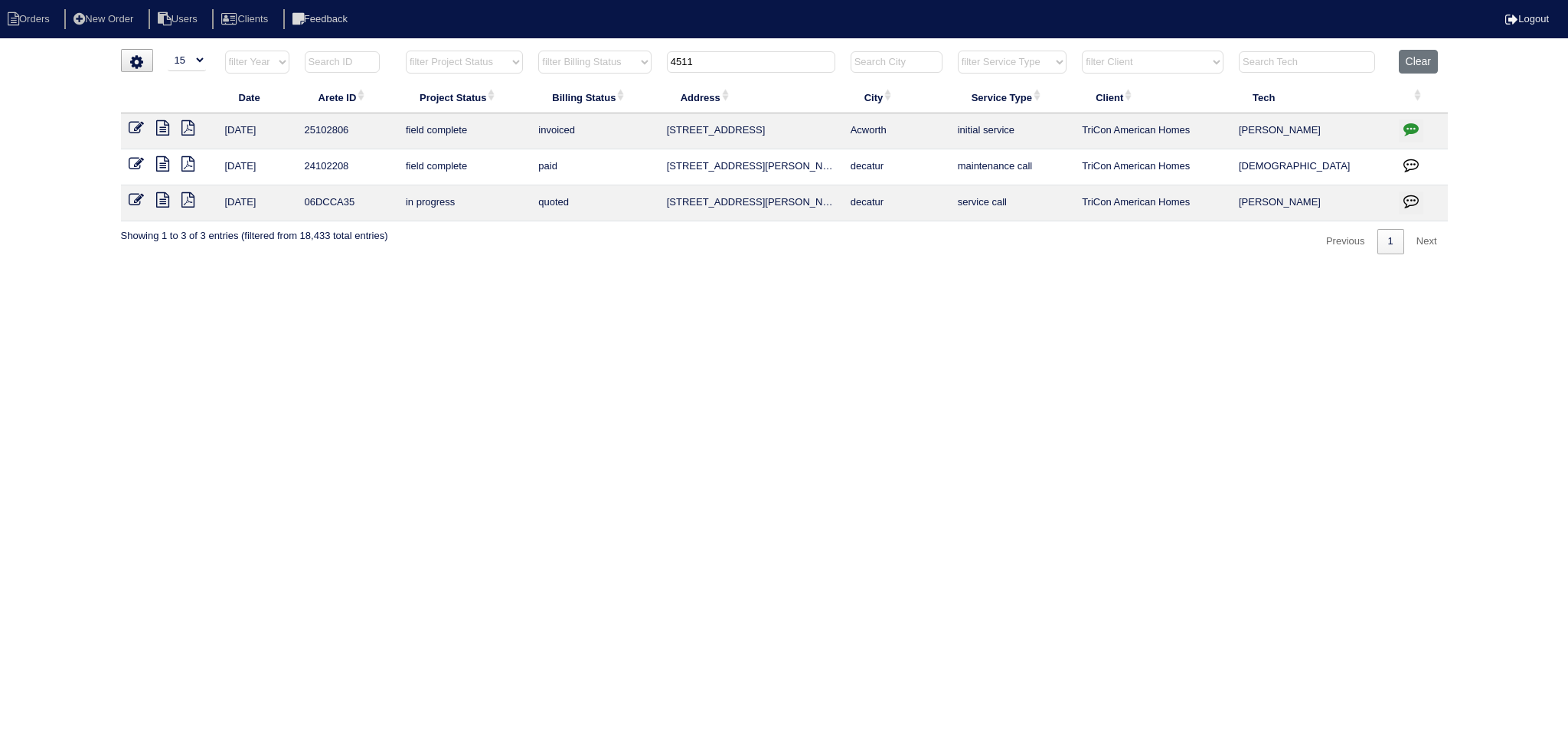
type input "4511"
click at [165, 132] on icon at bounding box center [163, 128] width 13 height 16
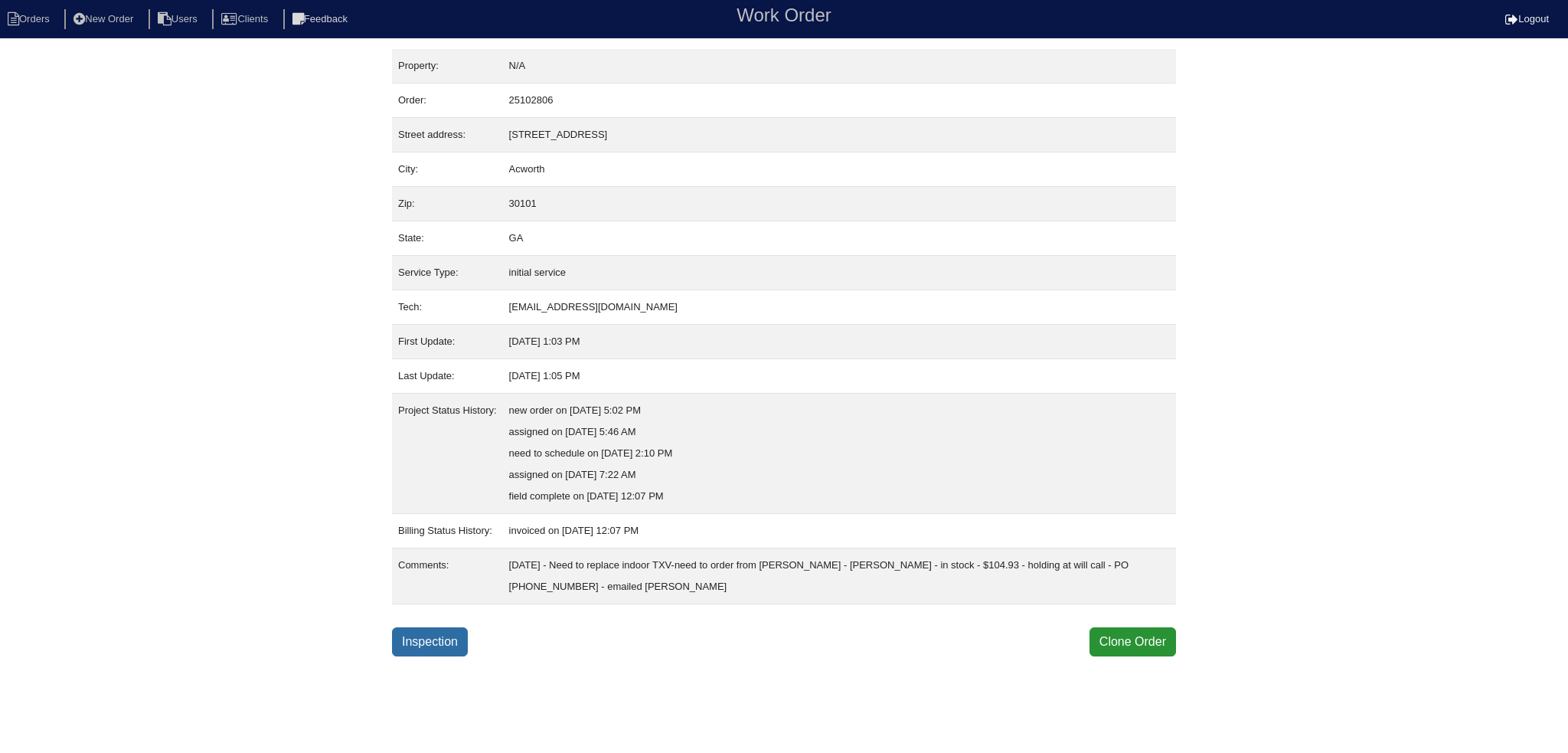
click at [464, 641] on link "Inspection" at bounding box center [430, 642] width 76 height 29
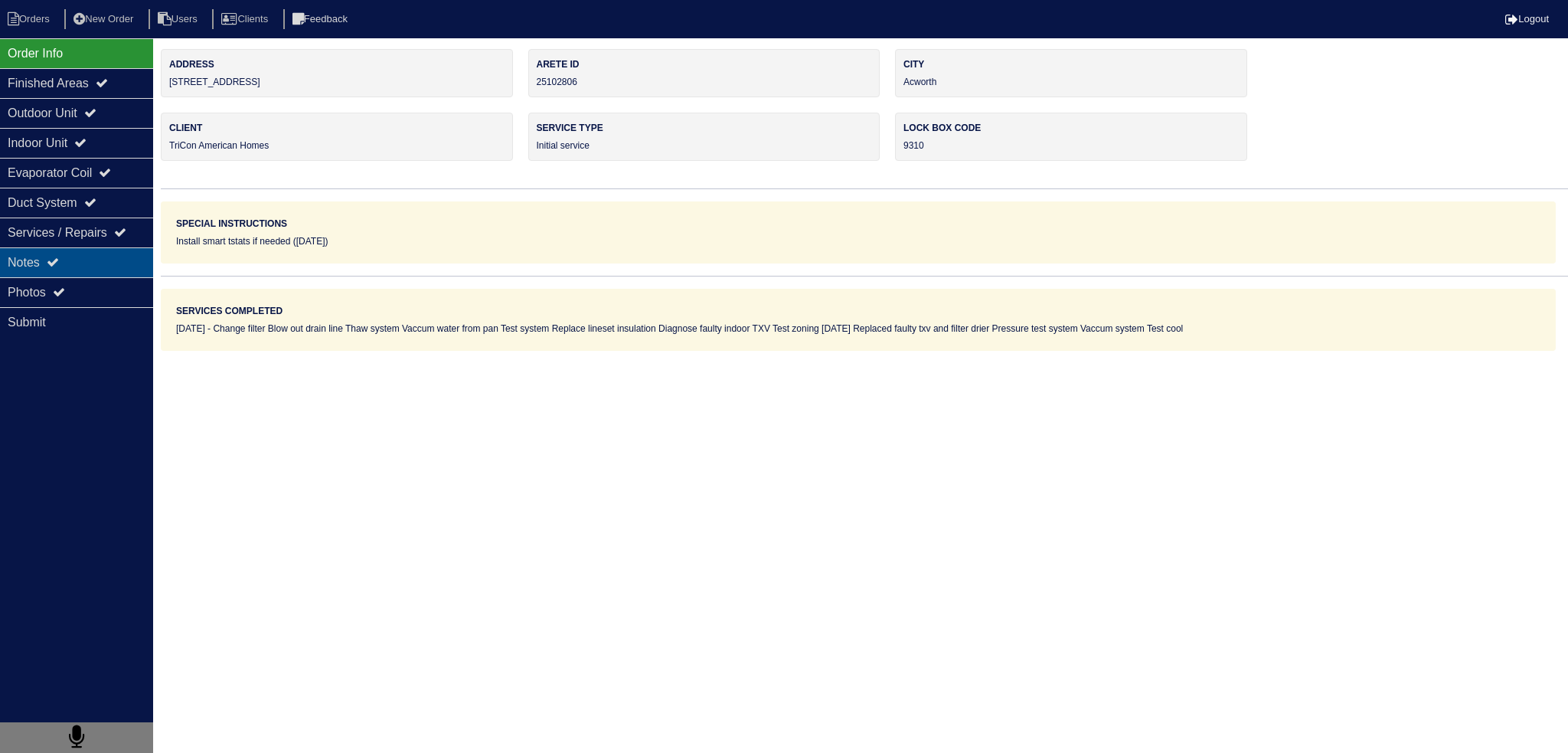
click at [54, 259] on icon at bounding box center [53, 262] width 12 height 12
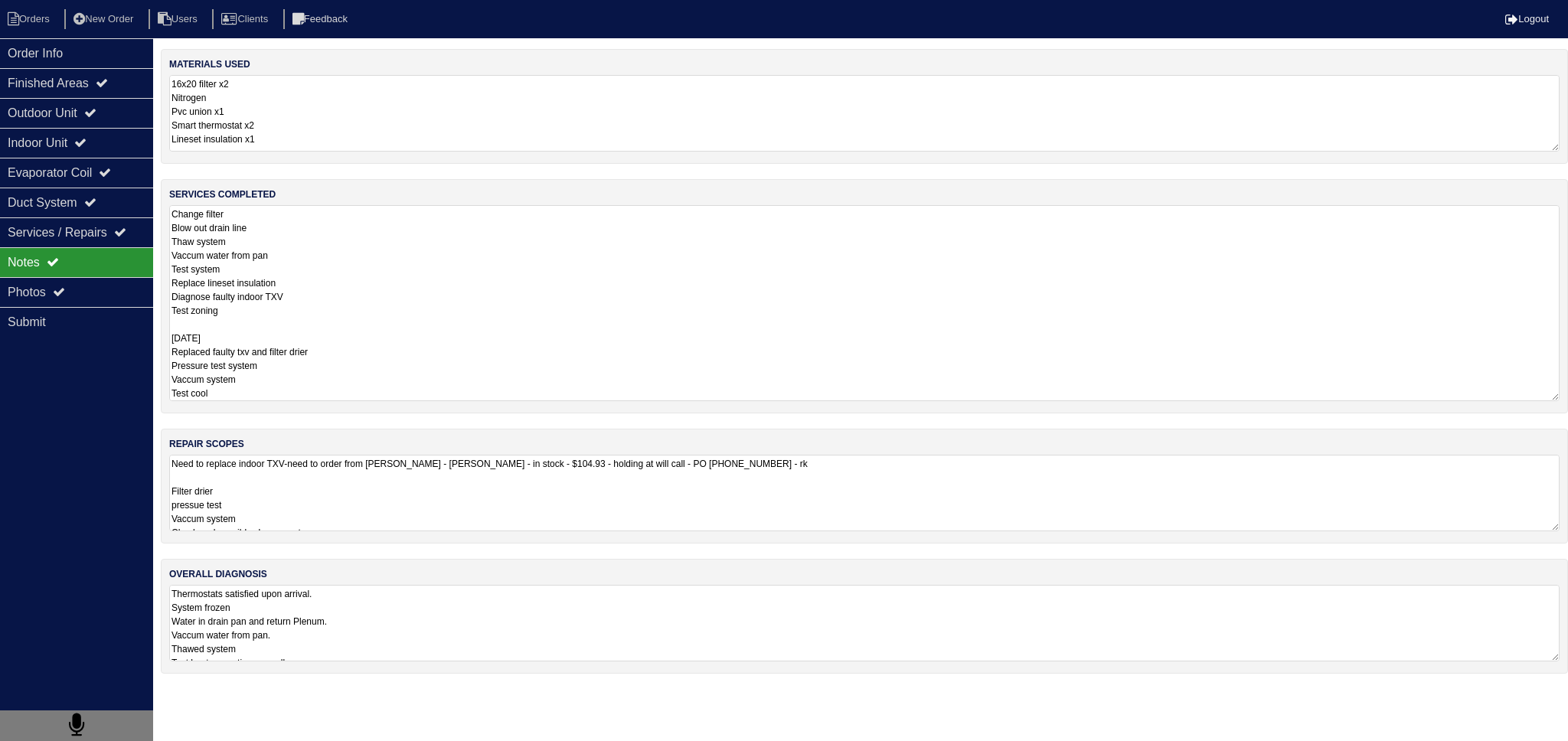
click at [415, 251] on textarea "Change filter Blow out drain line Thaw system Vaccum water from pan Test system…" at bounding box center [864, 304] width 1391 height 196
click at [87, 125] on div "Outdoor Unit" at bounding box center [77, 113] width 153 height 30
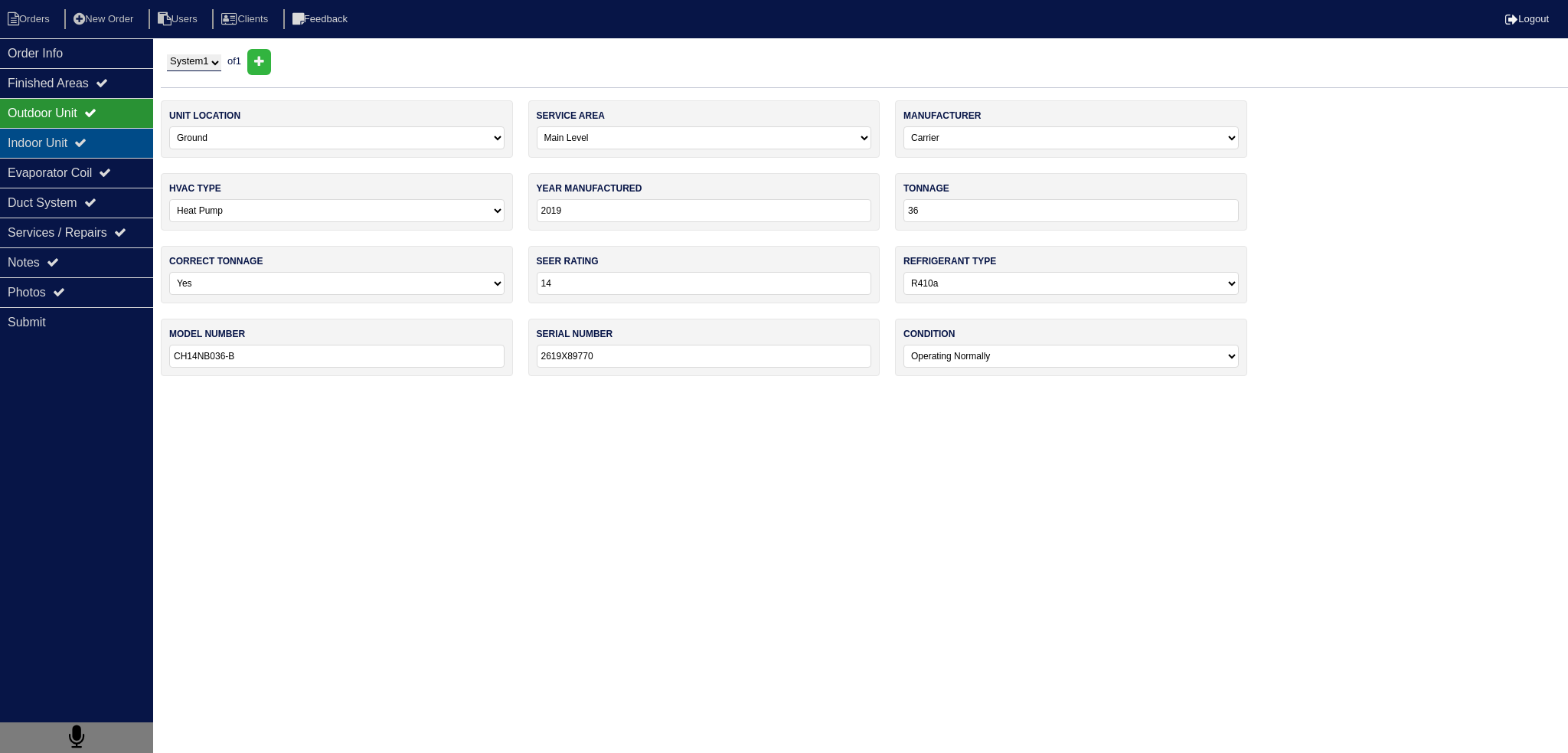
click at [84, 131] on div "Indoor Unit" at bounding box center [77, 143] width 153 height 30
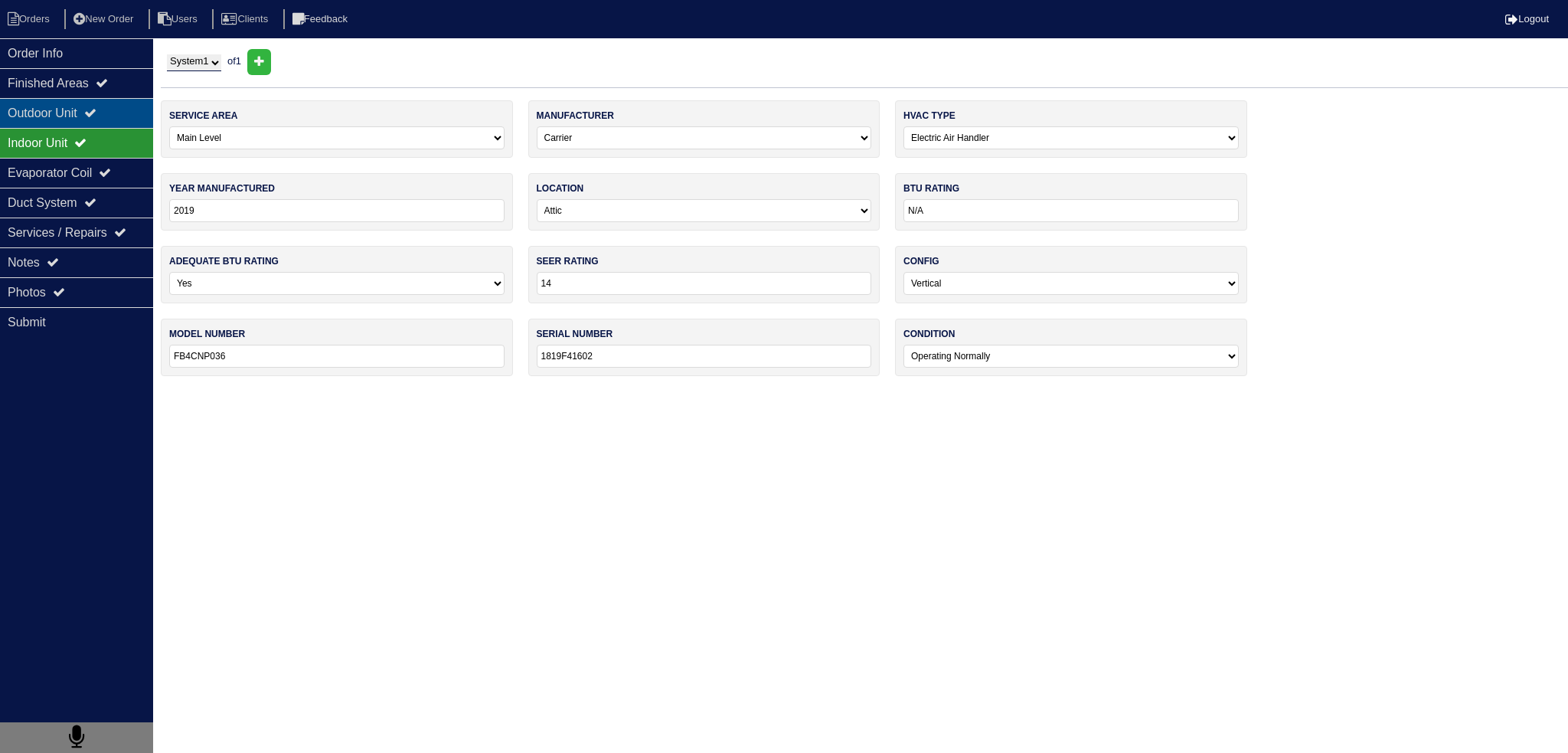
click at [83, 119] on div "Outdoor Unit" at bounding box center [77, 113] width 153 height 30
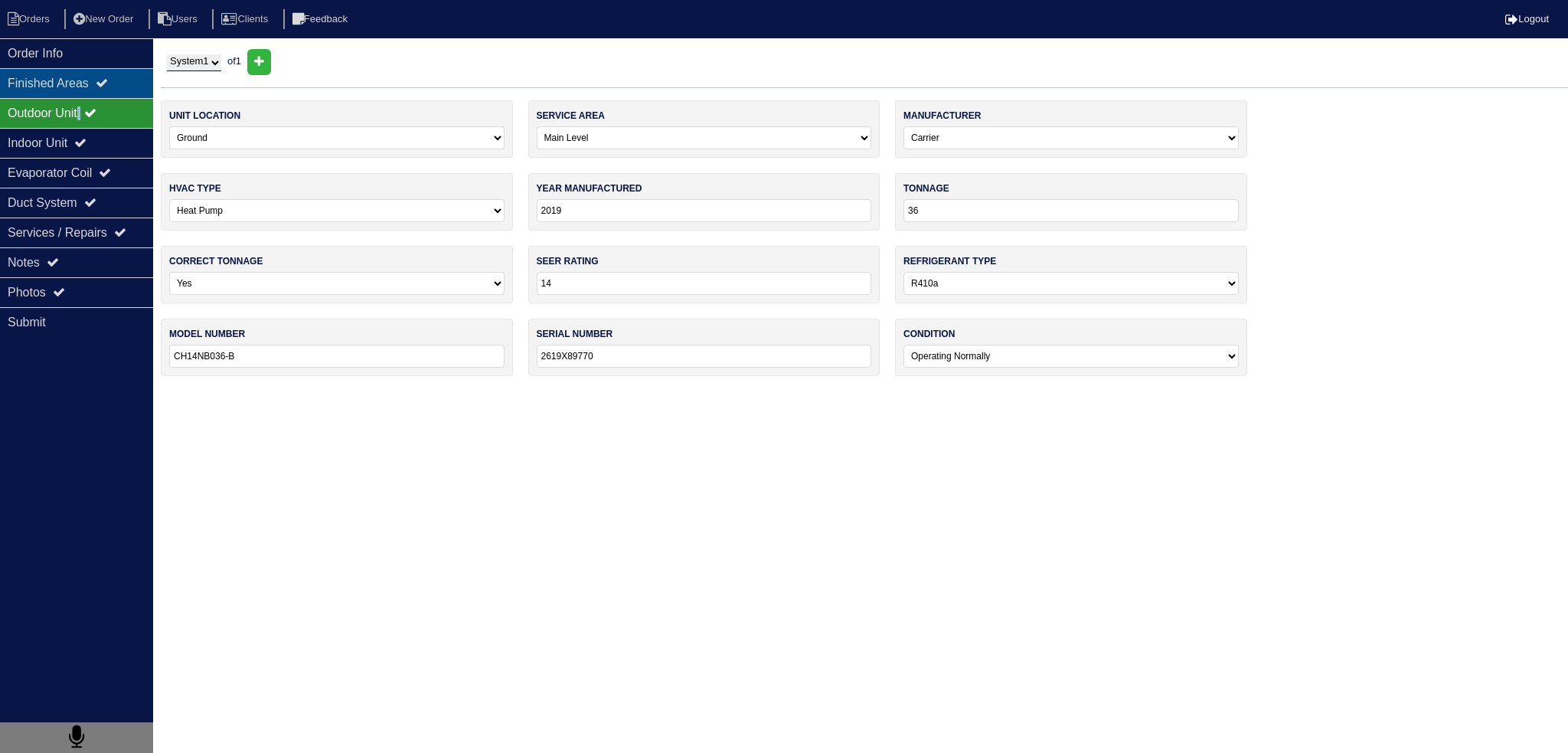
drag, startPoint x: 88, startPoint y: 106, endPoint x: 92, endPoint y: 94, distance: 12.6
click at [89, 106] on div "Outdoor Unit" at bounding box center [77, 113] width 153 height 30
click at [92, 94] on div "Finished Areas" at bounding box center [77, 83] width 153 height 30
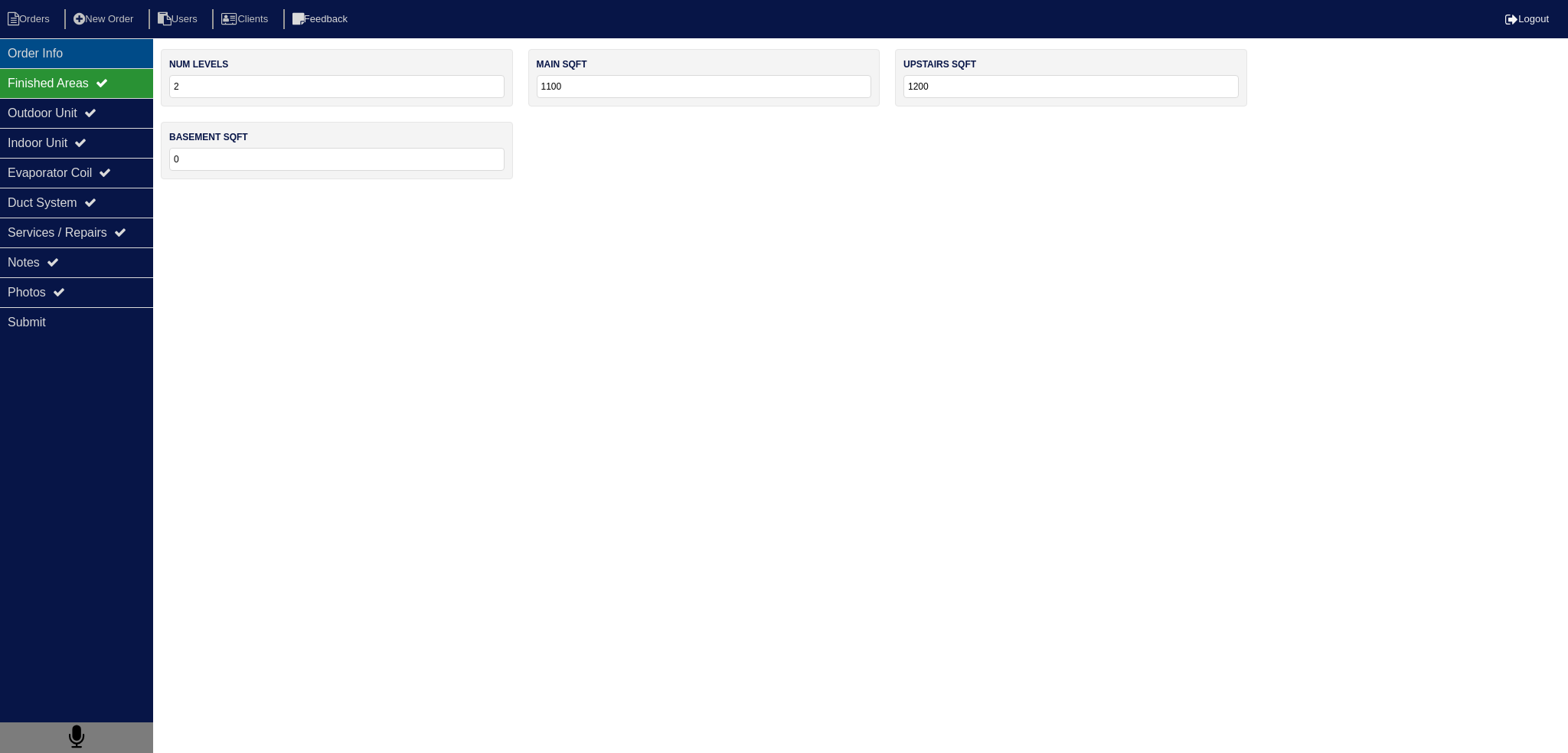
click at [95, 64] on div "Order Info" at bounding box center [77, 53] width 153 height 30
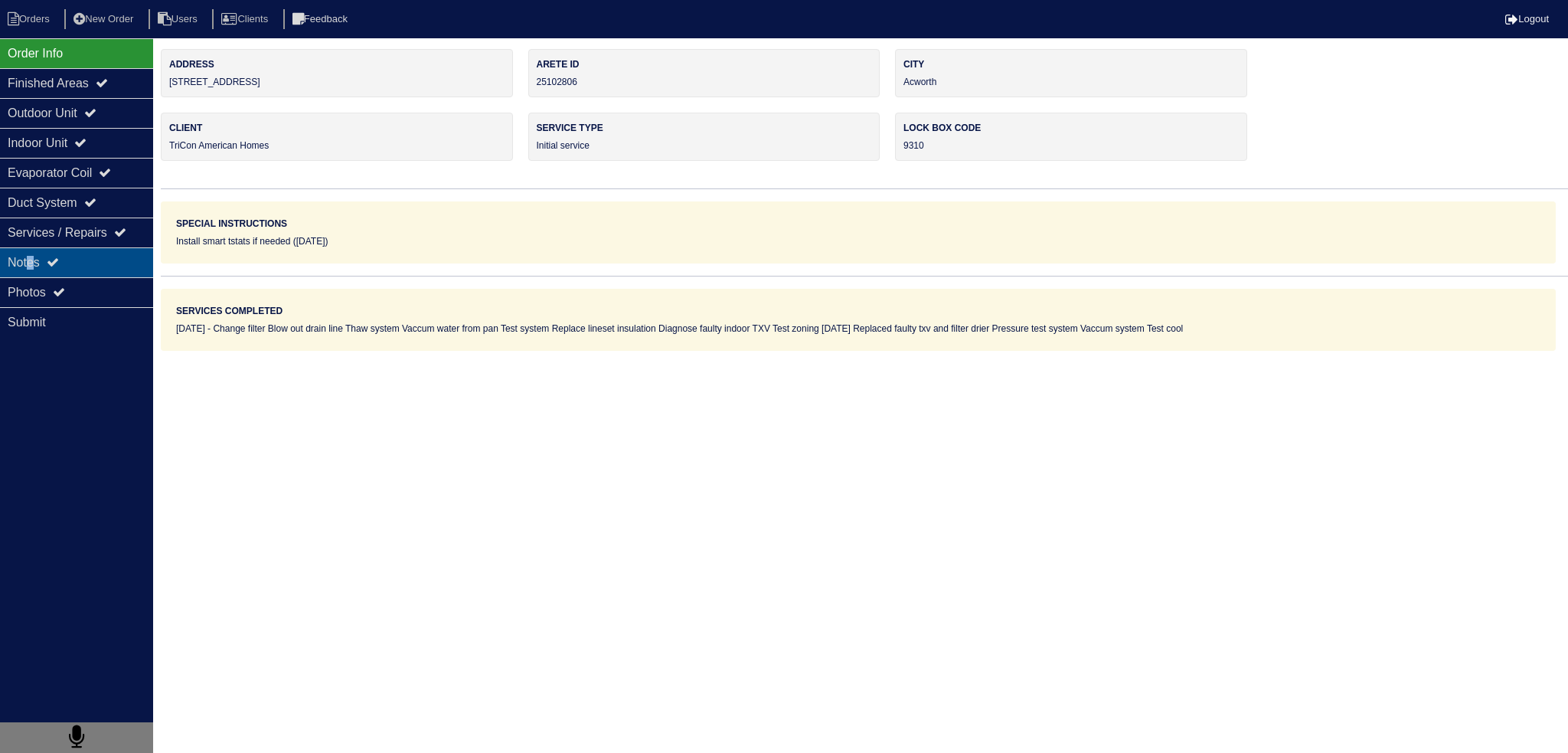
click at [34, 257] on div "Notes" at bounding box center [77, 263] width 153 height 30
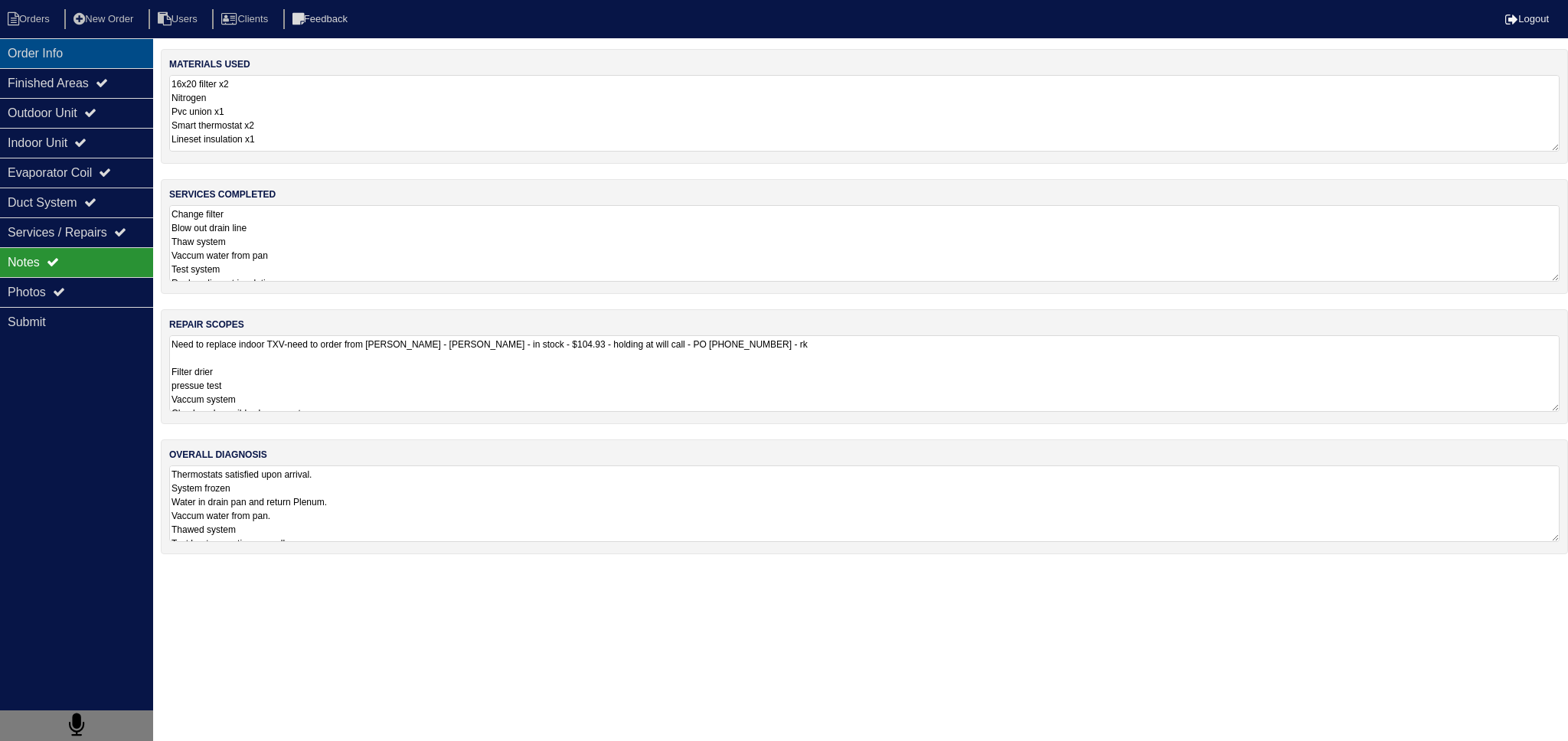
click at [111, 64] on div "Order Info" at bounding box center [77, 53] width 153 height 30
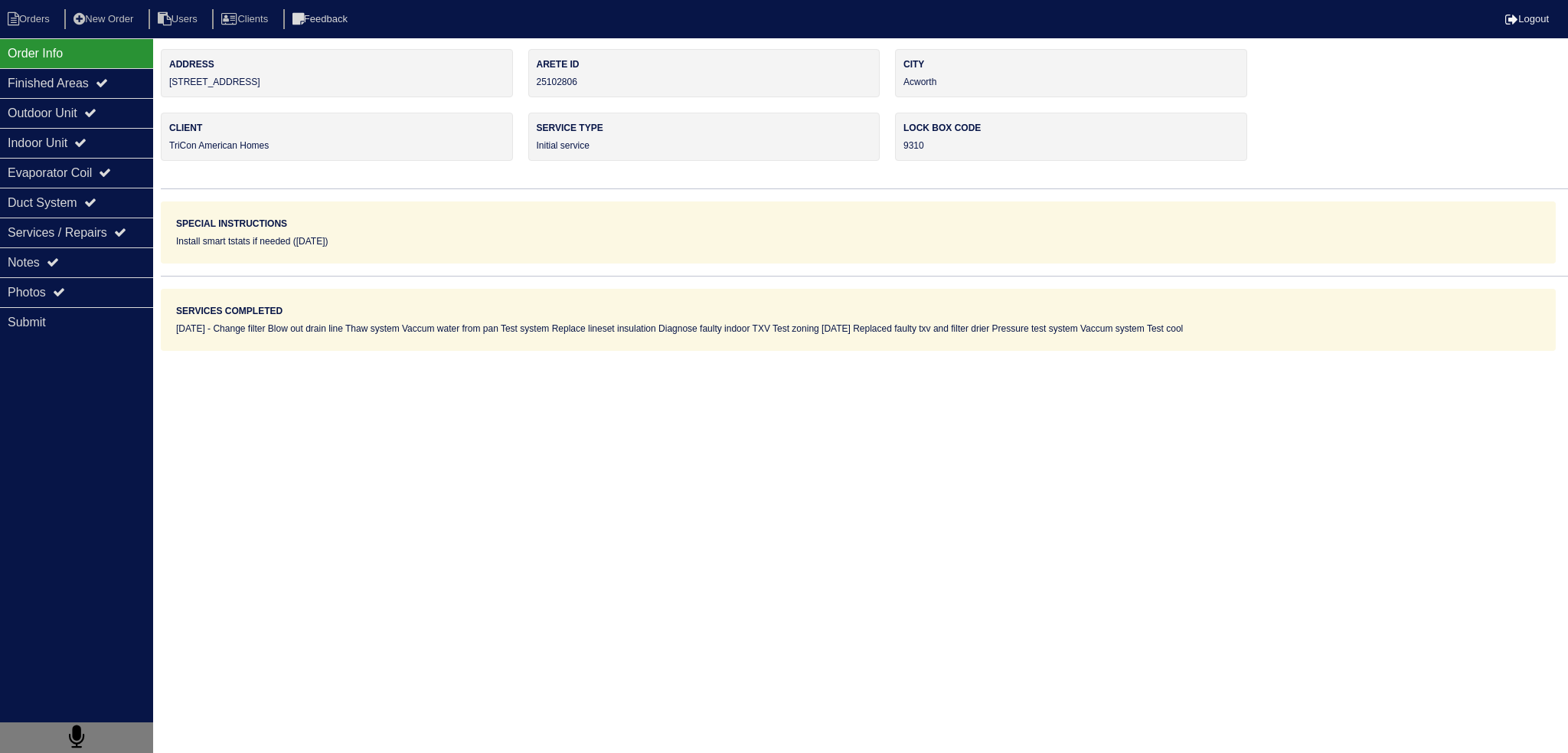
click at [45, 36] on nav "Orders New Order Users Clients Feedback Logout" at bounding box center [784, 19] width 1568 height 38
click at [49, 24] on li "Orders" at bounding box center [31, 19] width 62 height 21
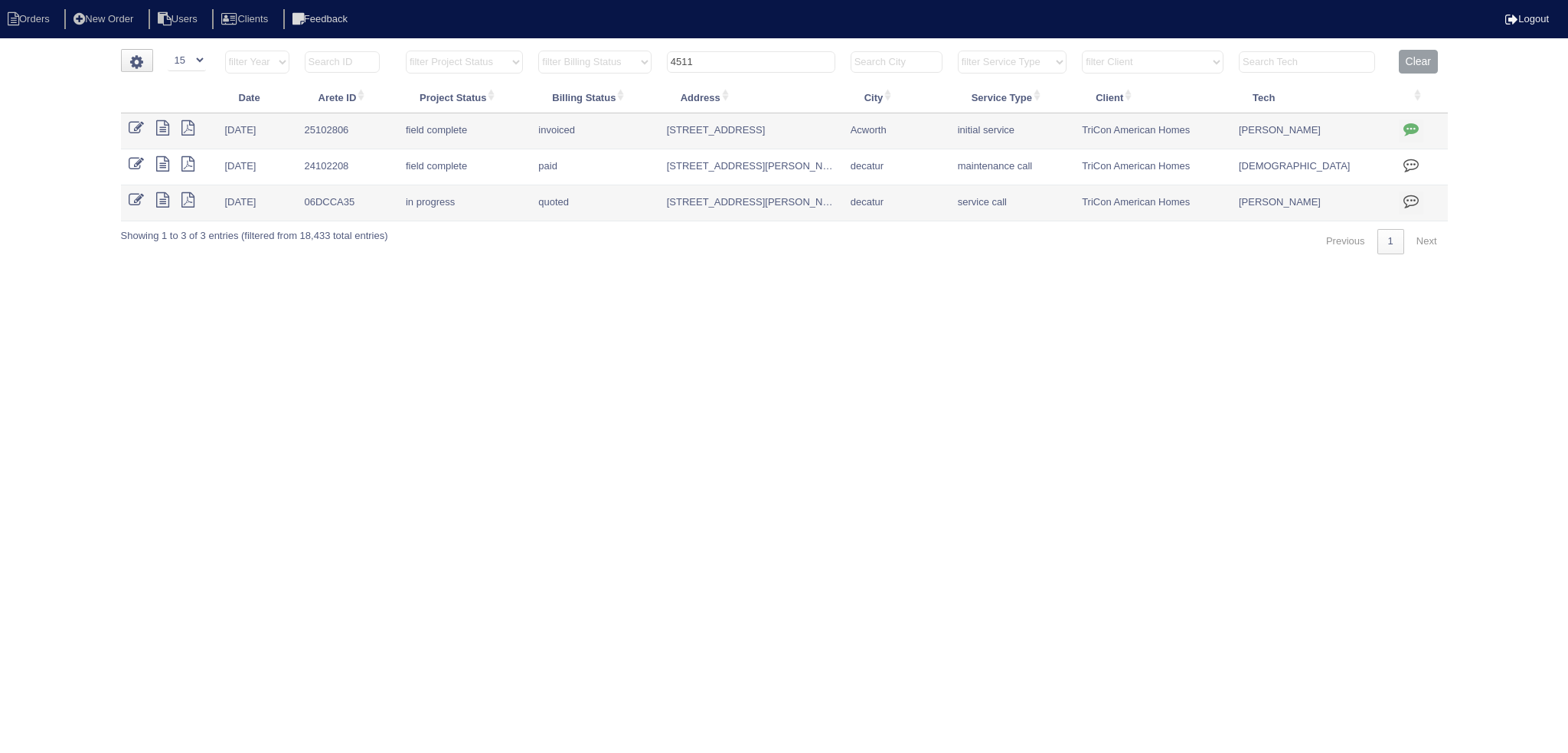
select select "15"
